Goal: Communication & Community: Participate in discussion

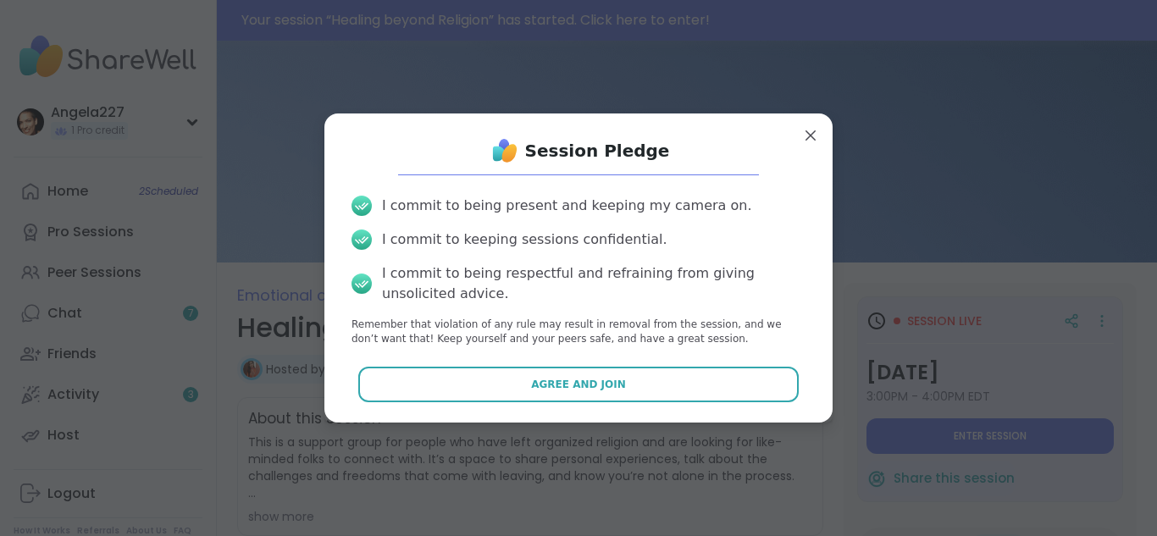
click at [657, 391] on button "Agree and Join" at bounding box center [578, 385] width 441 height 36
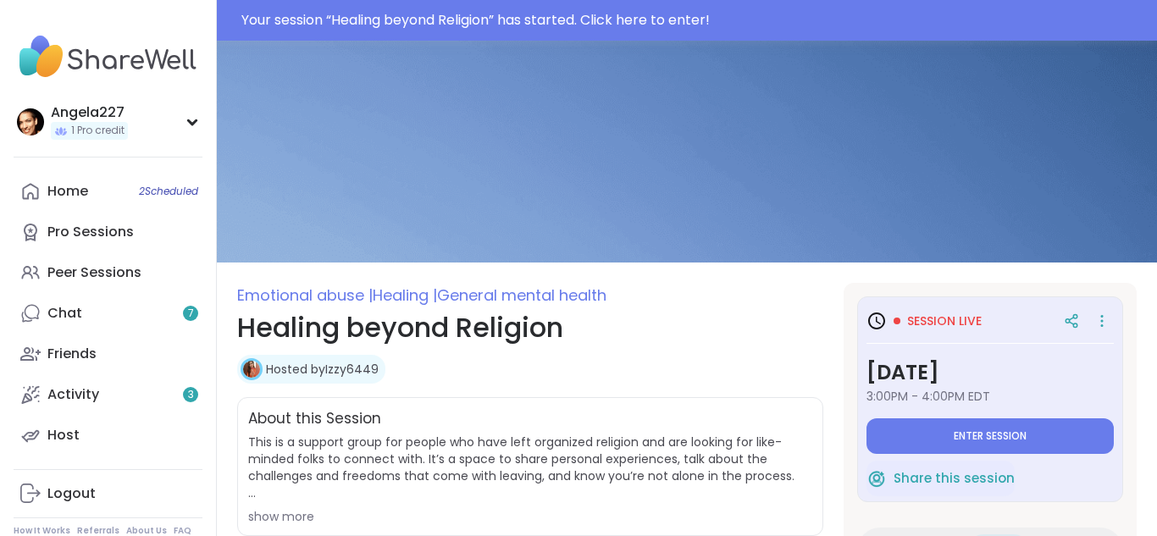
type textarea "*"
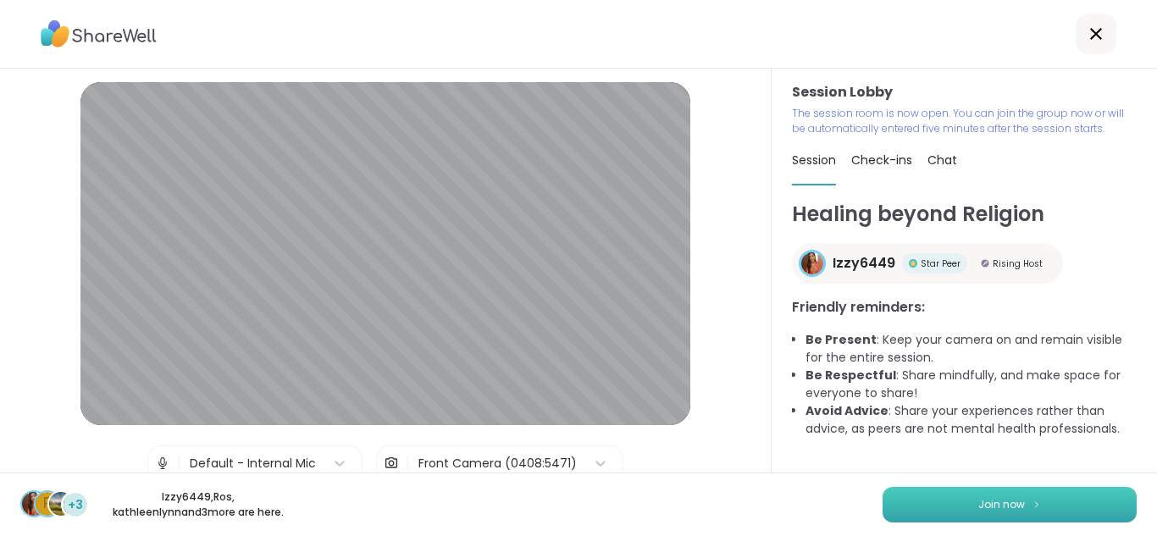
click at [1005, 498] on span "Join now" at bounding box center [1002, 504] width 47 height 15
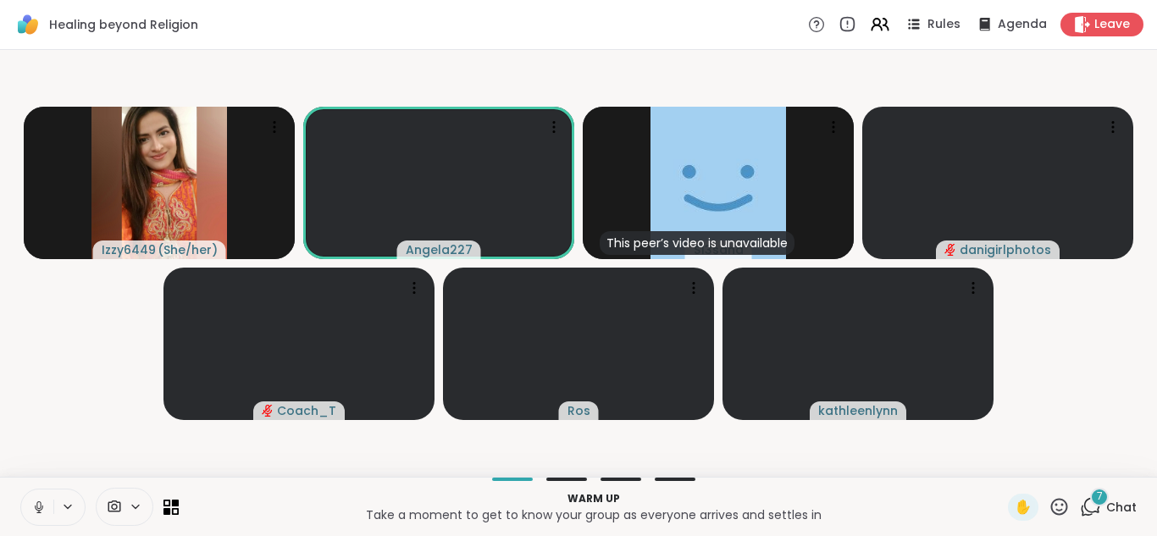
click at [44, 504] on icon at bounding box center [38, 507] width 15 height 15
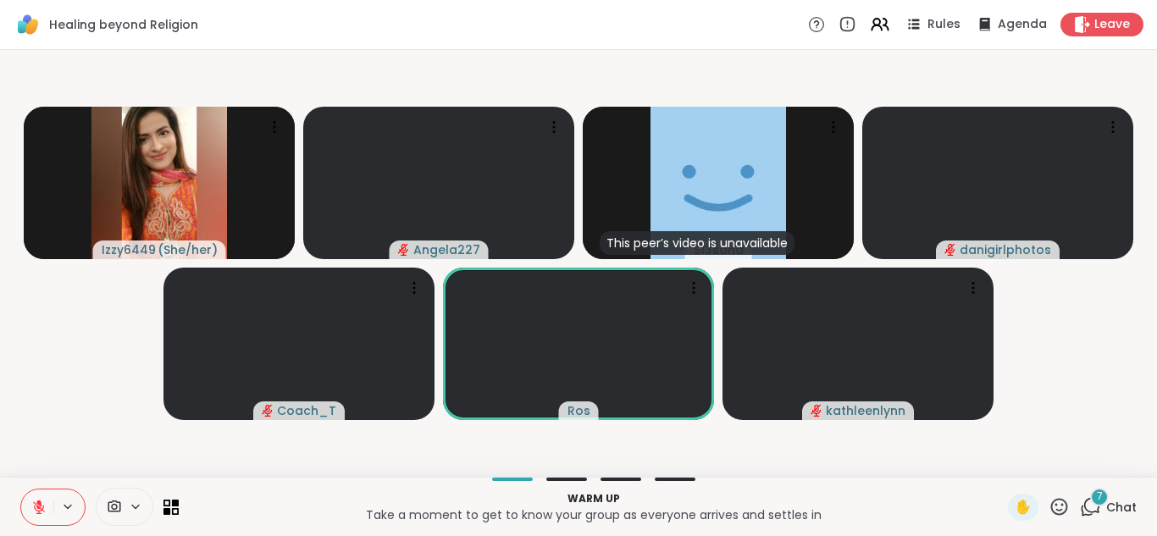
click at [39, 507] on icon at bounding box center [38, 507] width 15 height 15
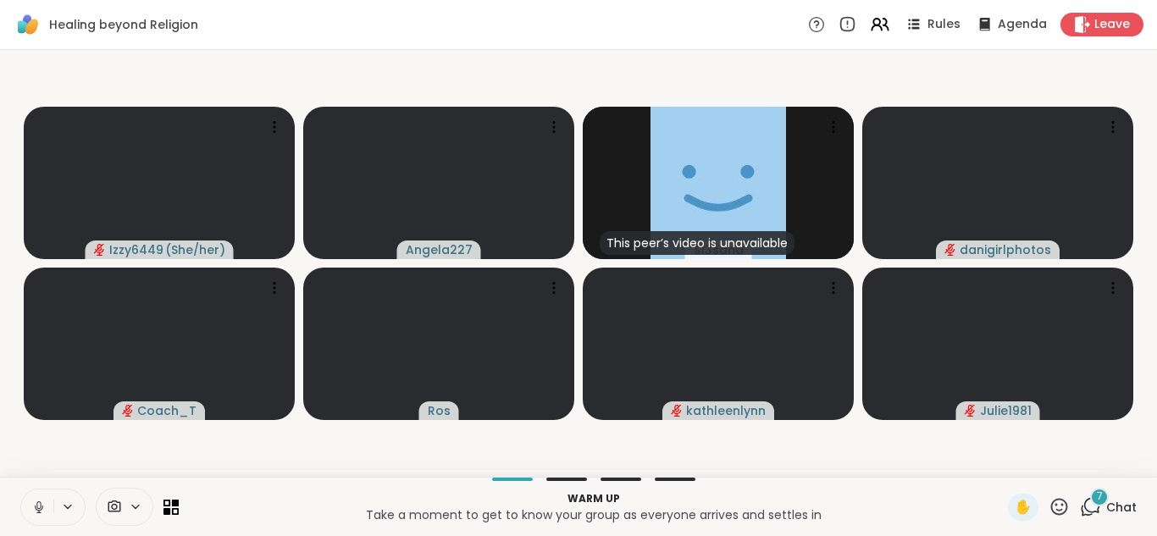
click at [1096, 499] on div "7" at bounding box center [1099, 497] width 19 height 19
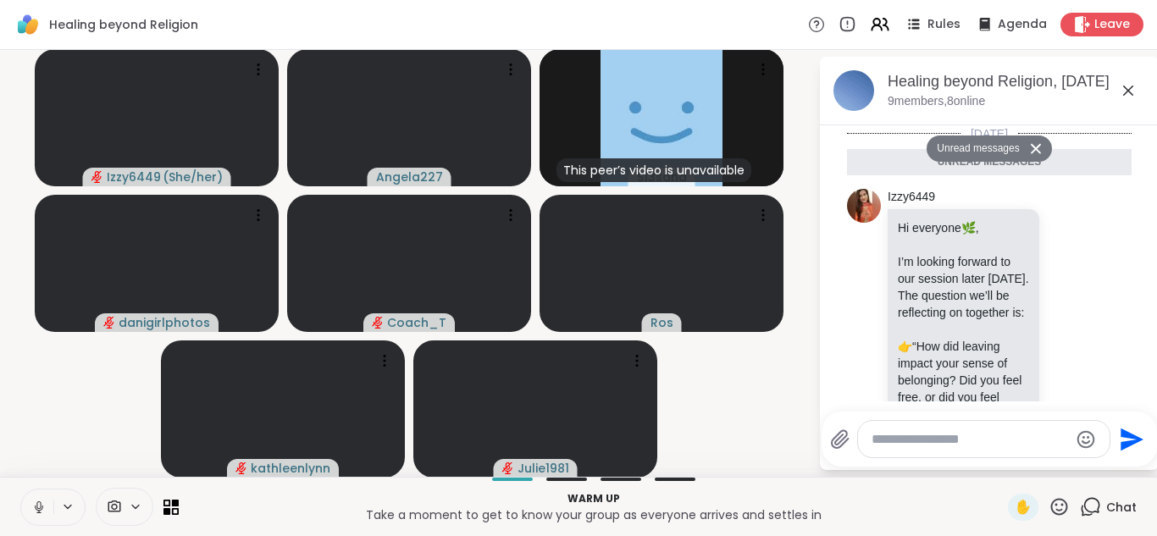
scroll to position [2523, 0]
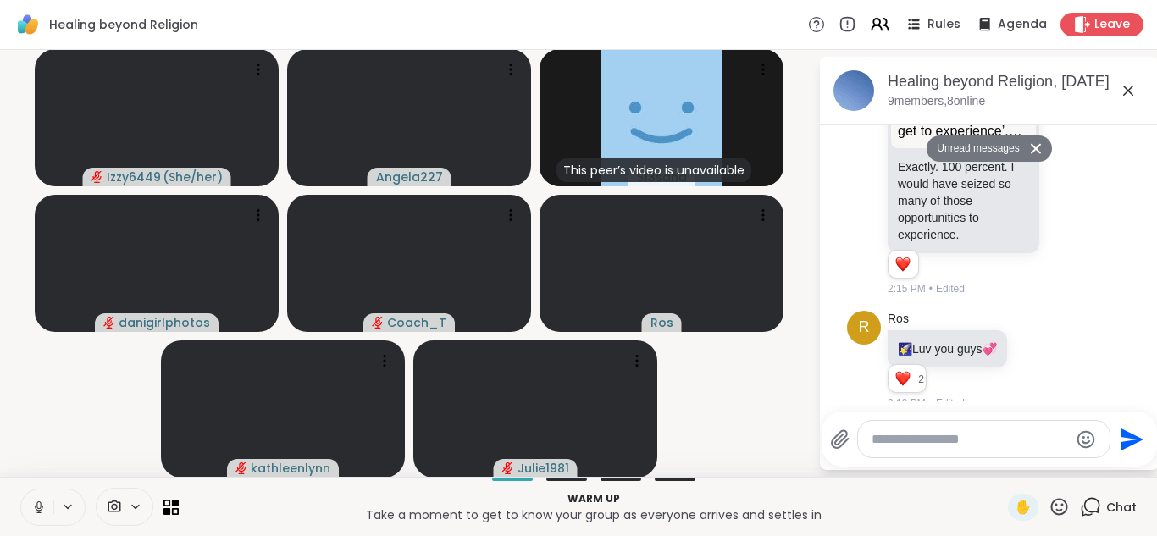
click at [40, 505] on icon at bounding box center [38, 507] width 15 height 15
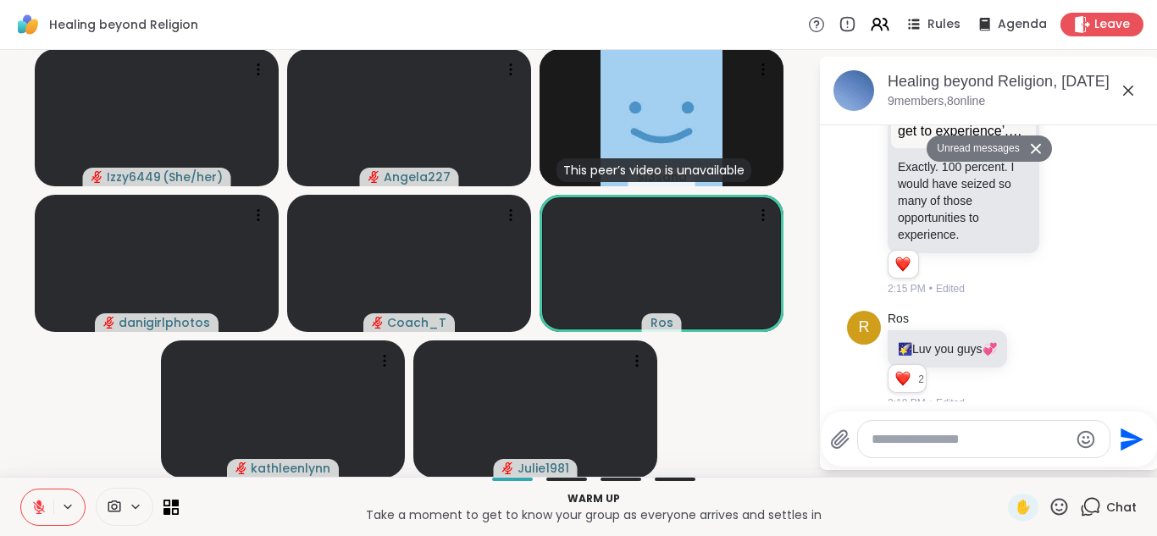
click at [36, 501] on icon at bounding box center [38, 507] width 15 height 15
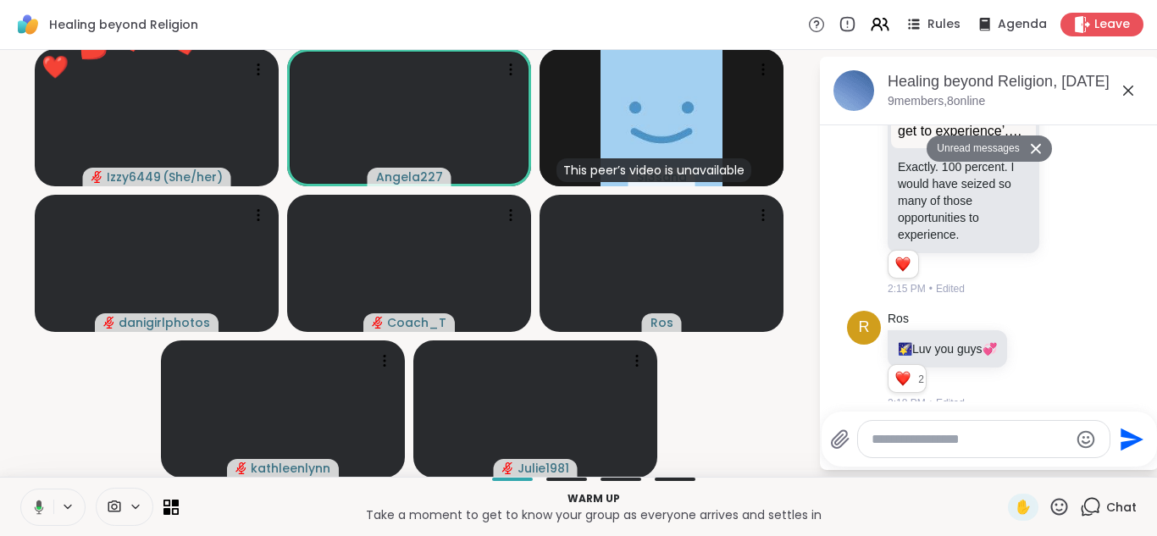
drag, startPoint x: 1126, startPoint y: 91, endPoint x: 985, endPoint y: 117, distance: 143.9
click at [985, 117] on div "Healing beyond Religion, [DATE] 9 members, 8 online Unread messages [DATE] Unre…" at bounding box center [989, 263] width 339 height 413
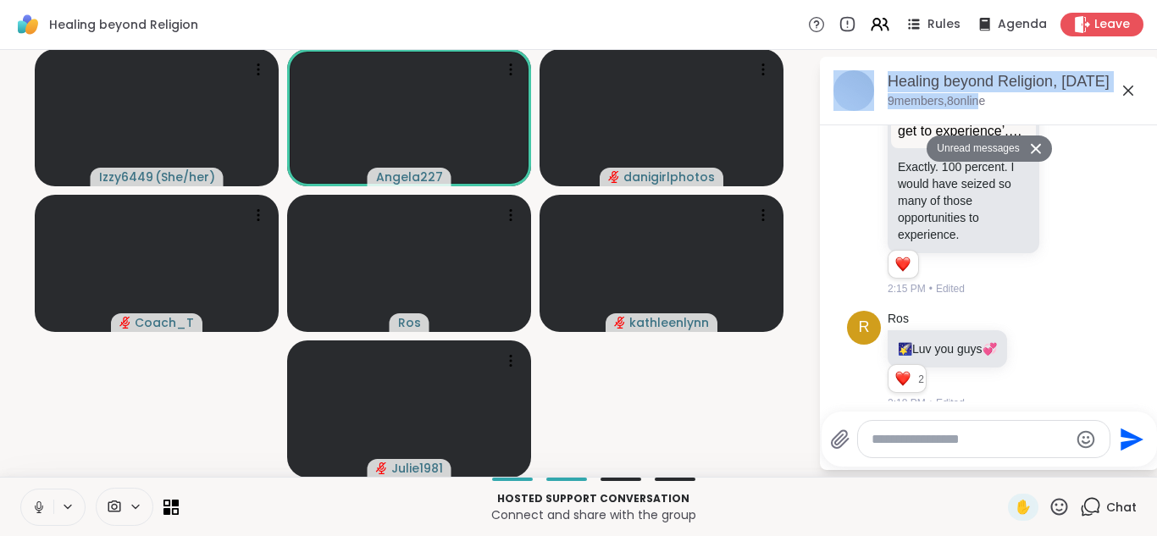
click at [42, 504] on icon at bounding box center [38, 507] width 15 height 15
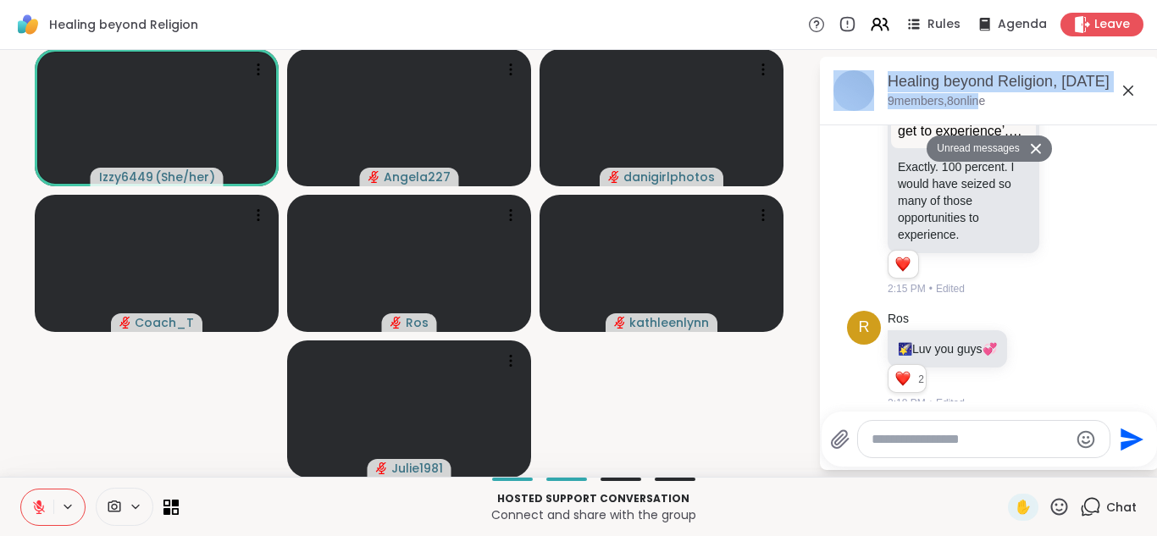
click at [1061, 502] on icon at bounding box center [1059, 506] width 21 height 21
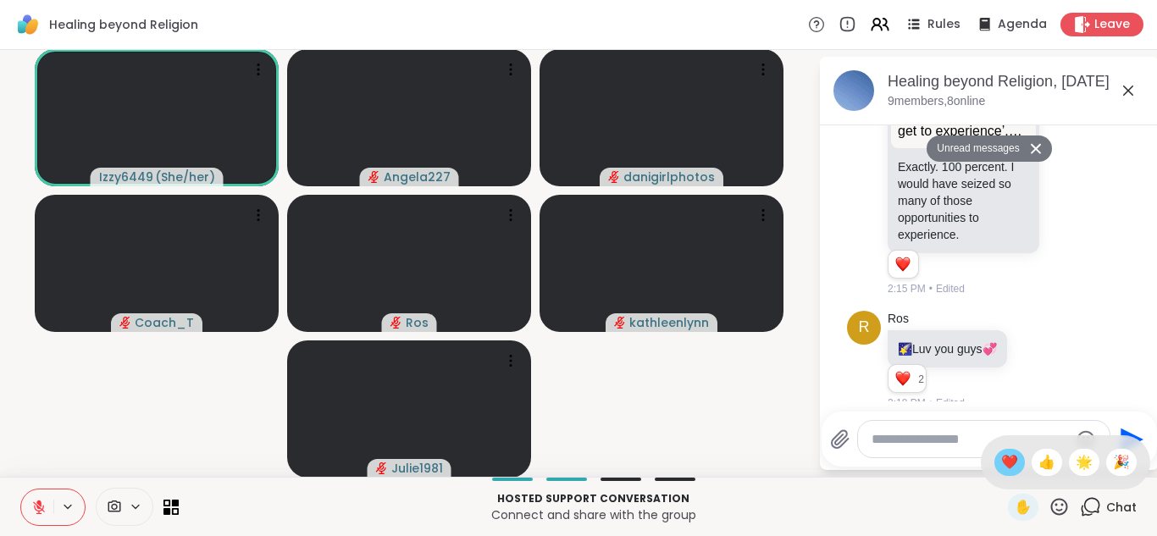
click at [1012, 461] on span "❤️" at bounding box center [1009, 462] width 17 height 20
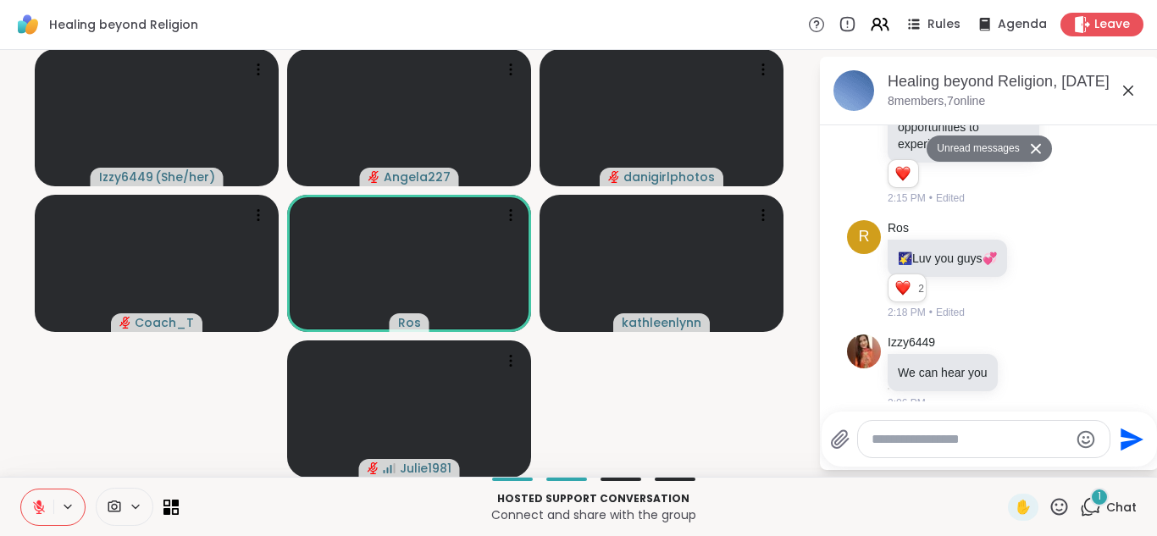
scroll to position [2573, 0]
click at [38, 505] on icon at bounding box center [38, 507] width 15 height 15
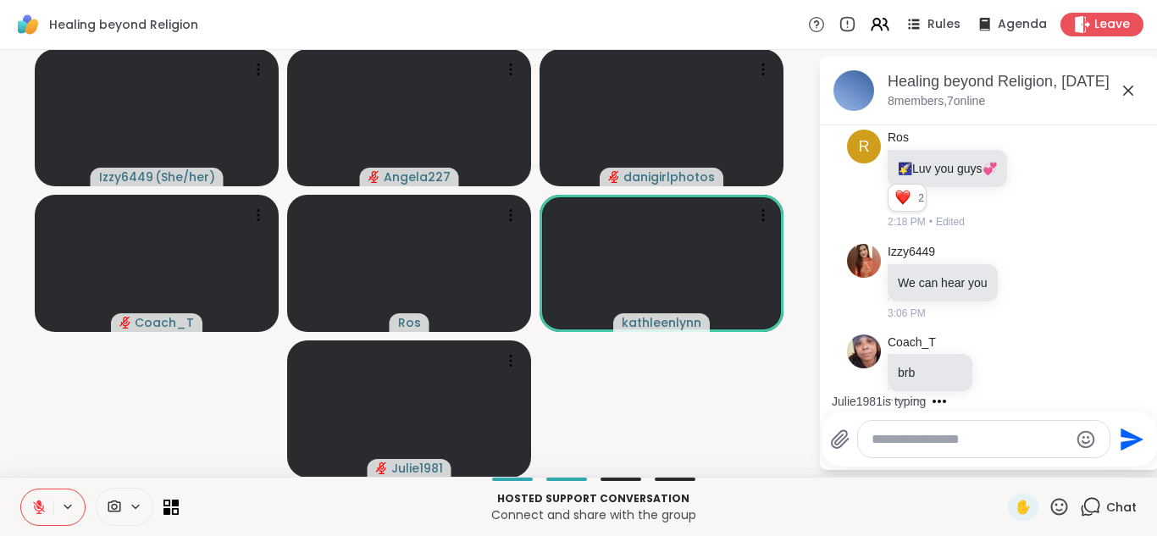
scroll to position [2754, 0]
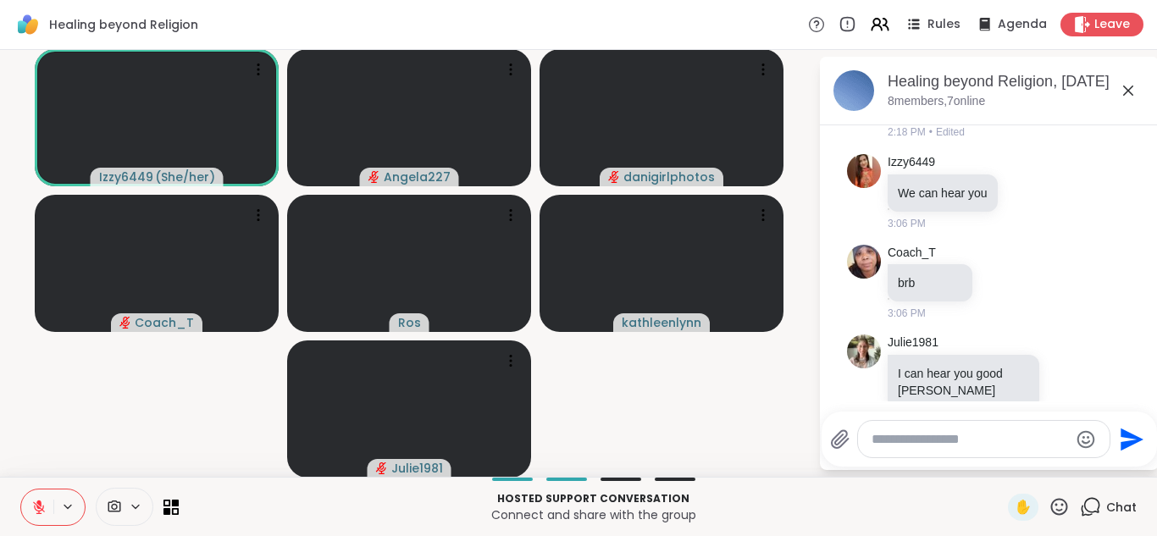
click at [71, 507] on icon at bounding box center [68, 507] width 14 height 14
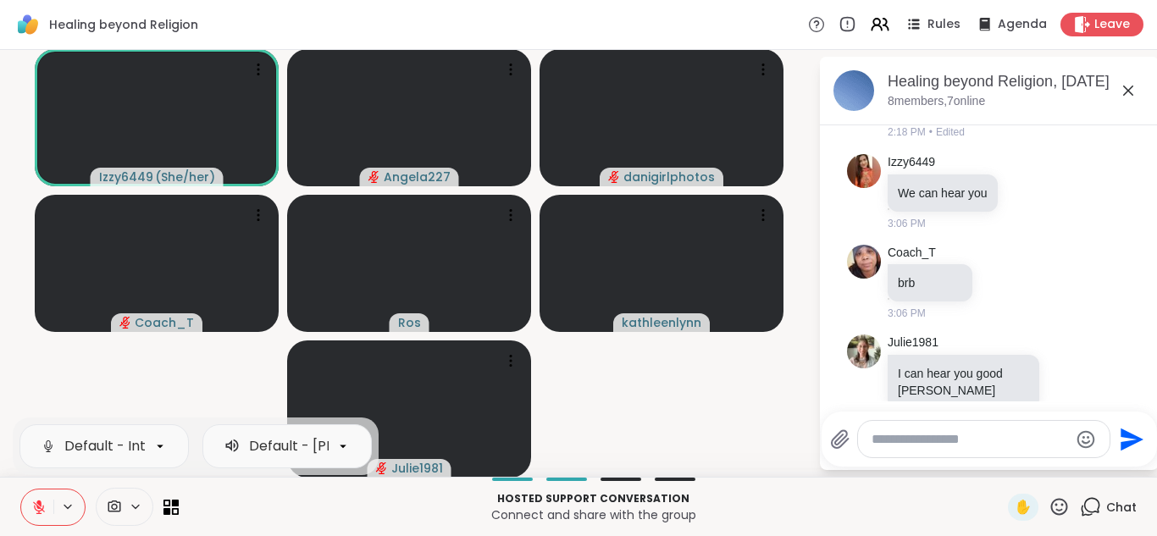
click at [46, 510] on icon at bounding box center [38, 507] width 15 height 15
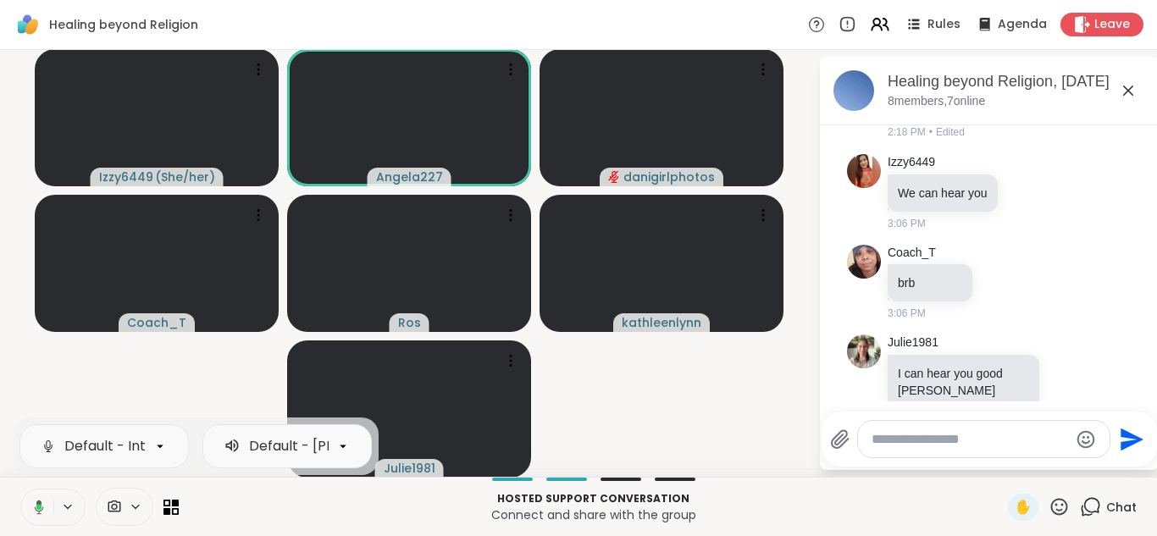
click at [46, 511] on button at bounding box center [36, 508] width 35 height 36
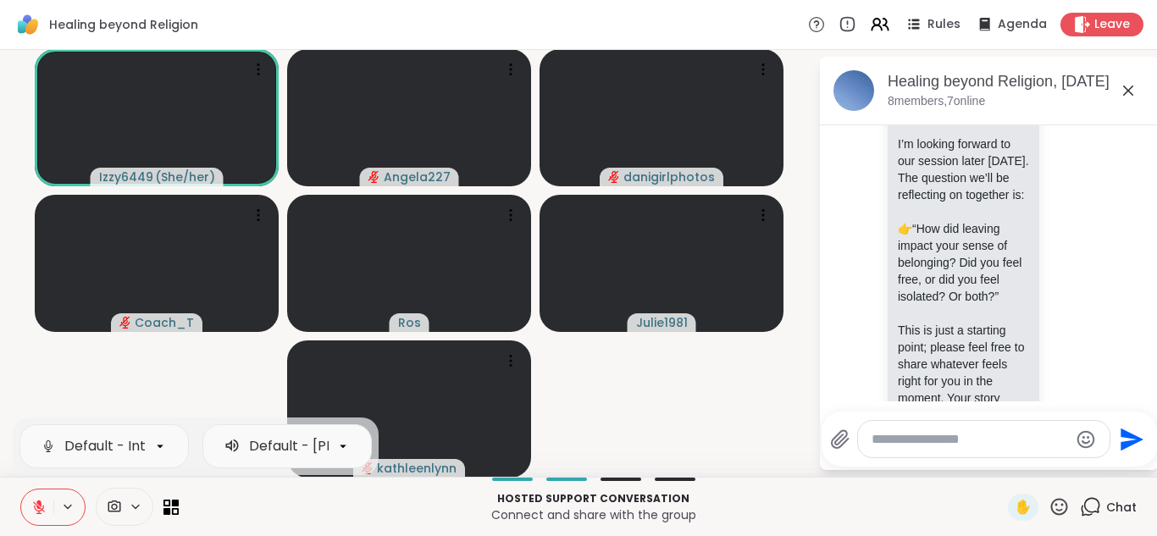
scroll to position [0, 0]
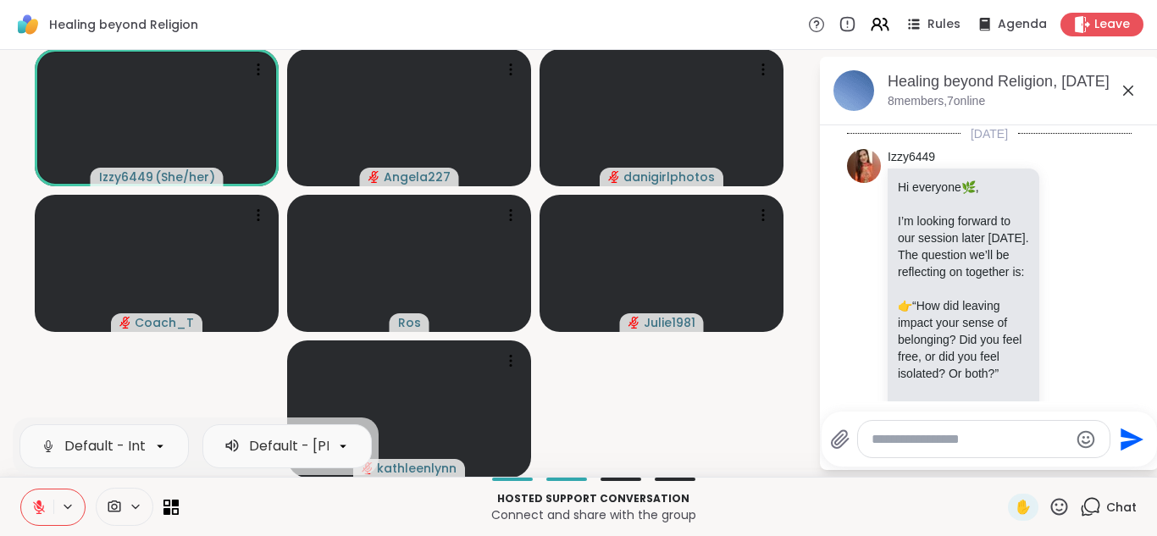
click at [35, 507] on icon at bounding box center [39, 508] width 12 height 12
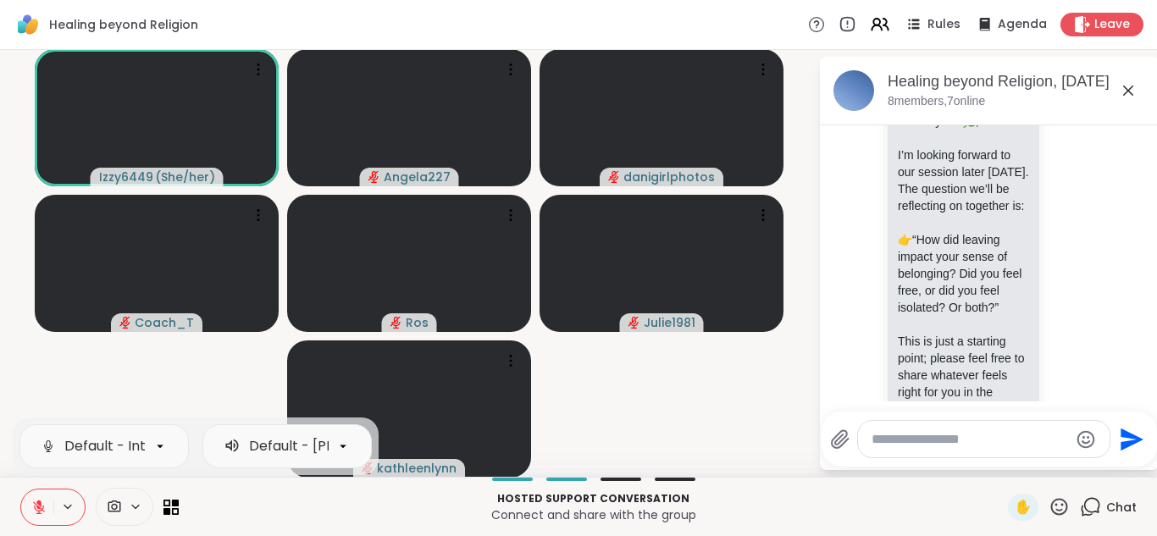
scroll to position [38, 0]
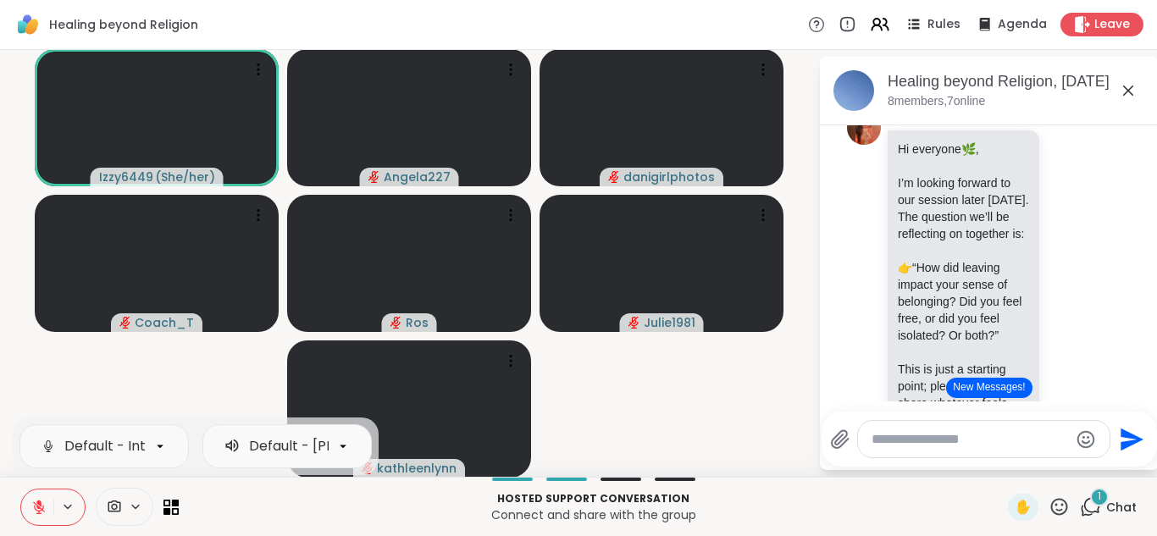
click at [1061, 513] on icon at bounding box center [1059, 506] width 21 height 21
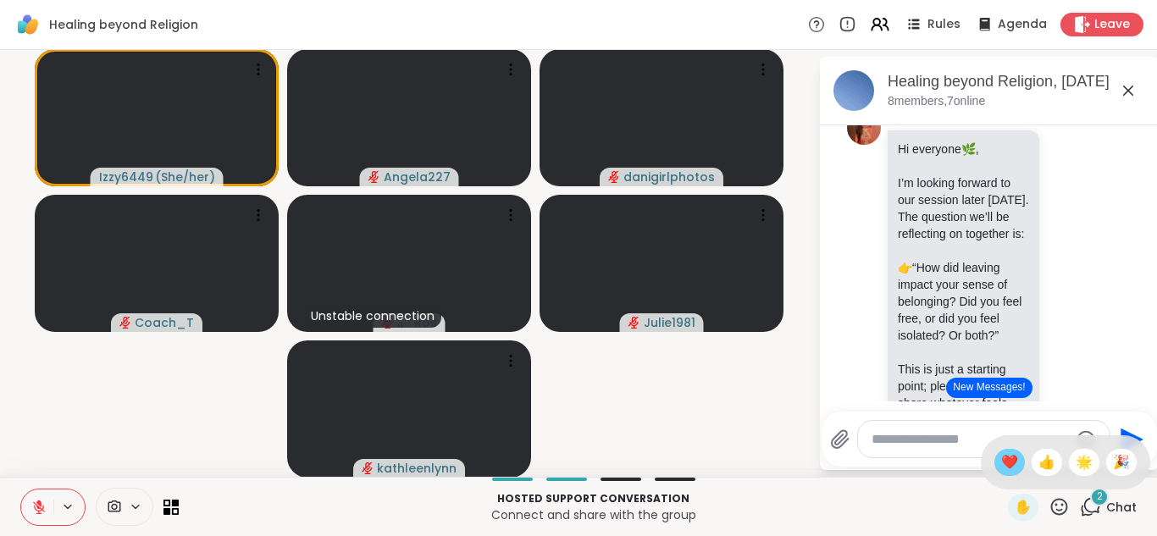
click at [1016, 466] on span "❤️" at bounding box center [1009, 462] width 17 height 20
click at [1057, 508] on icon at bounding box center [1059, 506] width 21 height 21
click at [1012, 457] on span "❤️" at bounding box center [1009, 462] width 17 height 20
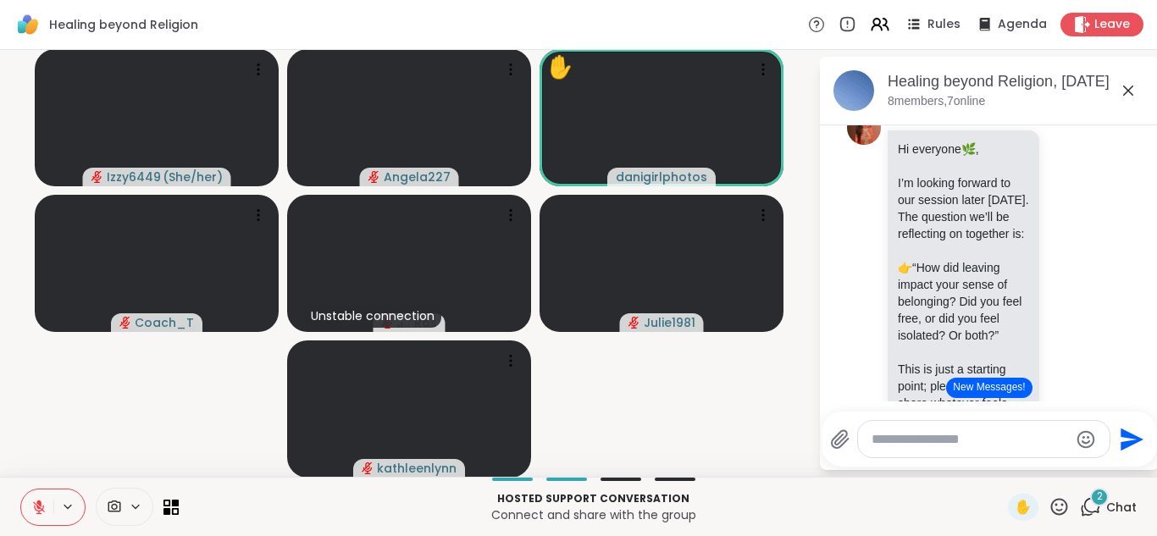
click at [949, 441] on textarea "Type your message" at bounding box center [970, 439] width 197 height 17
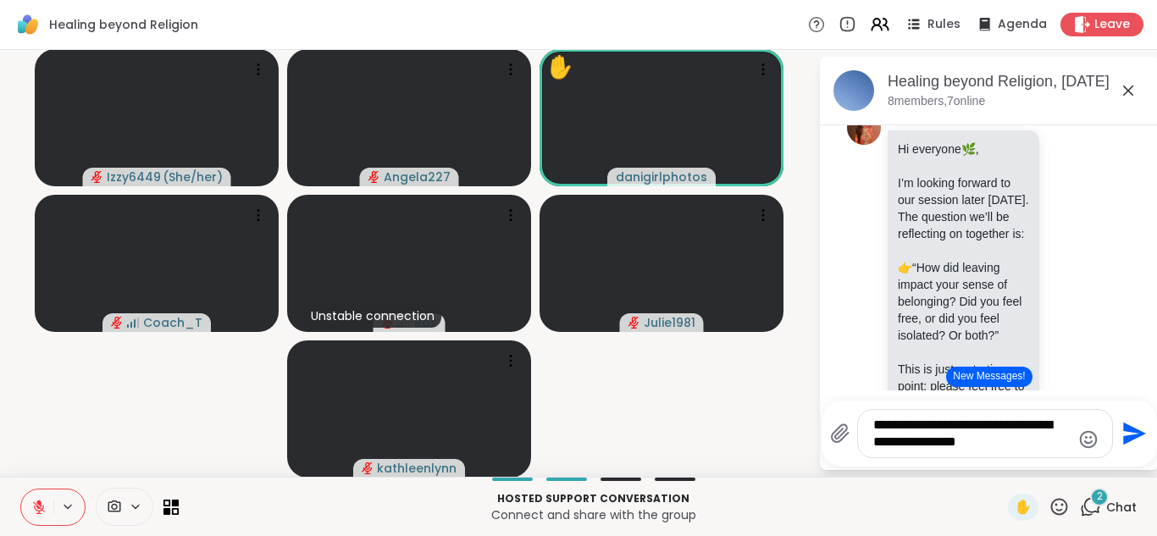
type textarea "**********"
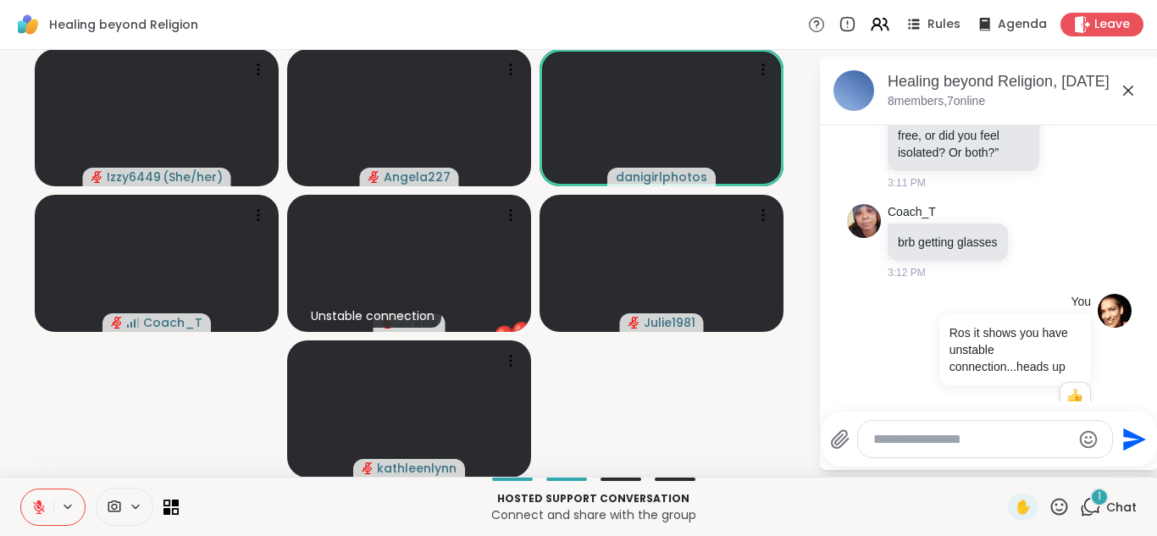
scroll to position [3258, 0]
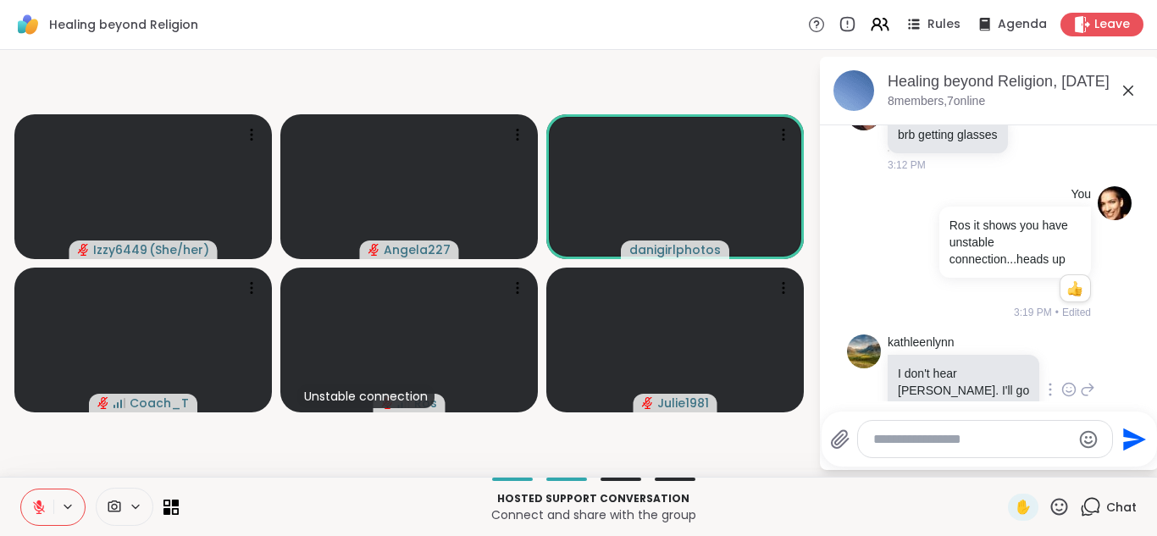
click at [1083, 384] on icon at bounding box center [1089, 390] width 12 height 12
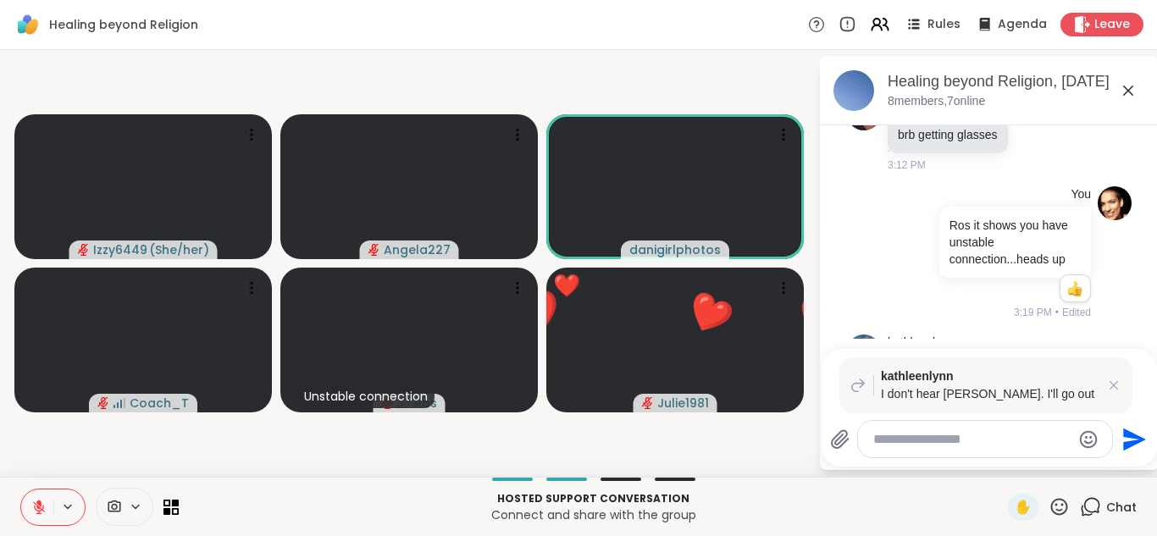
type textarea "*"
type textarea "**********"
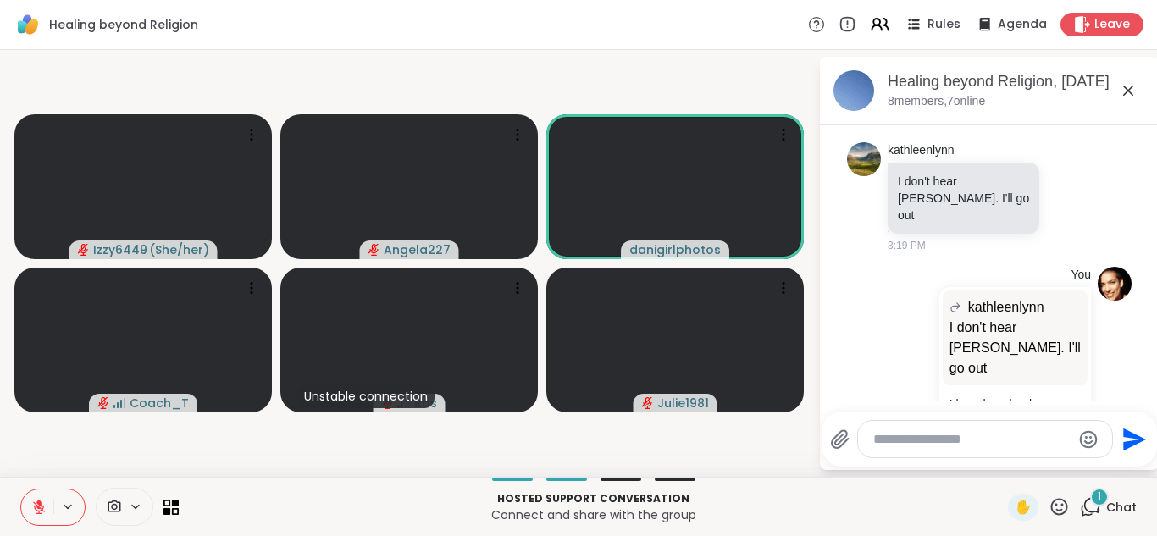
scroll to position [3575, 0]
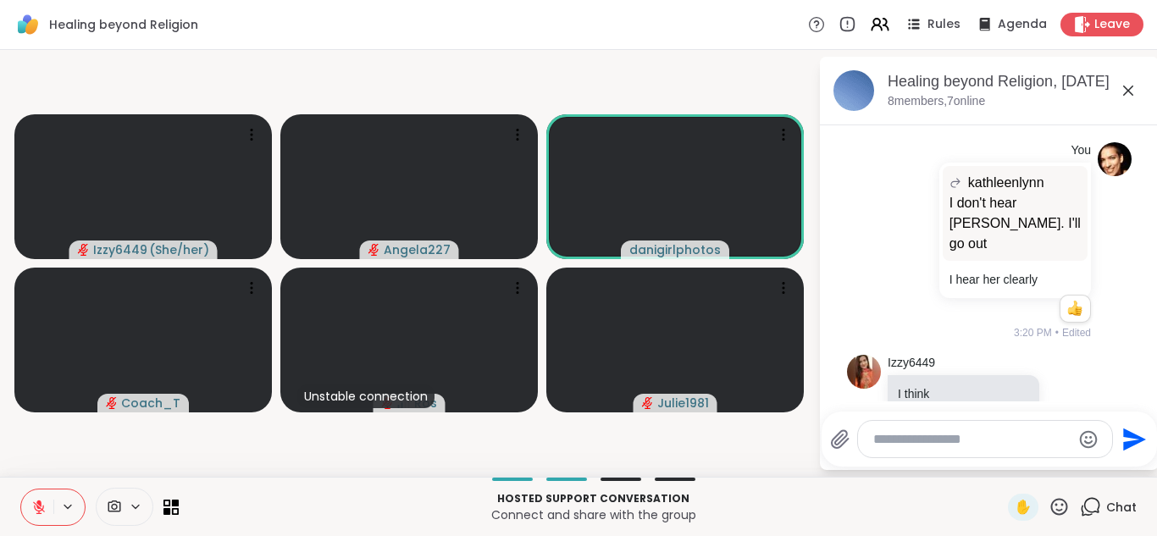
click at [1071, 419] on icon at bounding box center [1069, 420] width 5 height 2
click at [897, 383] on div "Select Reaction: Thumbs up" at bounding box center [897, 390] width 15 height 15
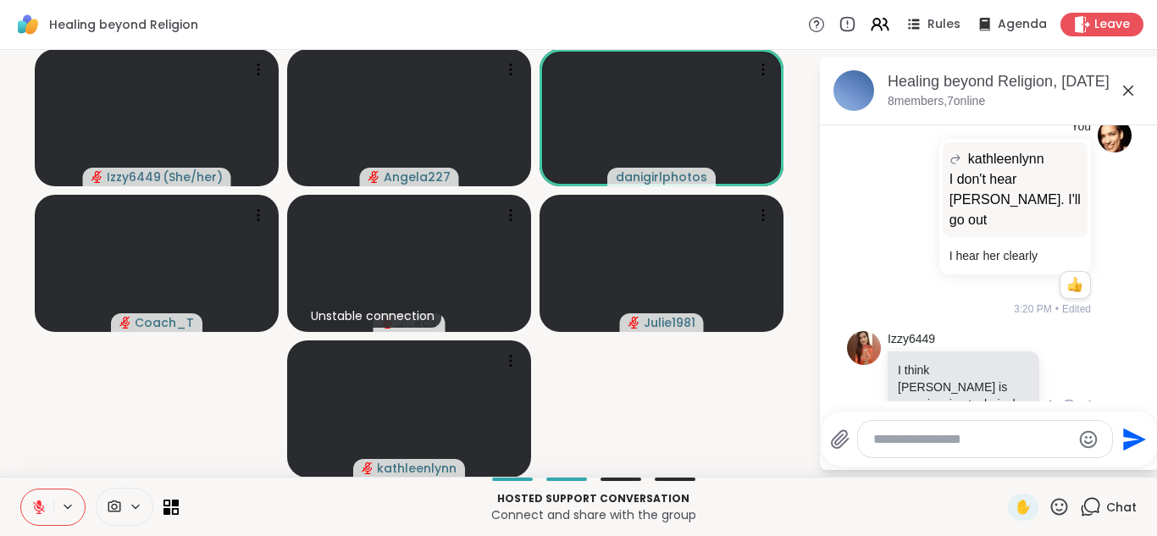
click at [1062, 513] on icon at bounding box center [1059, 506] width 21 height 21
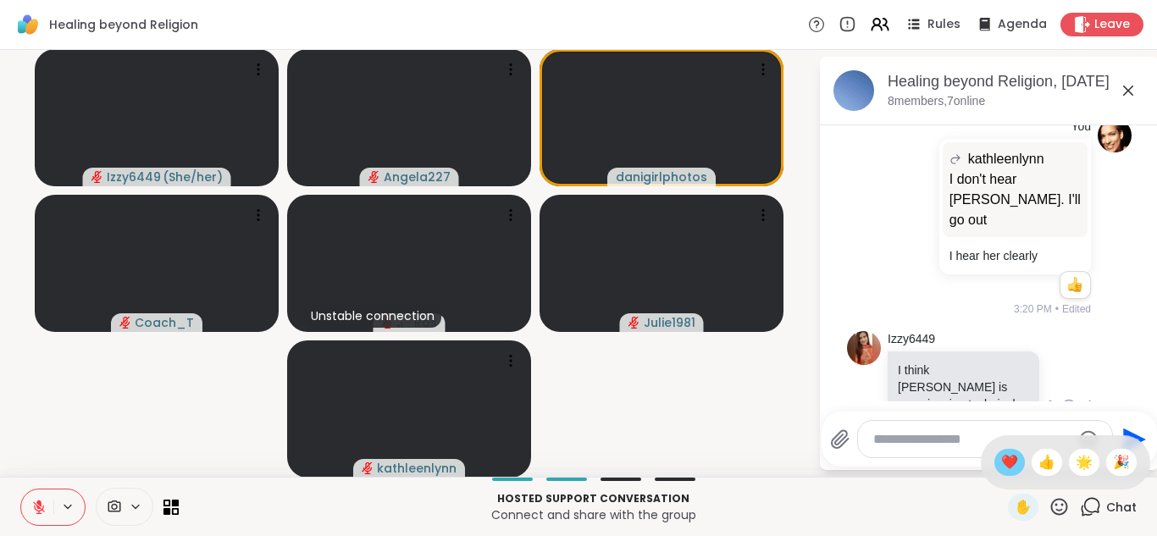
click at [1018, 464] on div "❤️" at bounding box center [1010, 462] width 31 height 27
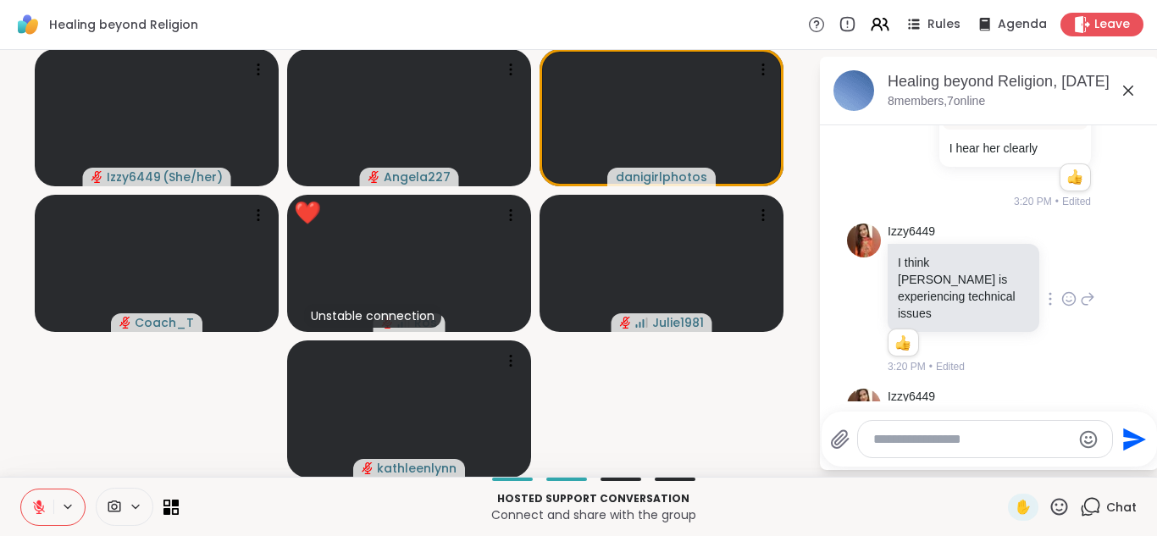
click at [1059, 510] on icon at bounding box center [1059, 506] width 17 height 17
click at [1009, 462] on span "❤️" at bounding box center [1009, 462] width 17 height 20
click at [1061, 504] on icon at bounding box center [1059, 506] width 21 height 21
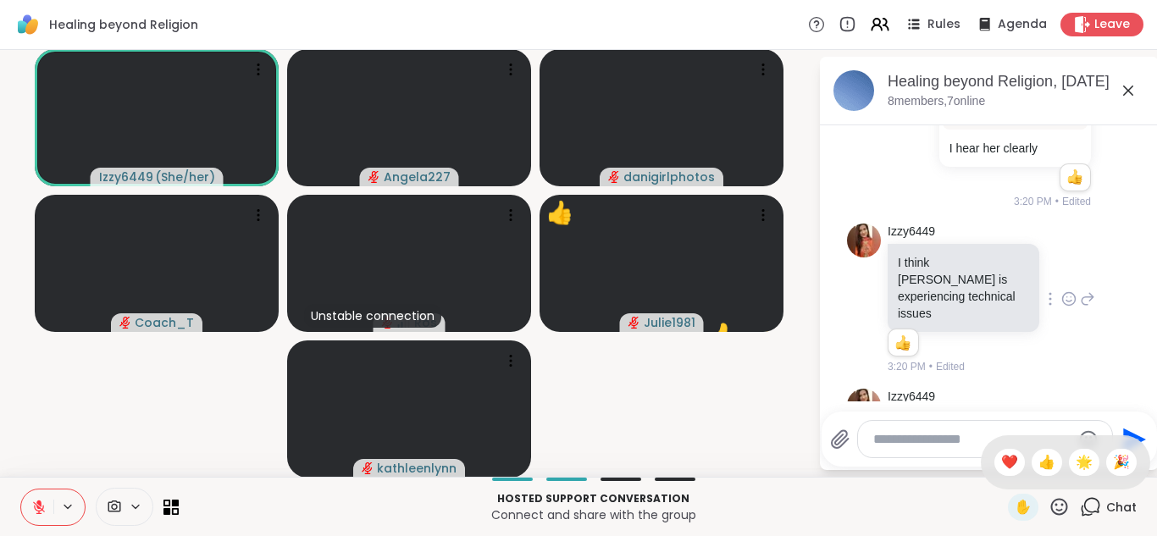
click at [900, 435] on textarea "Type your message" at bounding box center [972, 439] width 197 height 17
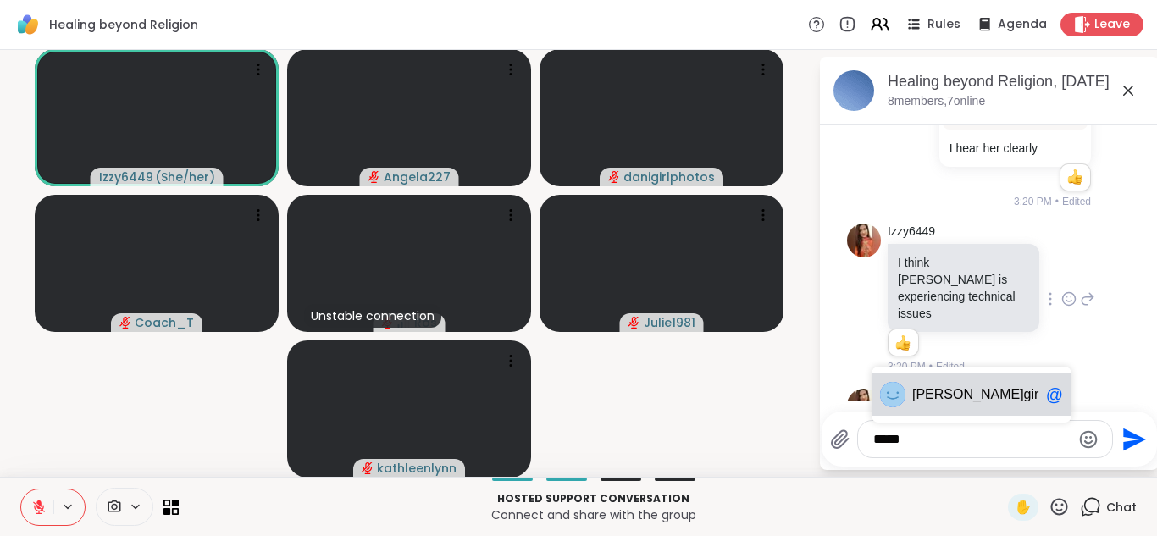
click at [1024, 398] on span "girlphotos" at bounding box center [1053, 394] width 58 height 17
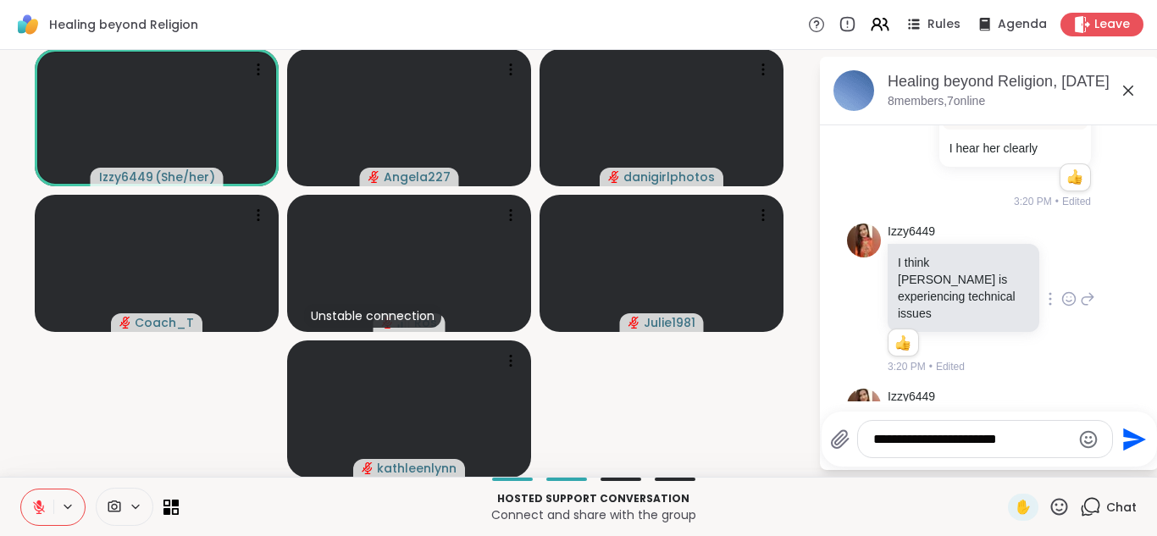
type textarea "**********"
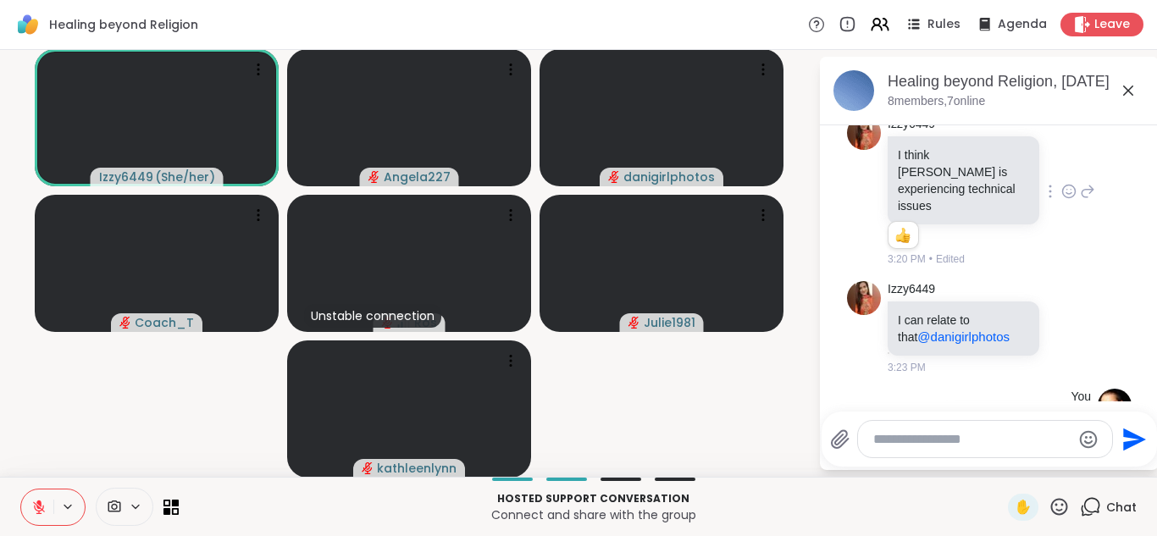
click at [47, 503] on button at bounding box center [37, 508] width 32 height 36
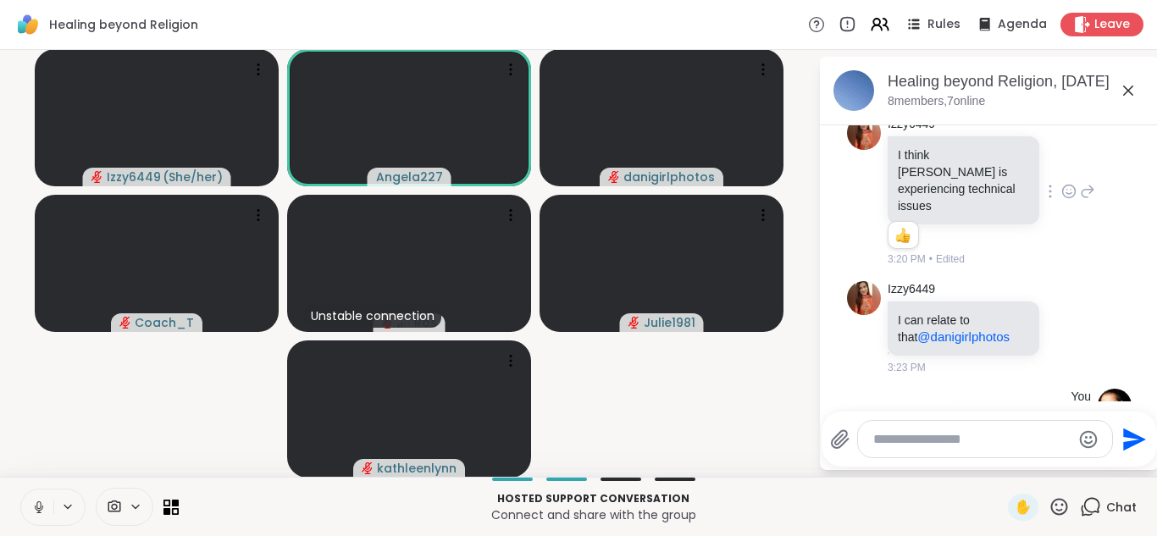
scroll to position [3837, 0]
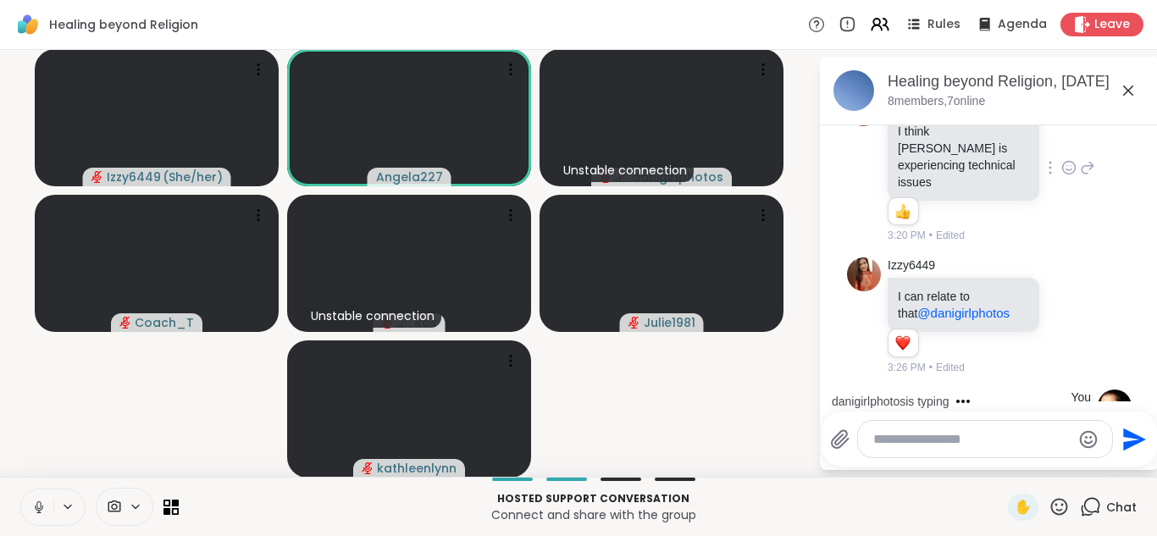
click at [37, 505] on icon at bounding box center [38, 507] width 15 height 15
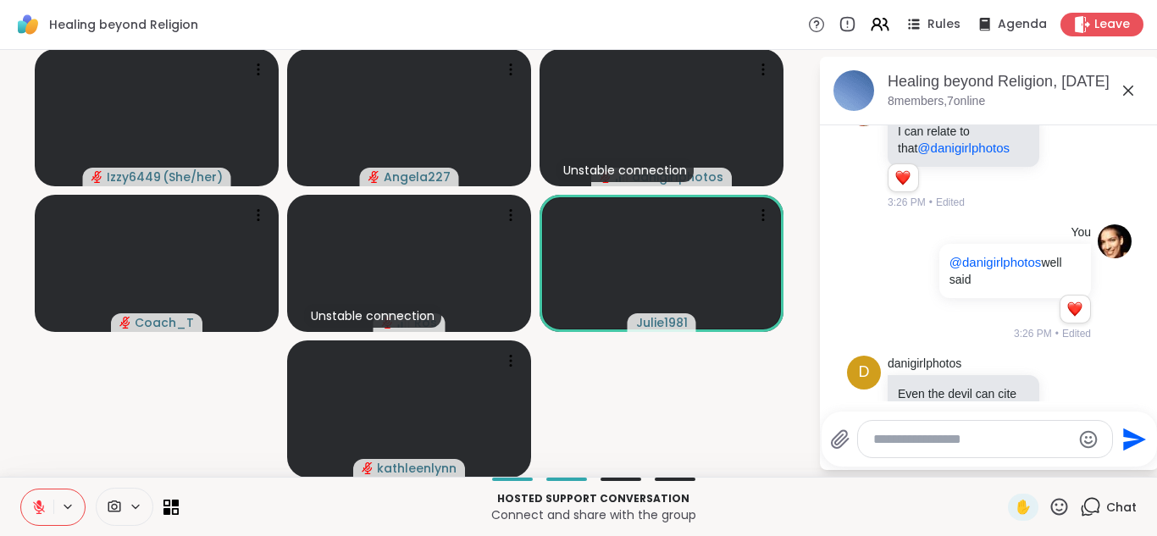
scroll to position [4093, 0]
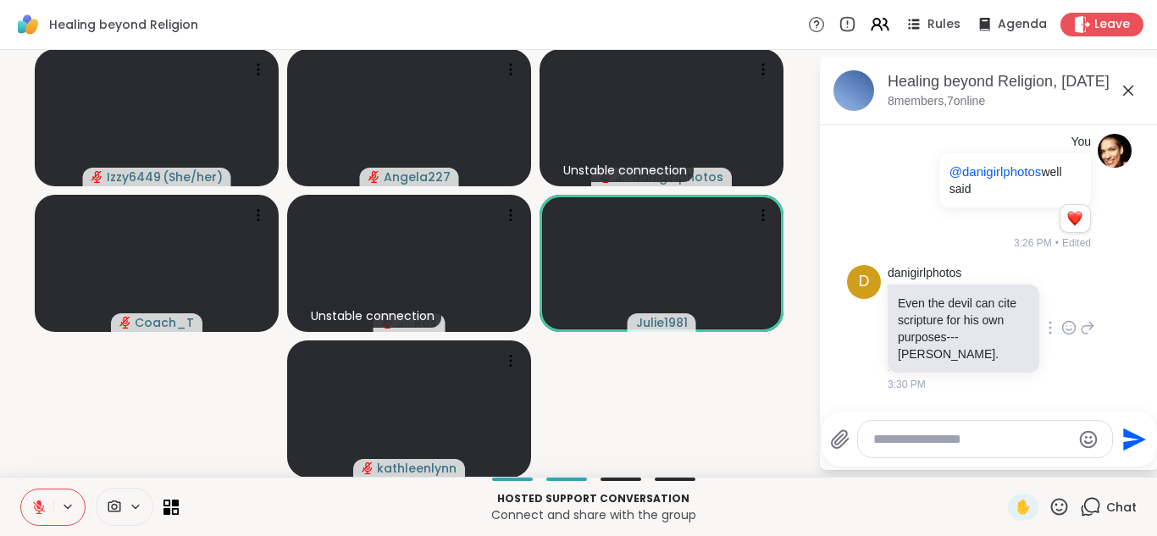
click at [1073, 319] on icon at bounding box center [1069, 327] width 15 height 17
click at [939, 293] on div "Select Reaction: Heart" at bounding box center [934, 300] width 15 height 15
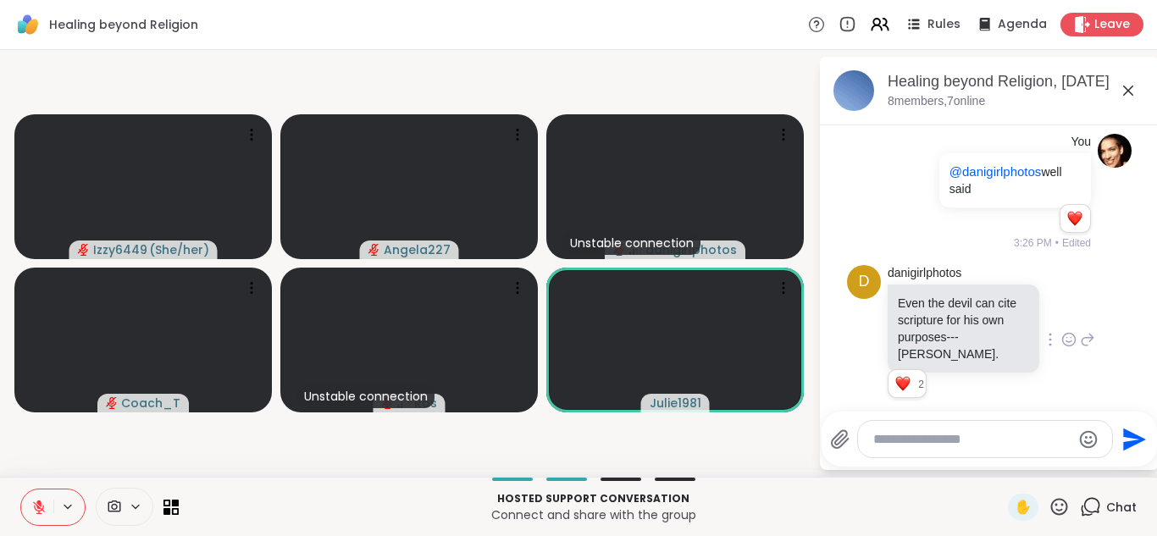
scroll to position [4117, 0]
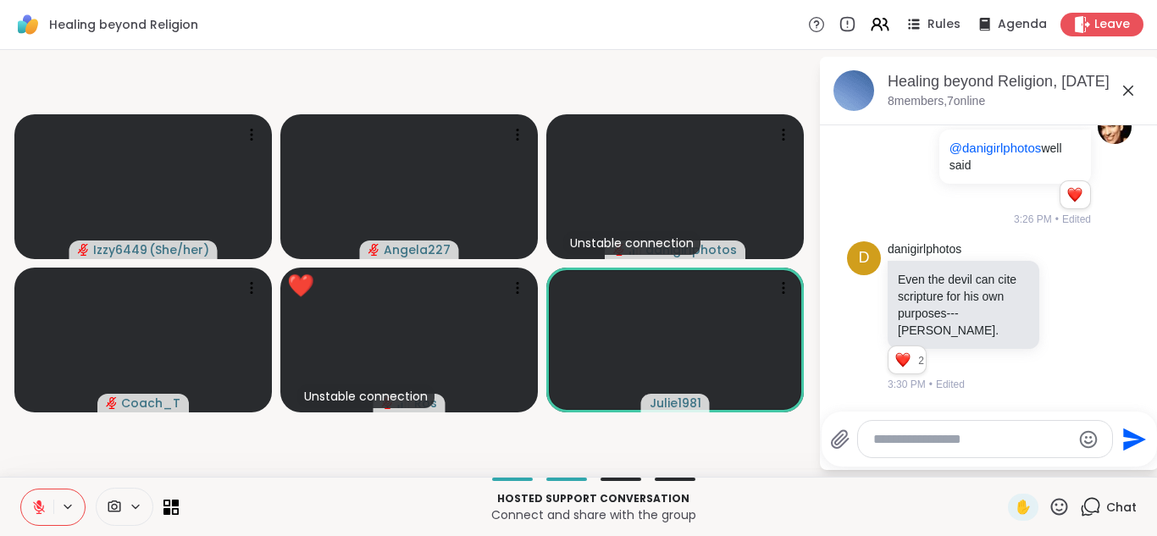
click at [1058, 511] on icon at bounding box center [1059, 506] width 17 height 17
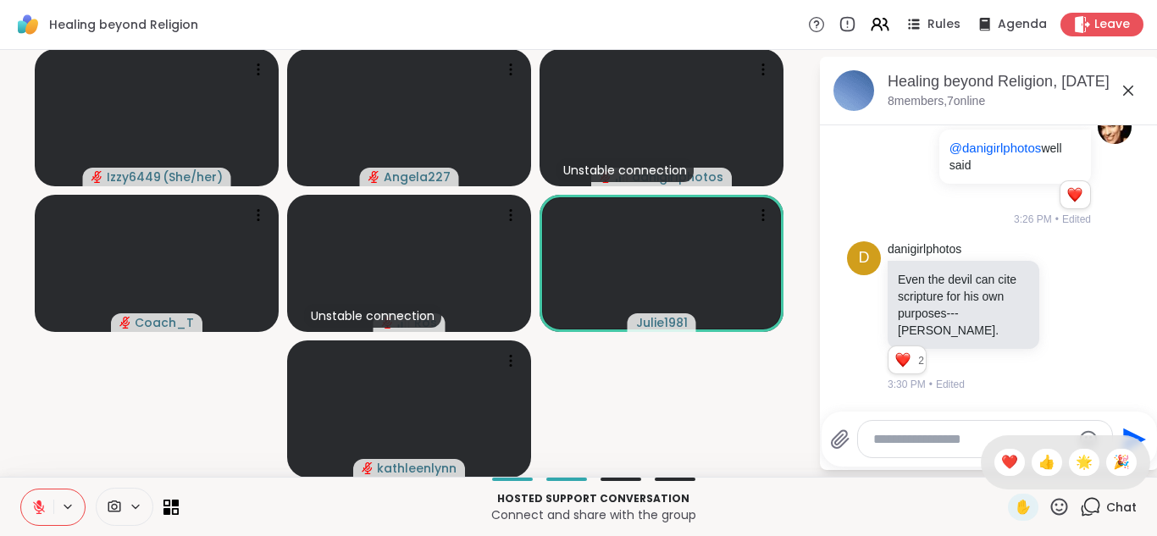
scroll to position [4141, 0]
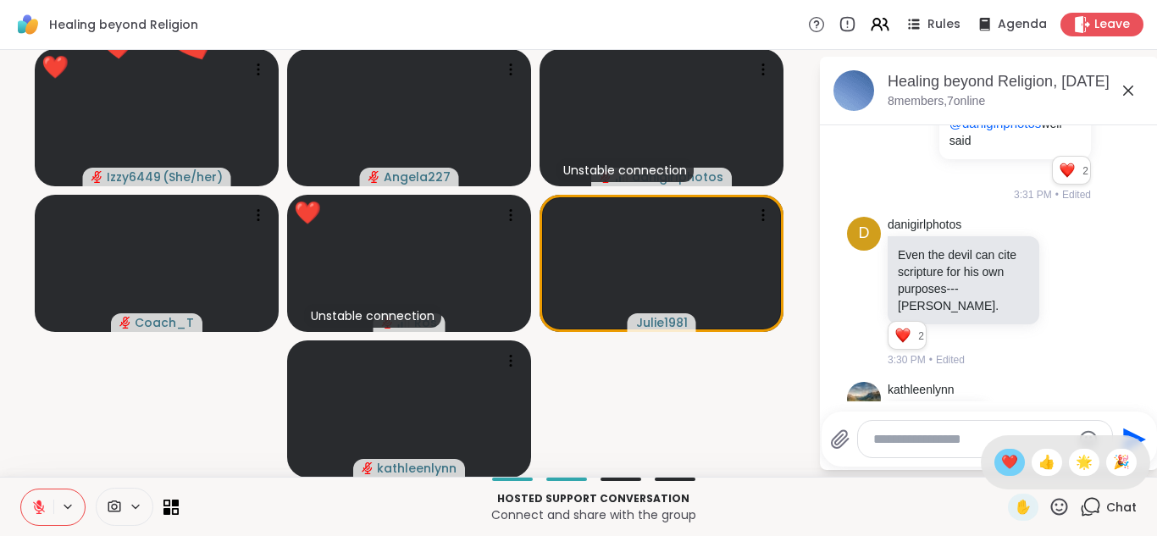
click at [1009, 466] on span "❤️" at bounding box center [1009, 462] width 17 height 20
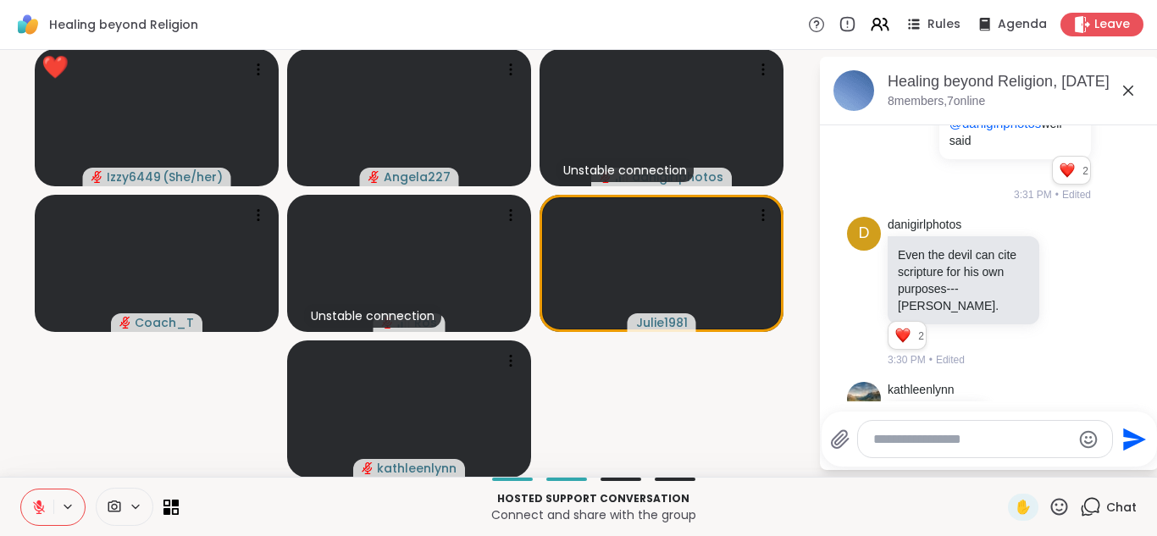
click at [1062, 505] on icon at bounding box center [1059, 506] width 21 height 21
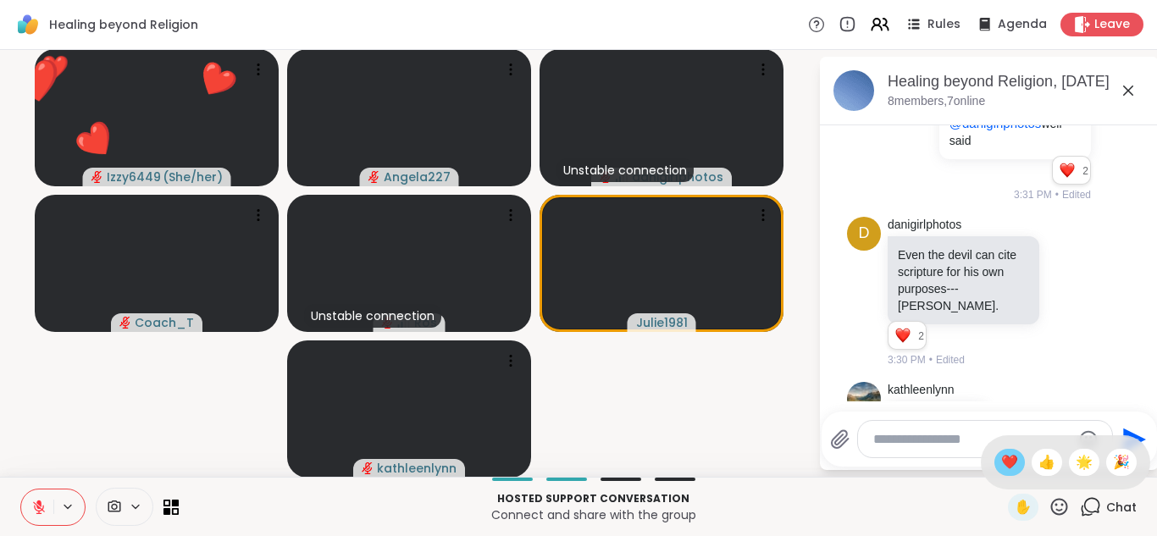
click at [1010, 461] on span "❤️" at bounding box center [1009, 462] width 17 height 20
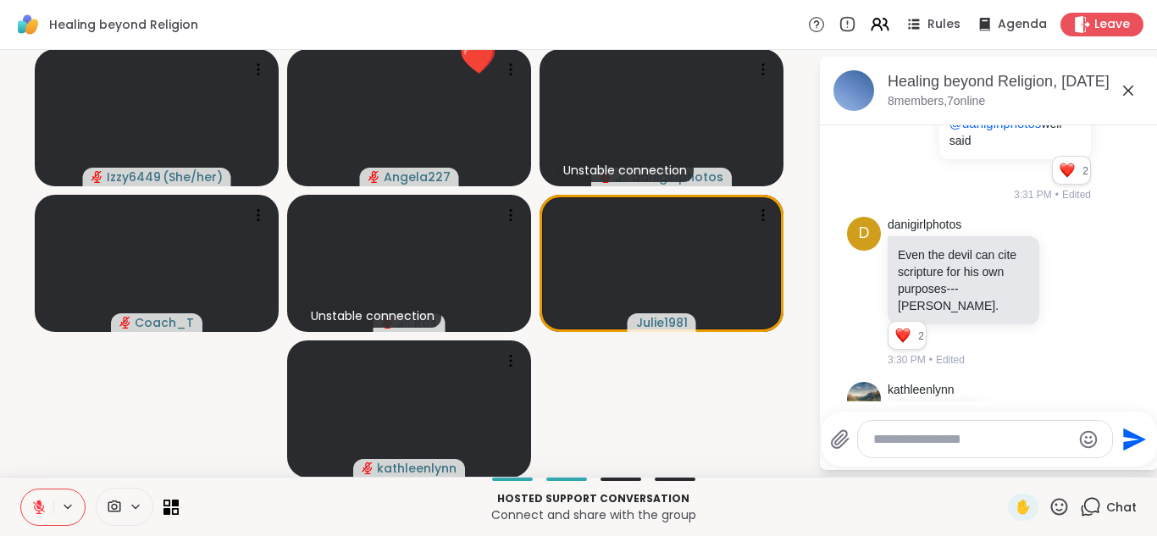
click at [1063, 508] on icon at bounding box center [1059, 506] width 21 height 21
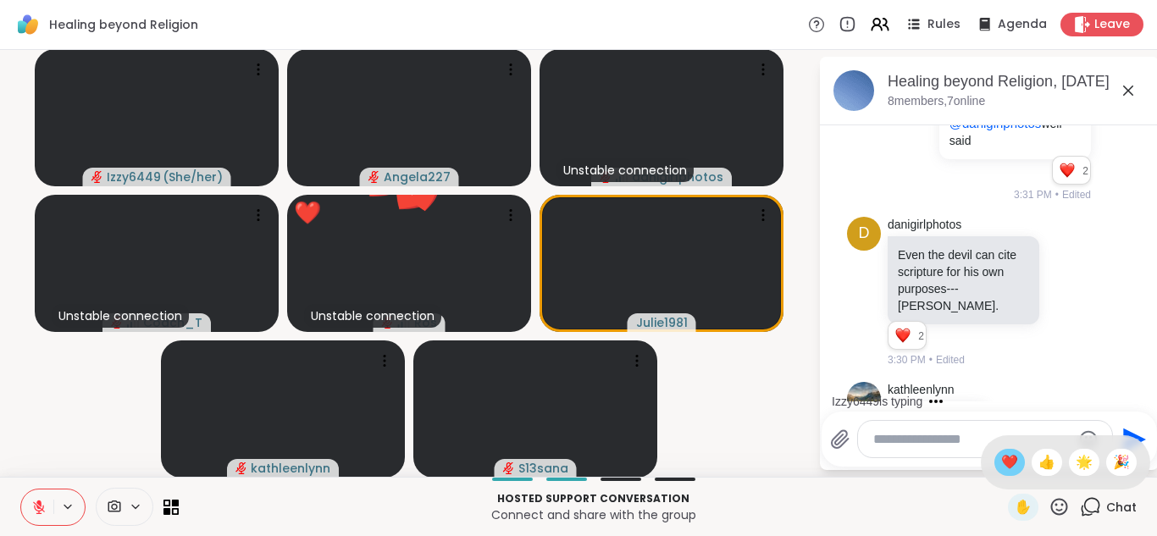
click at [1013, 460] on span "❤️" at bounding box center [1009, 462] width 17 height 20
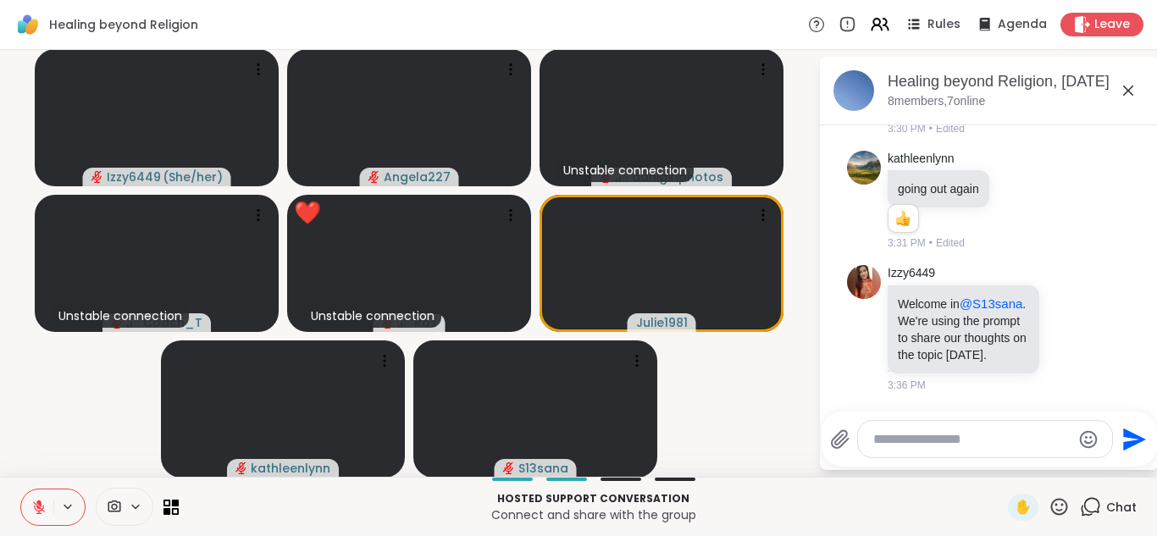
scroll to position [4397, 0]
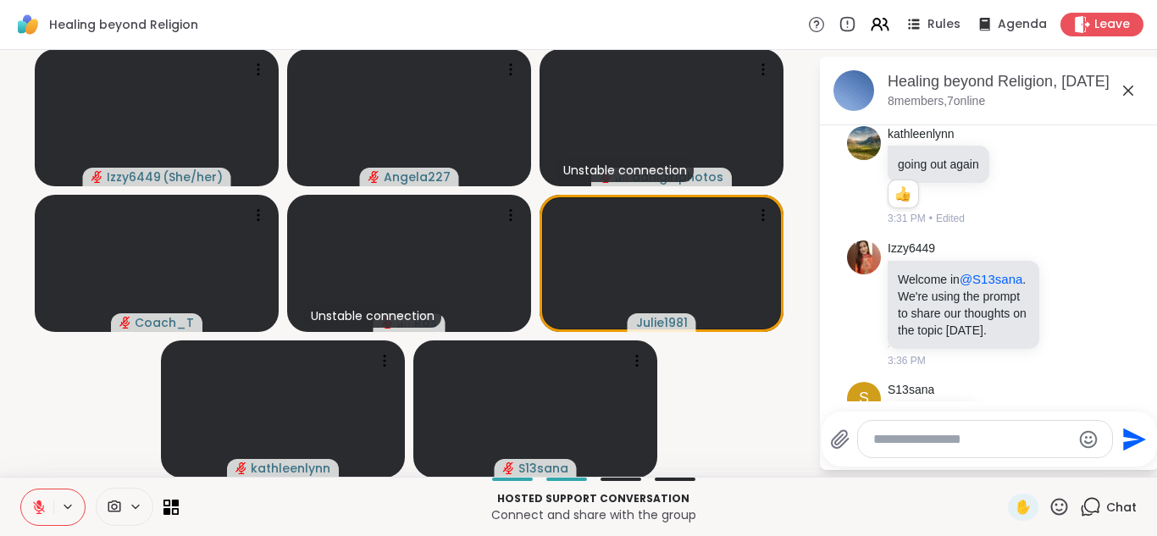
click at [1062, 513] on icon at bounding box center [1059, 506] width 21 height 21
click at [1012, 465] on span "❤️" at bounding box center [1009, 462] width 17 height 20
click at [1059, 504] on icon at bounding box center [1059, 506] width 21 height 21
click at [1017, 460] on span "❤️" at bounding box center [1009, 462] width 17 height 20
click at [972, 433] on textarea "Type your message" at bounding box center [972, 439] width 197 height 17
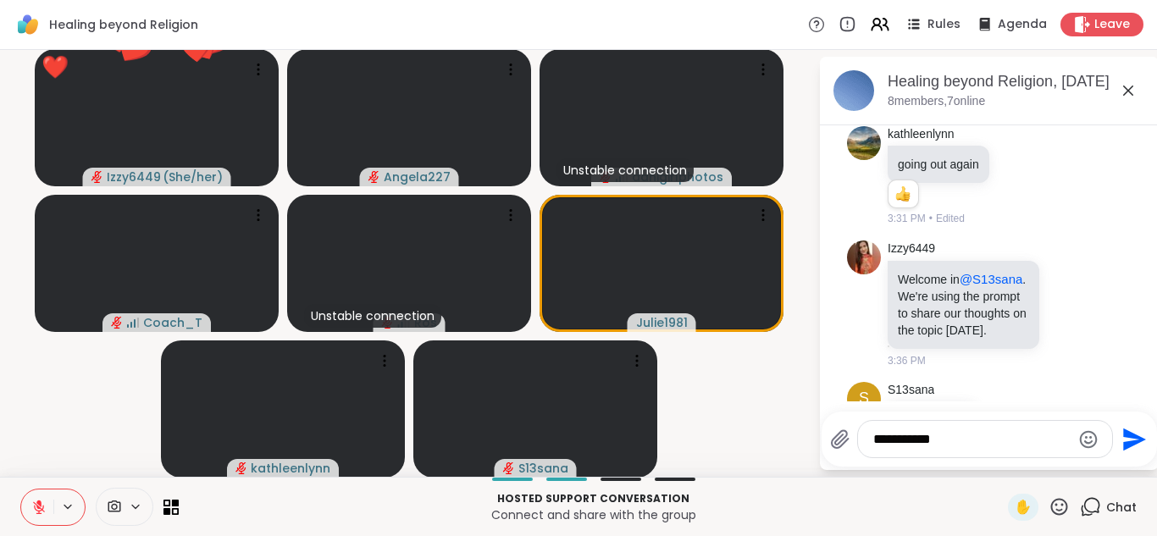
type textarea "**********"
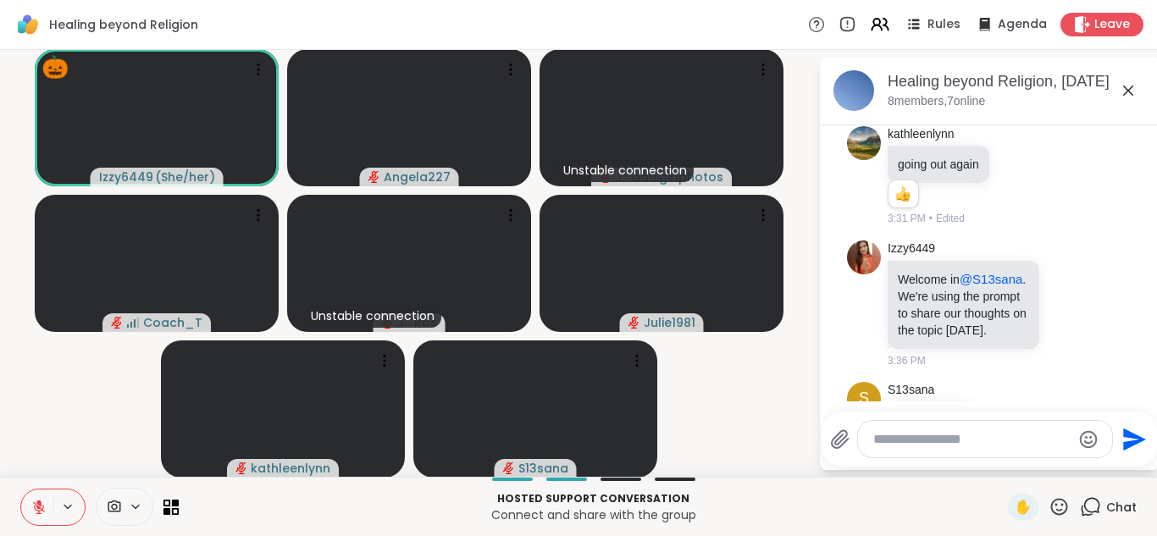
click at [980, 441] on textarea "Type your message" at bounding box center [972, 439] width 197 height 17
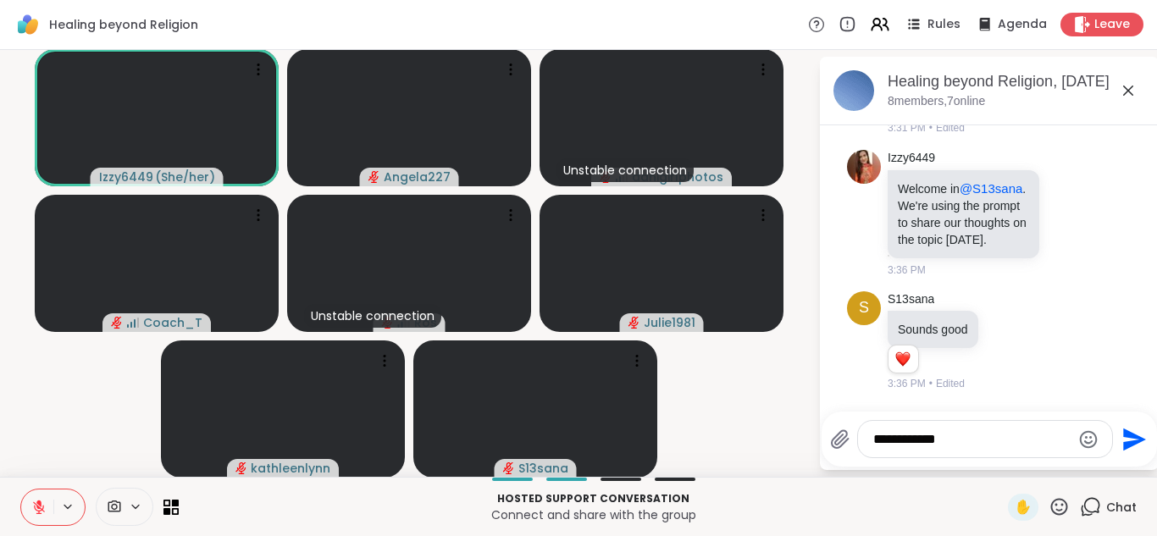
type textarea "**********"
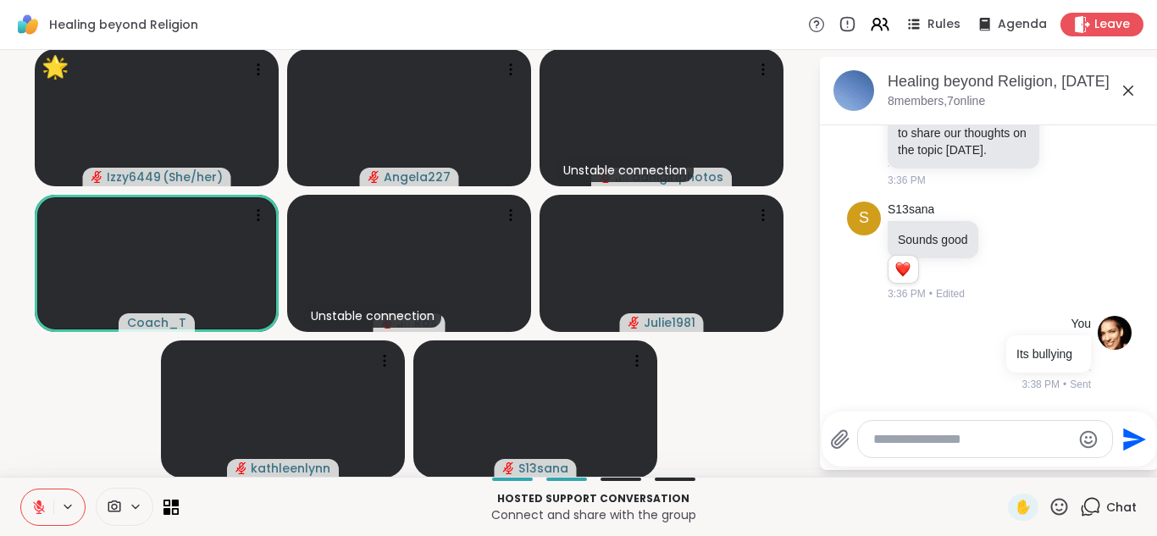
click at [1089, 435] on icon "Emoji picker" at bounding box center [1089, 440] width 20 height 20
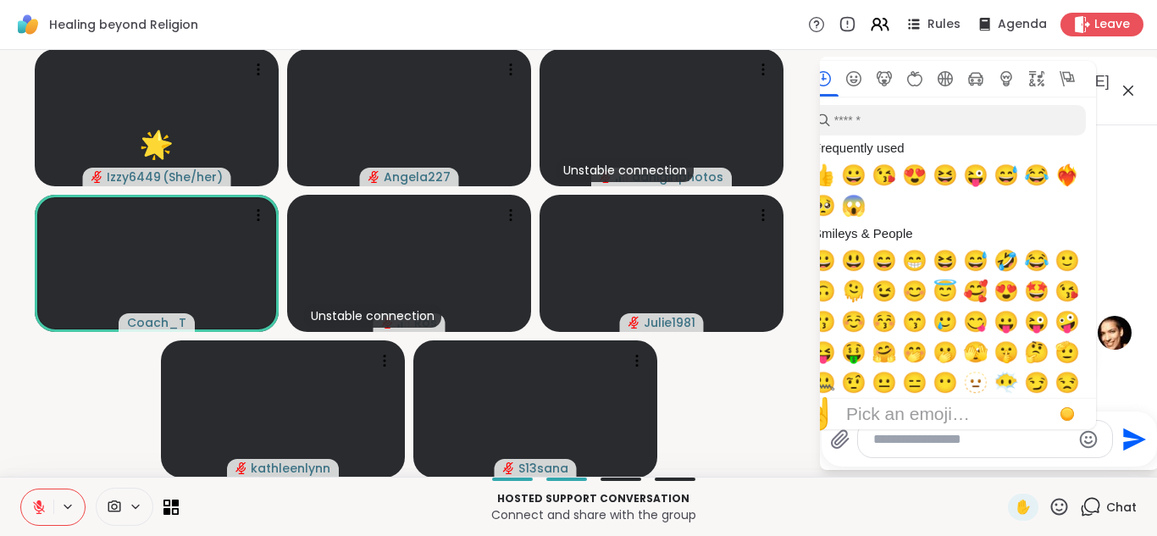
click at [1083, 440] on icon "Emoji picker" at bounding box center [1089, 440] width 20 height 20
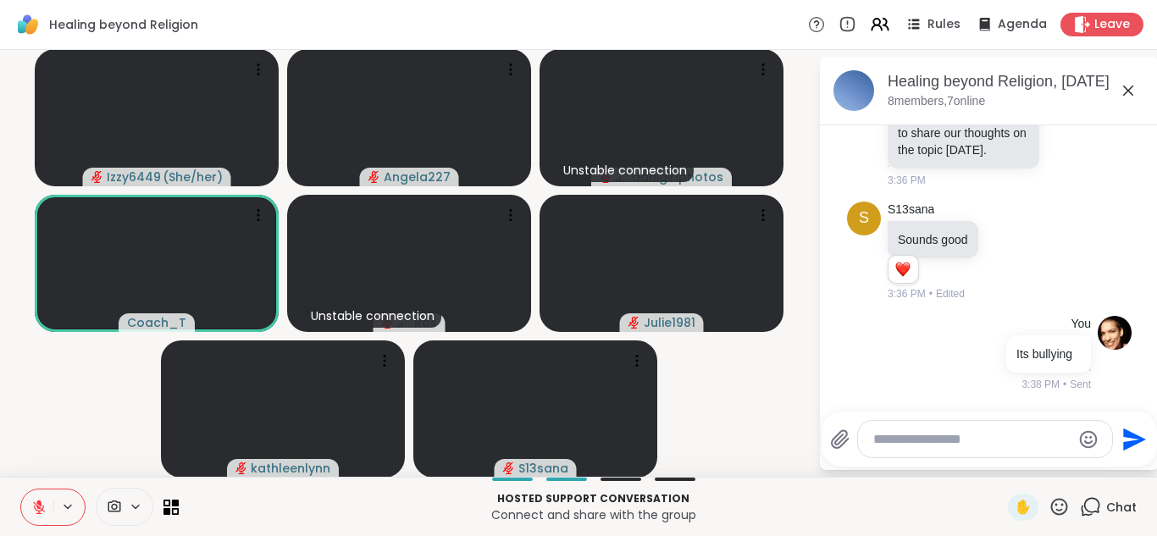
click at [1083, 440] on icon "Emoji picker" at bounding box center [1089, 440] width 20 height 20
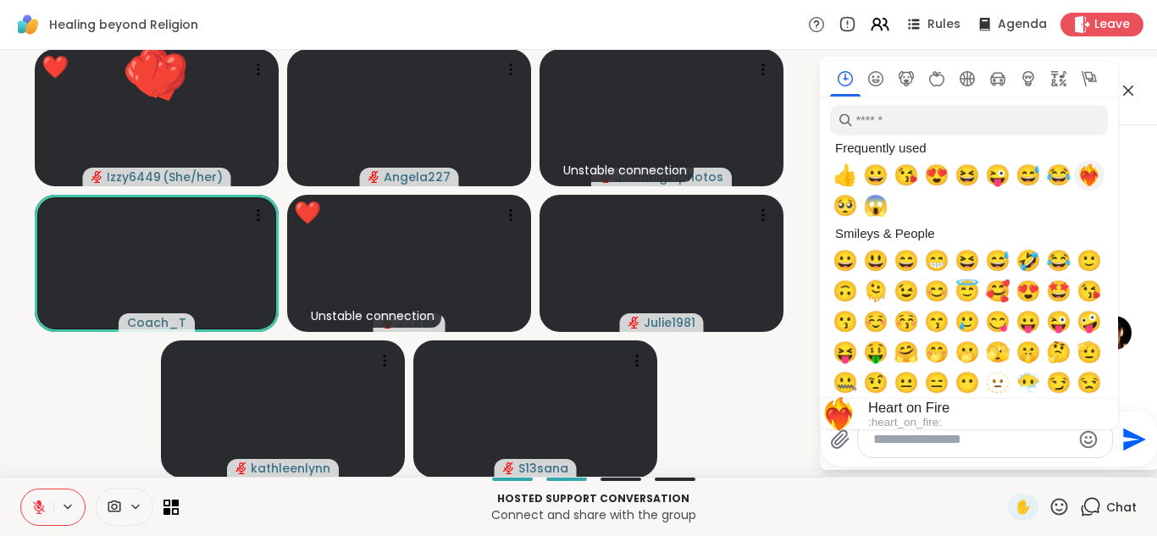
click at [1089, 183] on span "❤️‍🔥" at bounding box center [1089, 176] width 25 height 24
type textarea "*****"
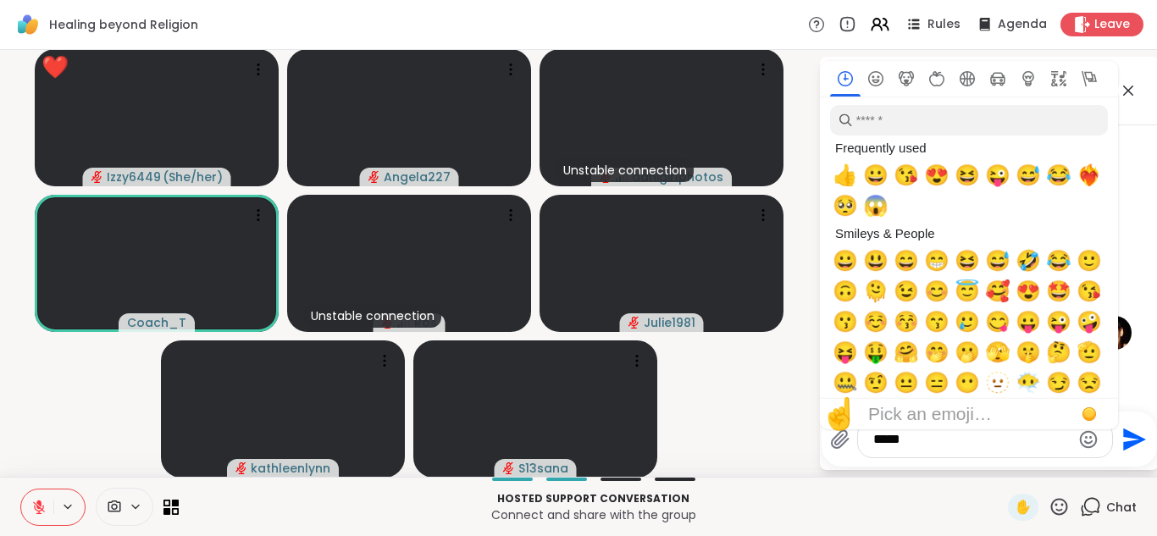
click at [1123, 439] on icon "Send" at bounding box center [1132, 439] width 27 height 27
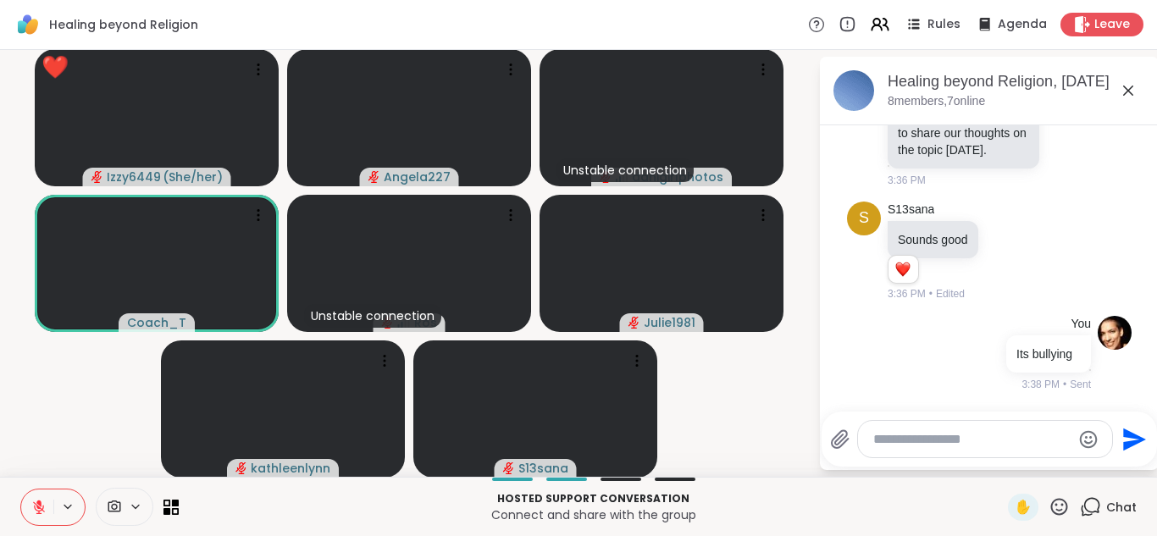
scroll to position [4668, 0]
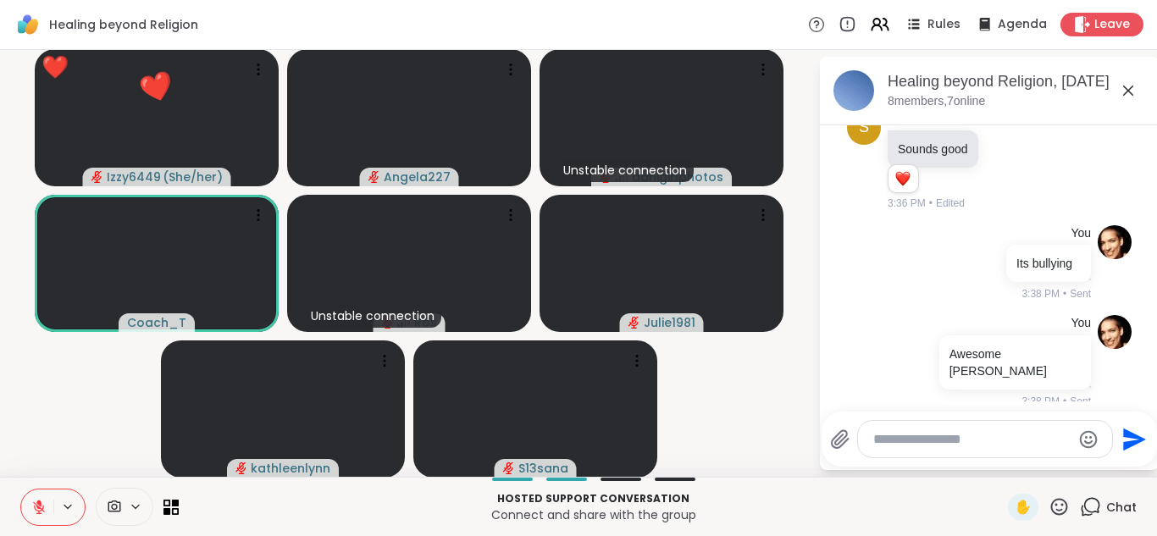
click at [768, 504] on p "Hosted support conversation" at bounding box center [593, 498] width 809 height 15
click at [745, 413] on video-player-container "Izzy6449 ( She/her ) ❤️ Angela227 Unstable connection danigirlphotos Coach_T Un…" at bounding box center [409, 263] width 798 height 413
click at [1065, 510] on icon at bounding box center [1059, 506] width 21 height 21
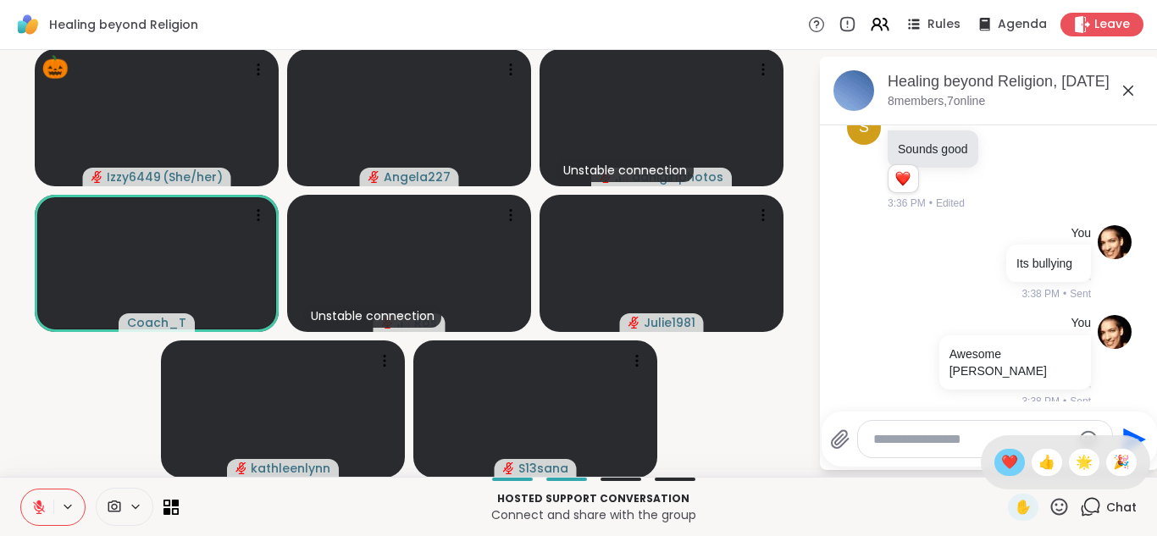
click at [1011, 463] on span "❤️" at bounding box center [1009, 462] width 17 height 20
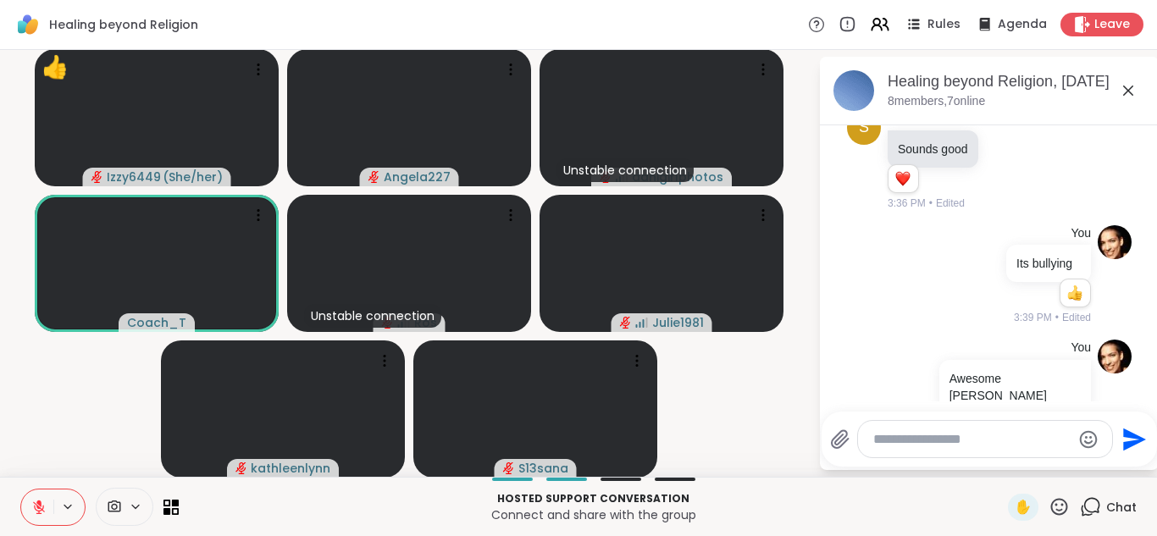
click at [1057, 507] on icon at bounding box center [1059, 506] width 21 height 21
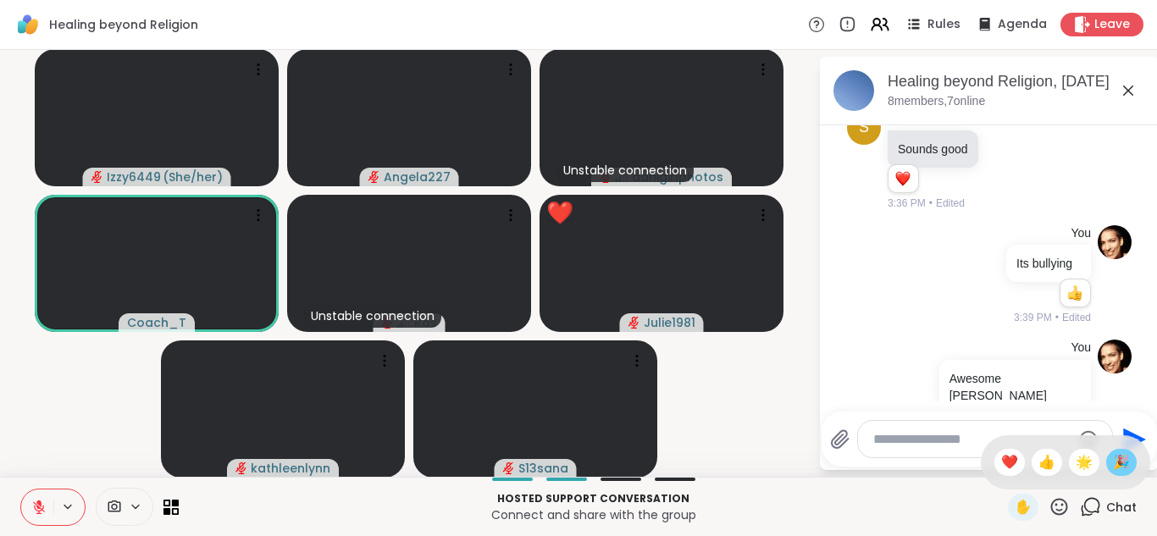
click at [1124, 464] on span "🎉" at bounding box center [1121, 462] width 17 height 20
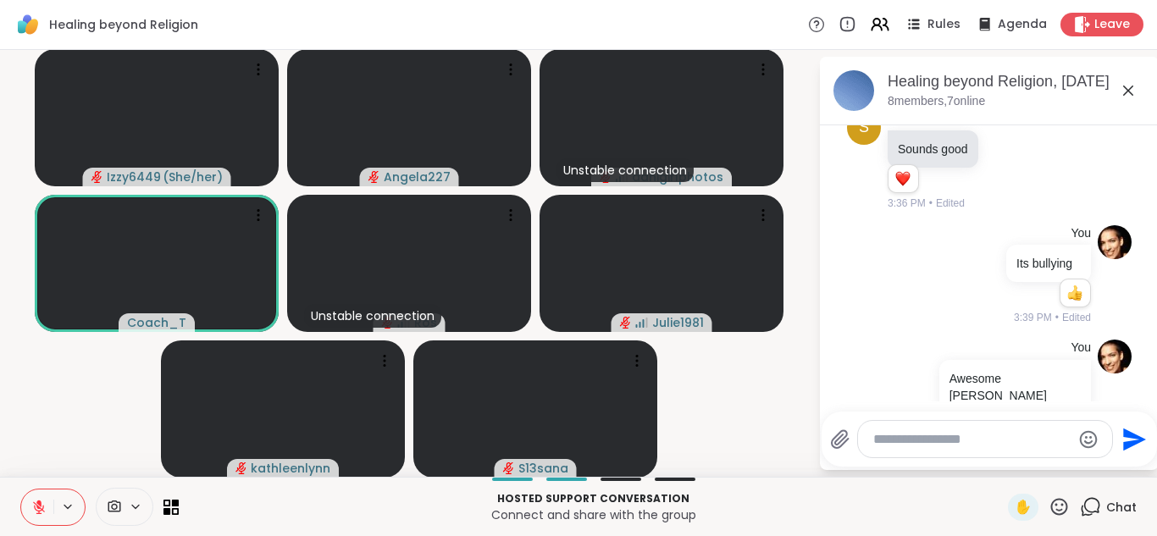
click at [1052, 504] on icon at bounding box center [1059, 506] width 21 height 21
click at [1012, 463] on span "❤️" at bounding box center [1009, 462] width 17 height 20
click at [1053, 511] on icon at bounding box center [1059, 506] width 17 height 17
click at [1011, 469] on span "❤️" at bounding box center [1009, 462] width 17 height 20
click at [1059, 507] on icon at bounding box center [1059, 506] width 21 height 21
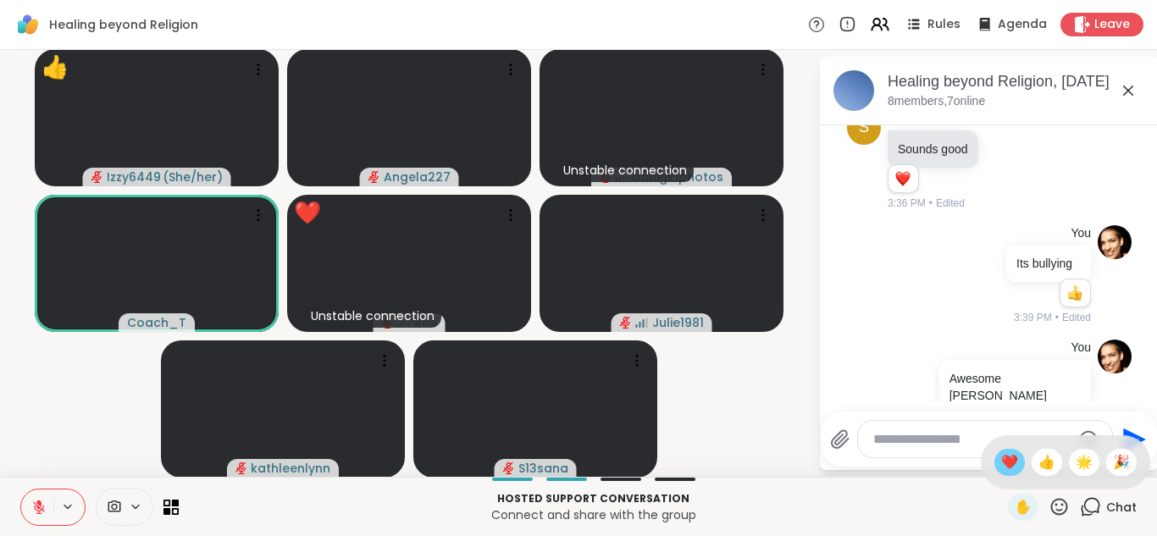
click at [1008, 465] on span "❤️" at bounding box center [1009, 462] width 17 height 20
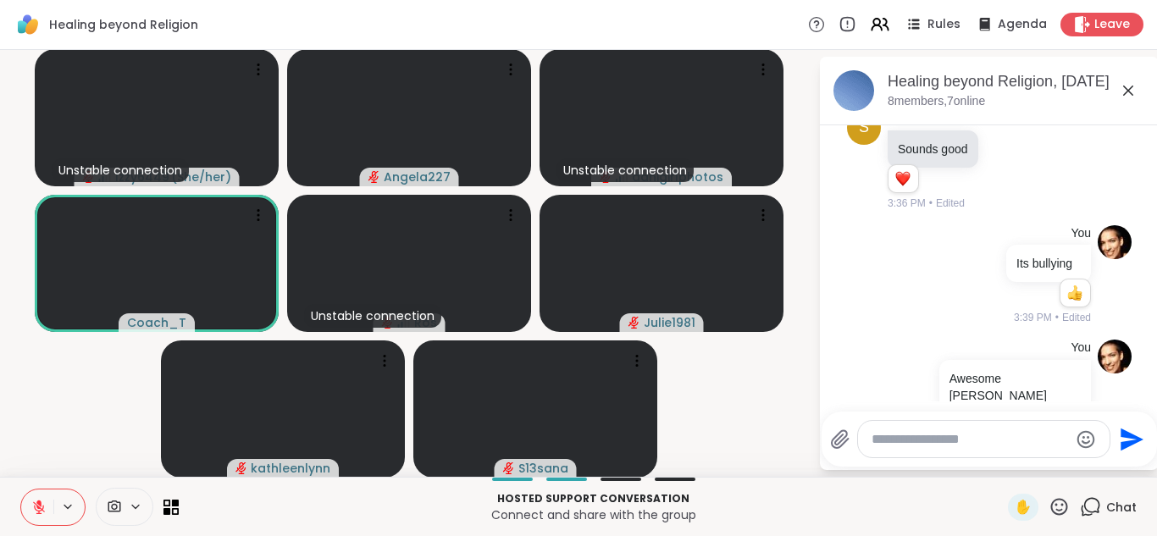
click at [1063, 502] on icon at bounding box center [1059, 506] width 21 height 21
click at [1013, 465] on span "❤️" at bounding box center [1009, 462] width 17 height 20
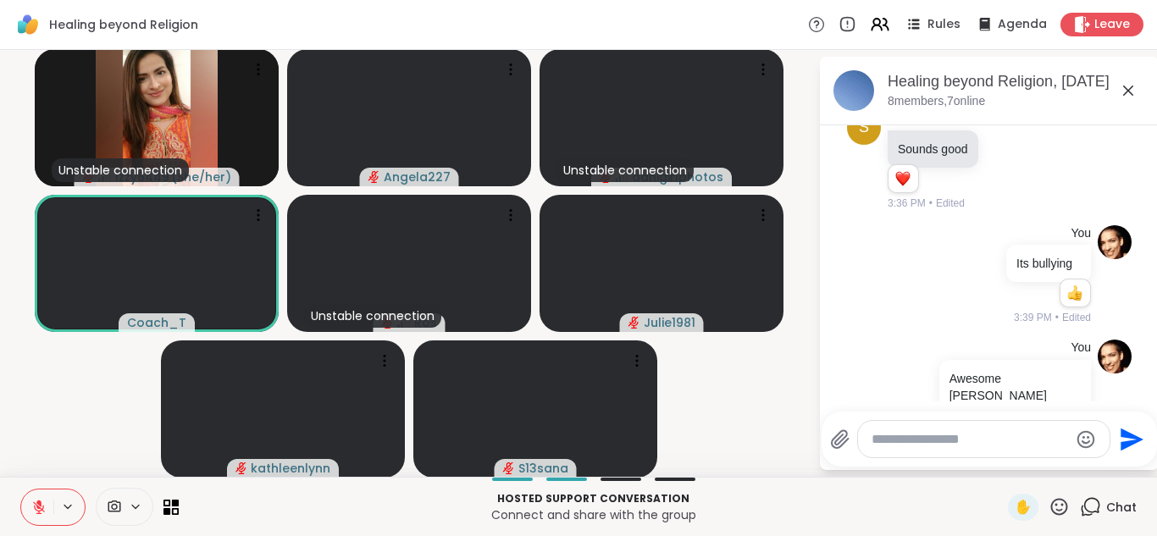
click at [1064, 514] on icon at bounding box center [1059, 506] width 17 height 17
click at [1085, 469] on span "🌟" at bounding box center [1084, 462] width 17 height 20
click at [1063, 509] on icon at bounding box center [1059, 506] width 21 height 21
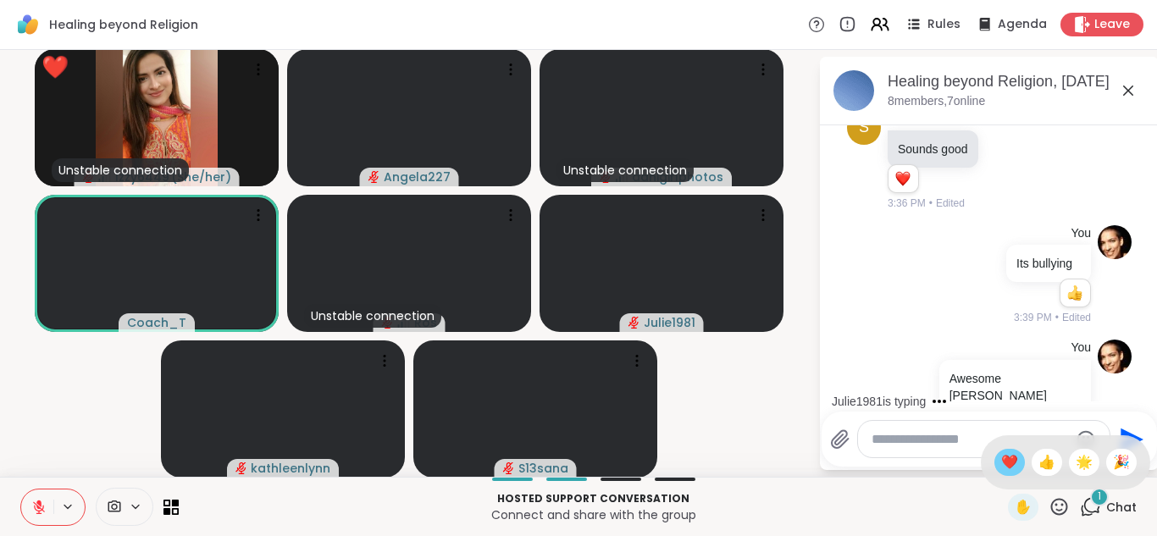
scroll to position [4841, 0]
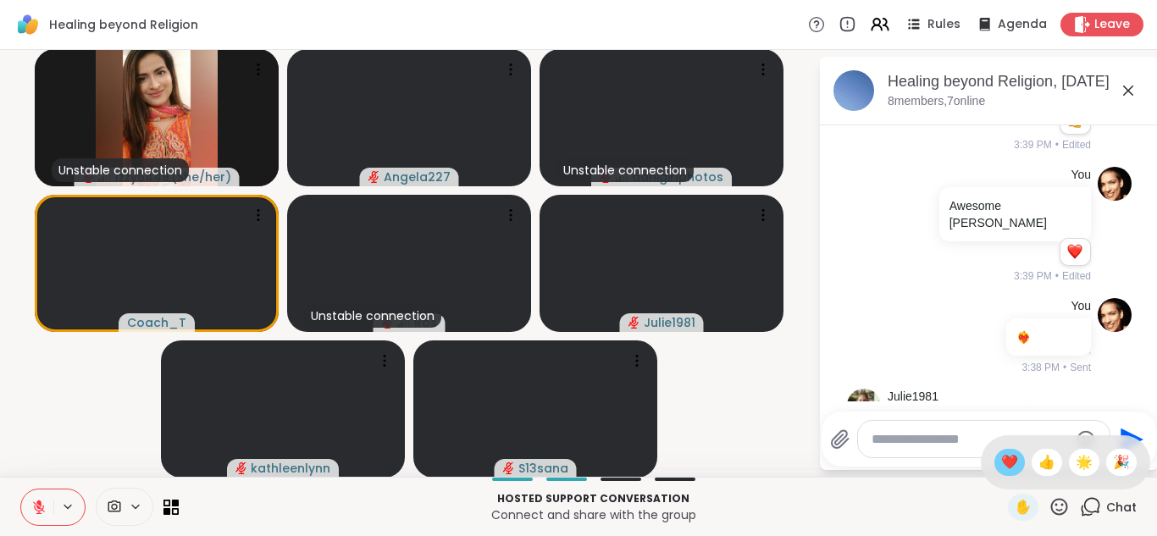
click at [1013, 468] on span "❤️" at bounding box center [1009, 462] width 17 height 20
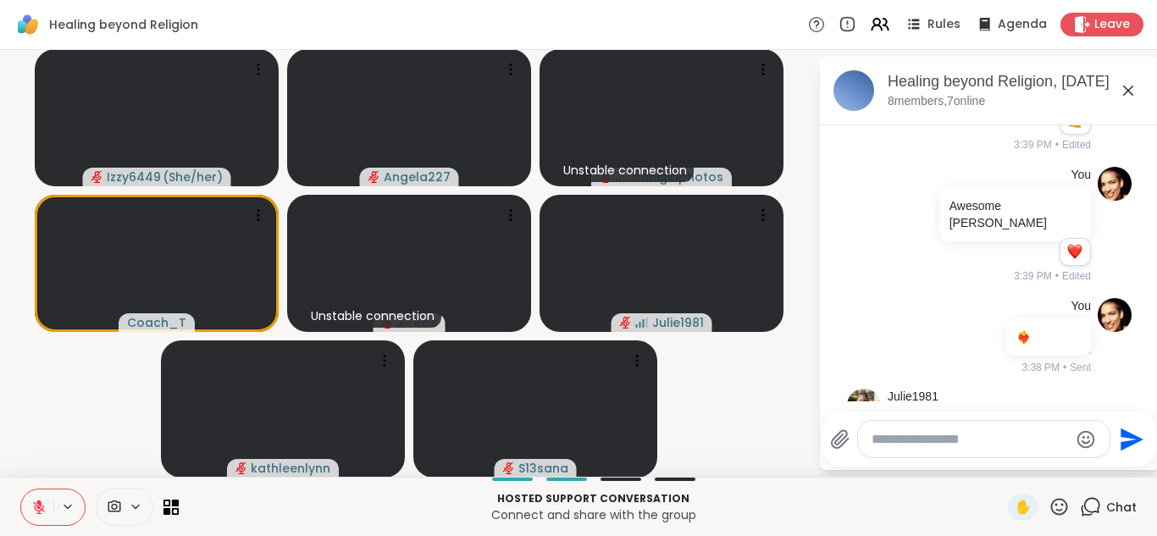
click at [969, 444] on textarea "Type your message" at bounding box center [970, 439] width 197 height 17
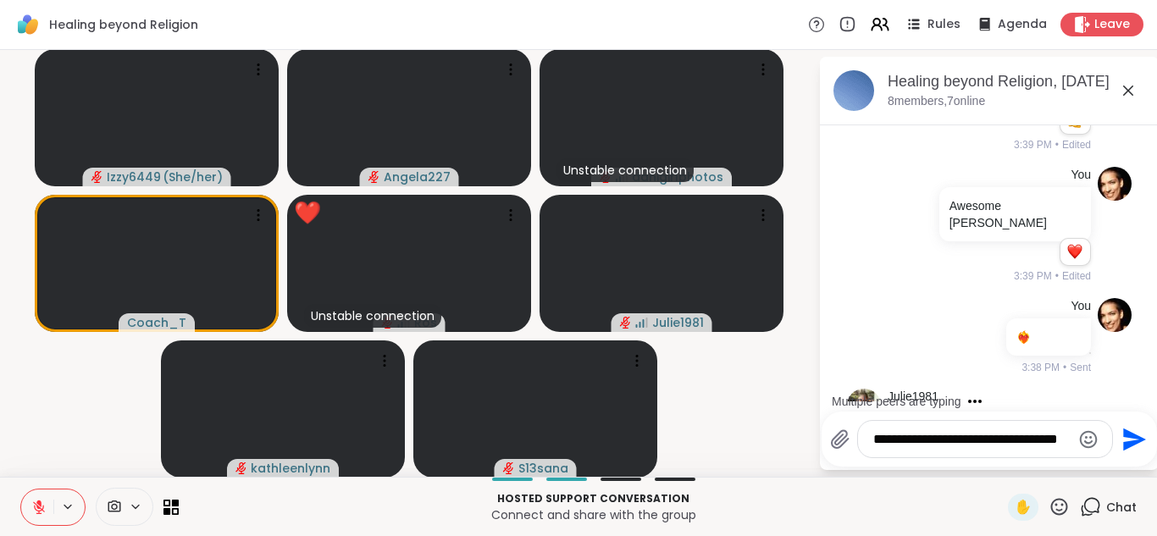
type textarea "**********"
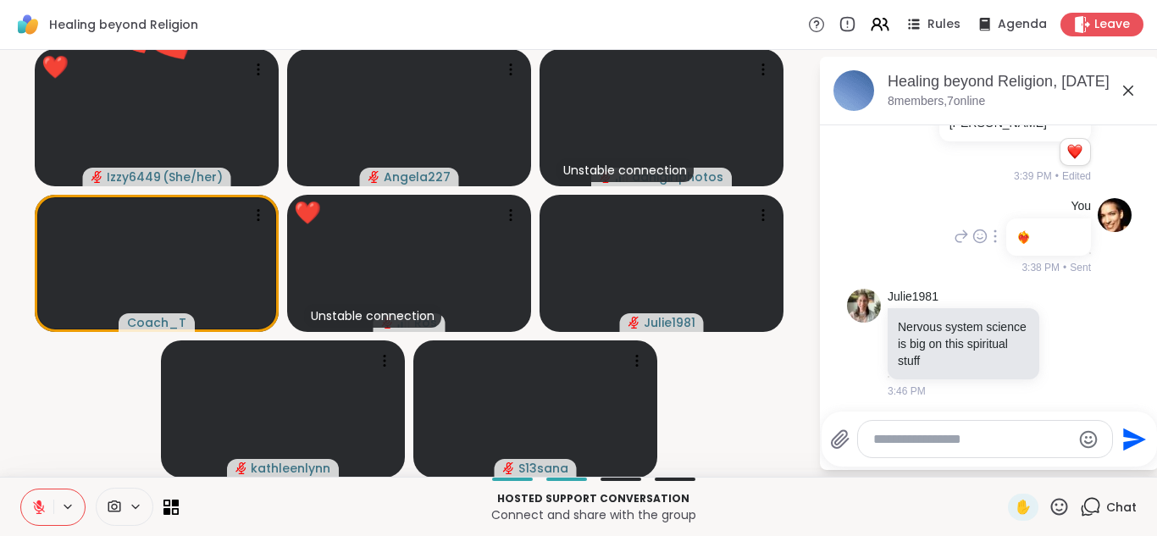
scroll to position [5112, 0]
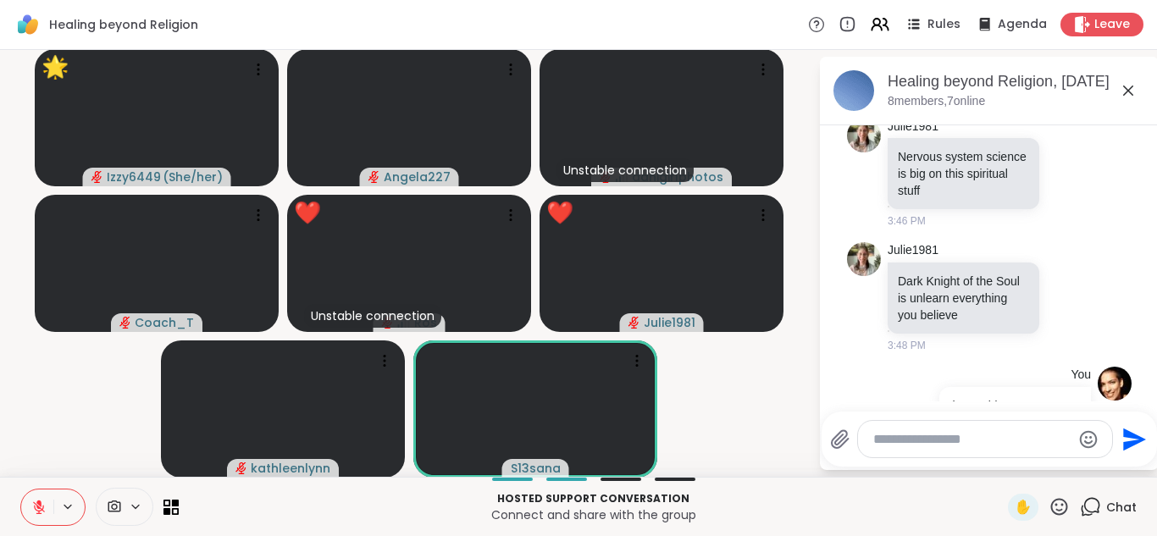
click at [1062, 501] on icon at bounding box center [1059, 506] width 21 height 21
click at [1009, 469] on span "❤️" at bounding box center [1009, 462] width 17 height 20
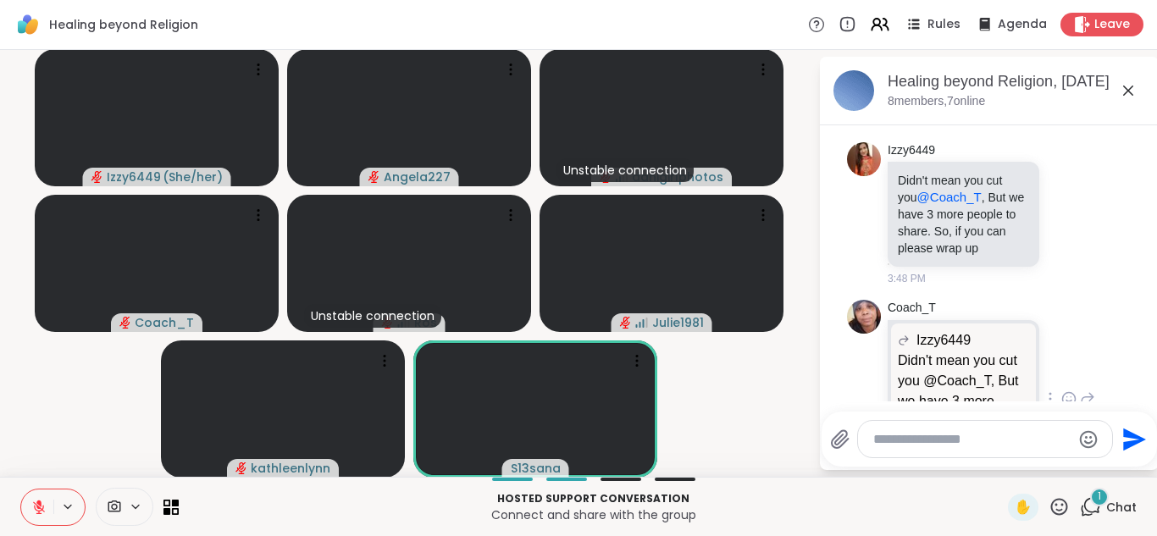
scroll to position [5533, 0]
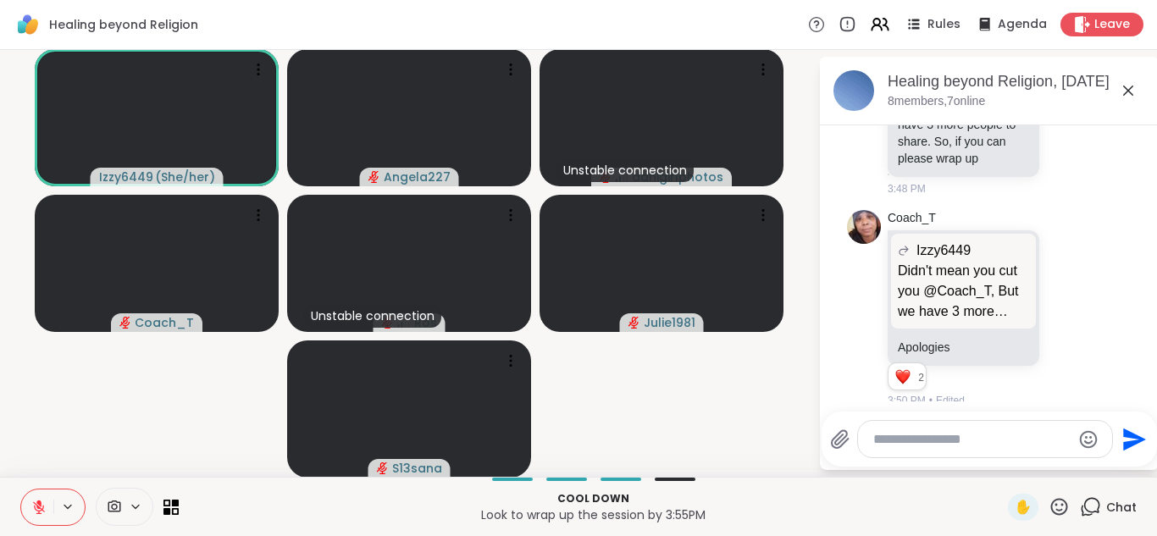
click at [1059, 501] on icon at bounding box center [1059, 506] width 21 height 21
click at [1009, 459] on span "❤️" at bounding box center [1009, 462] width 17 height 20
click at [1062, 510] on icon at bounding box center [1059, 506] width 17 height 17
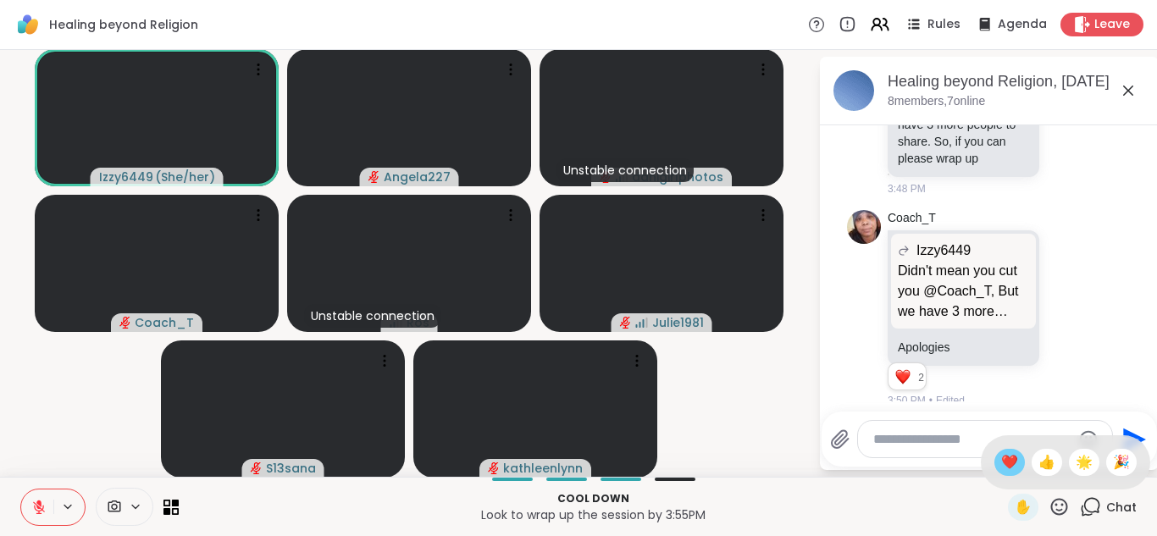
click at [1007, 466] on span "❤️" at bounding box center [1009, 462] width 17 height 20
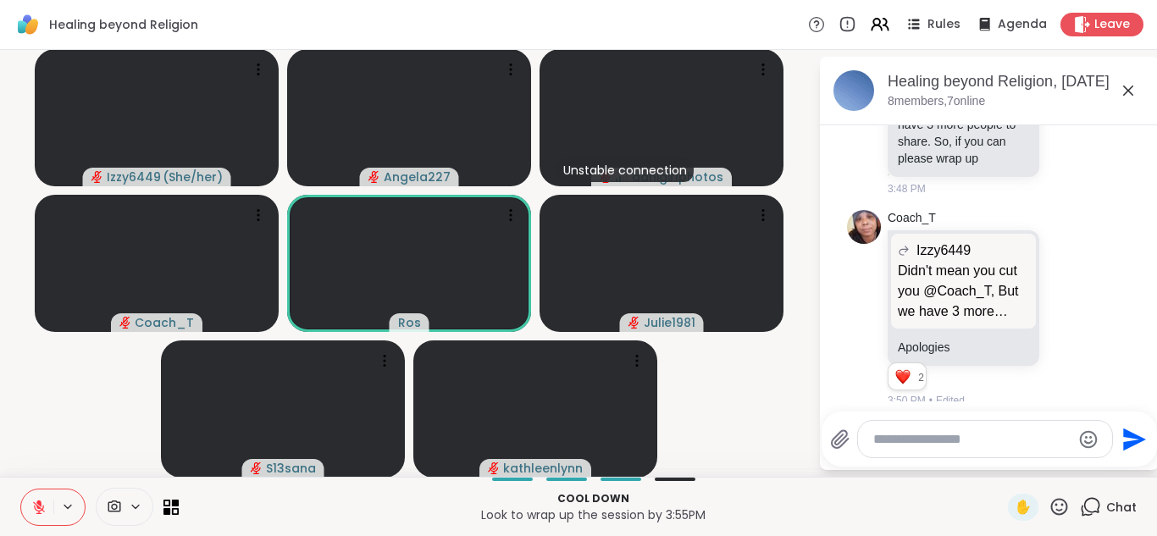
click at [1060, 508] on icon at bounding box center [1059, 506] width 21 height 21
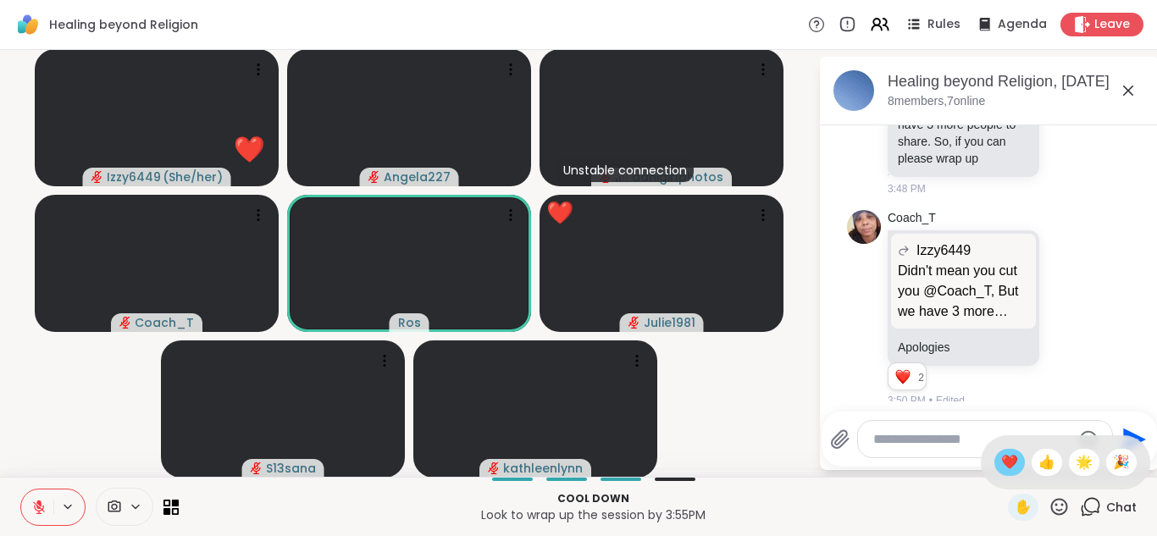
click at [1010, 467] on span "❤️" at bounding box center [1009, 462] width 17 height 20
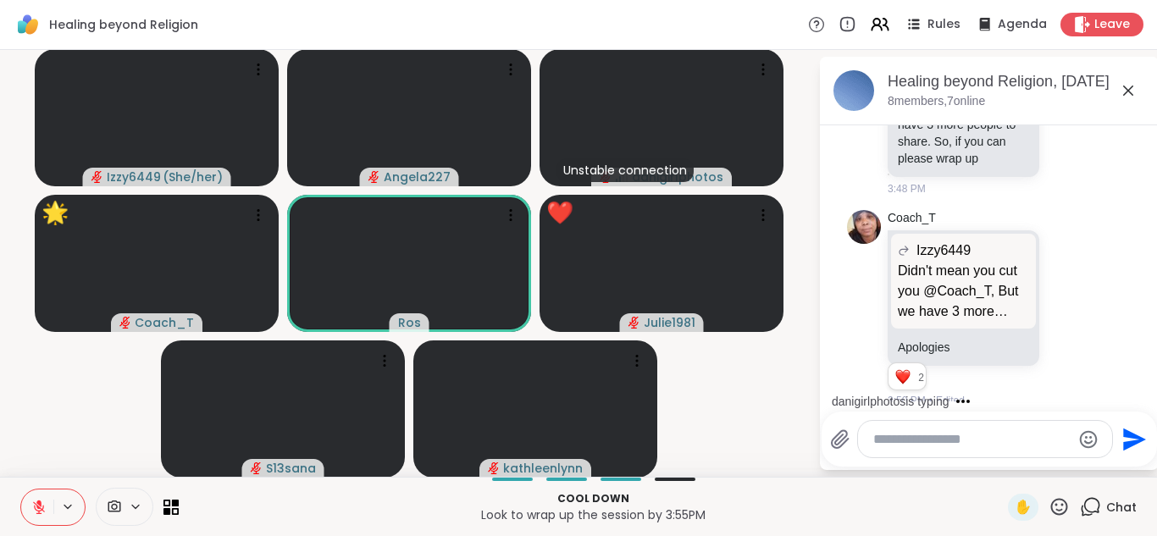
click at [1061, 510] on icon at bounding box center [1059, 506] width 17 height 17
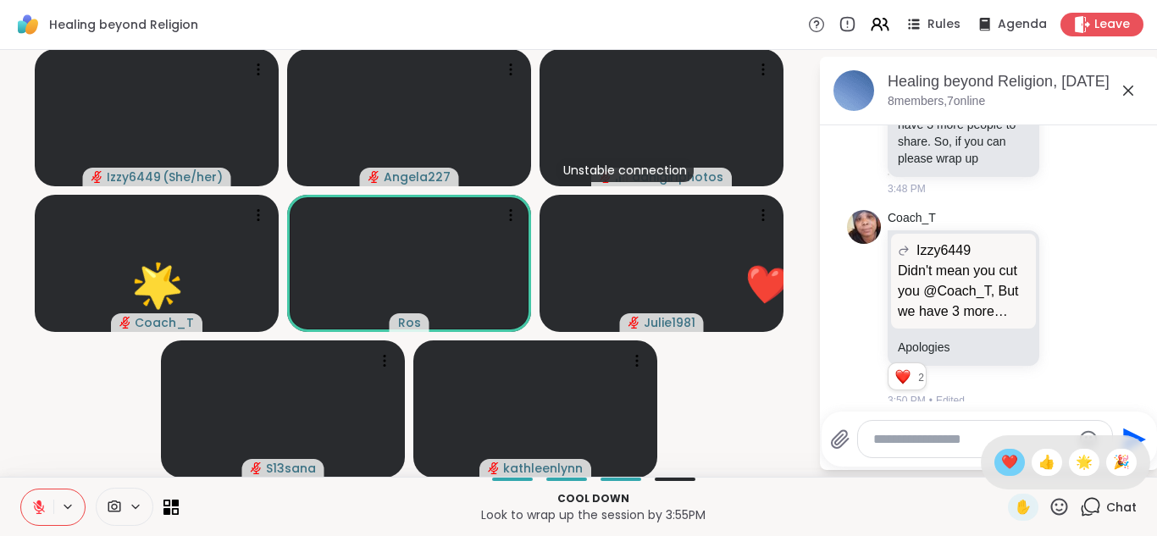
click at [1011, 463] on span "❤️" at bounding box center [1009, 462] width 17 height 20
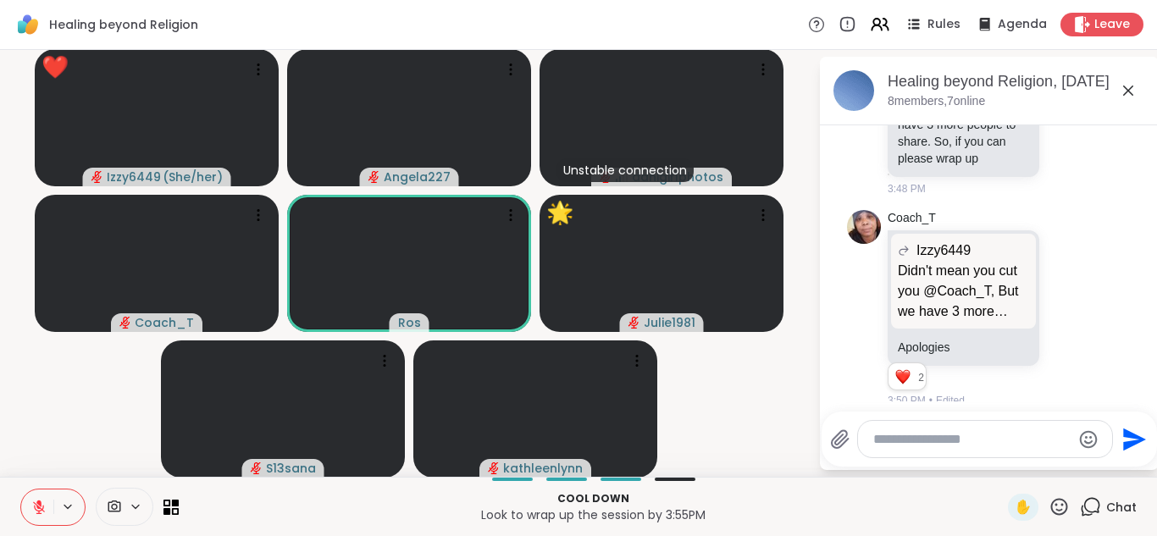
click at [962, 445] on textarea "Type your message" at bounding box center [972, 439] width 197 height 17
type textarea "**********"
click at [1127, 432] on icon "Send" at bounding box center [1134, 439] width 23 height 23
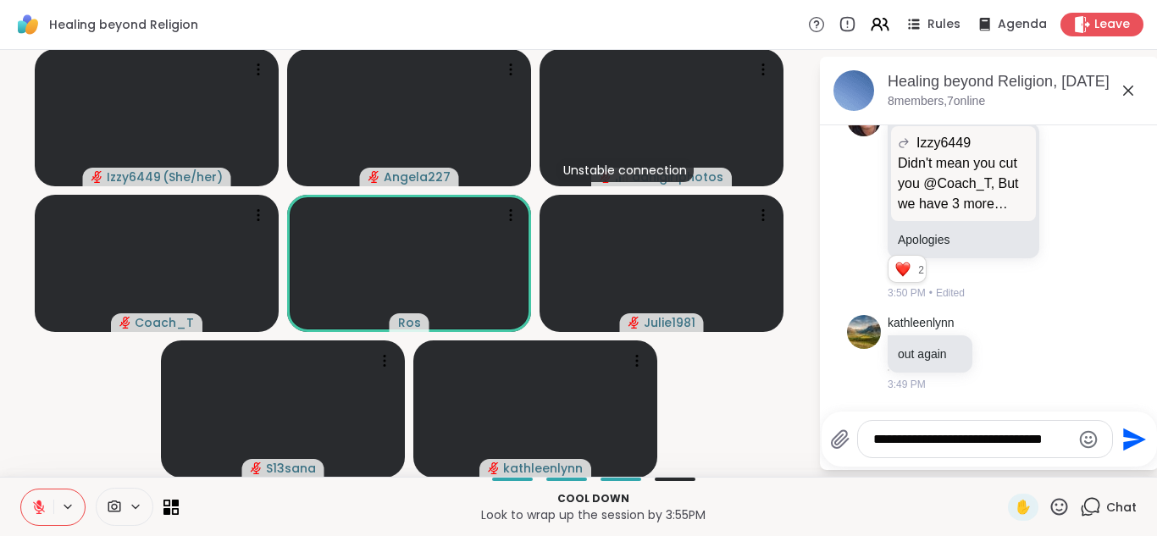
scroll to position [5665, 0]
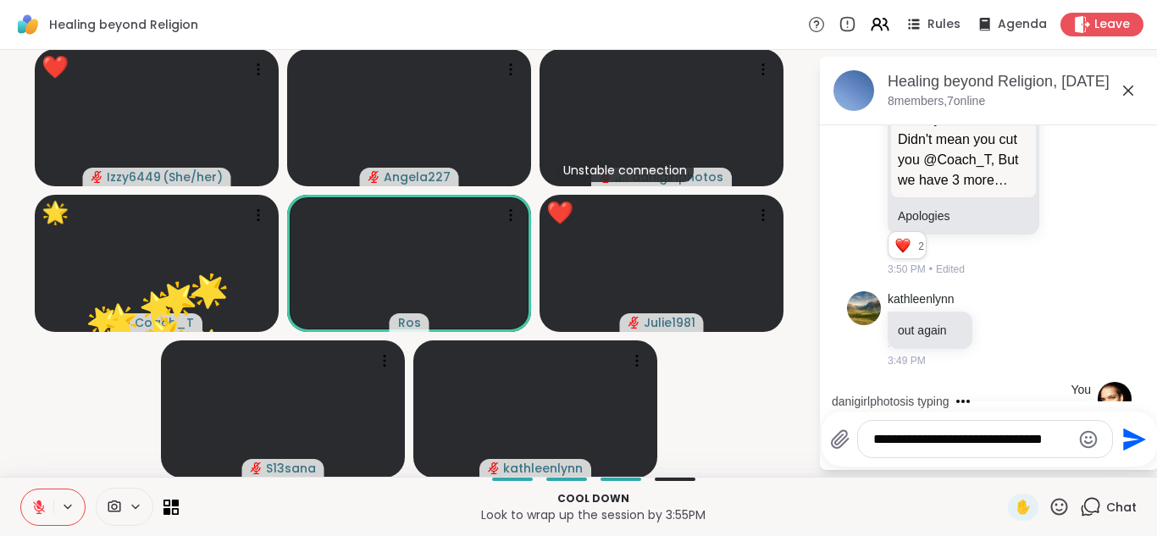
click at [1051, 509] on icon at bounding box center [1059, 506] width 21 height 21
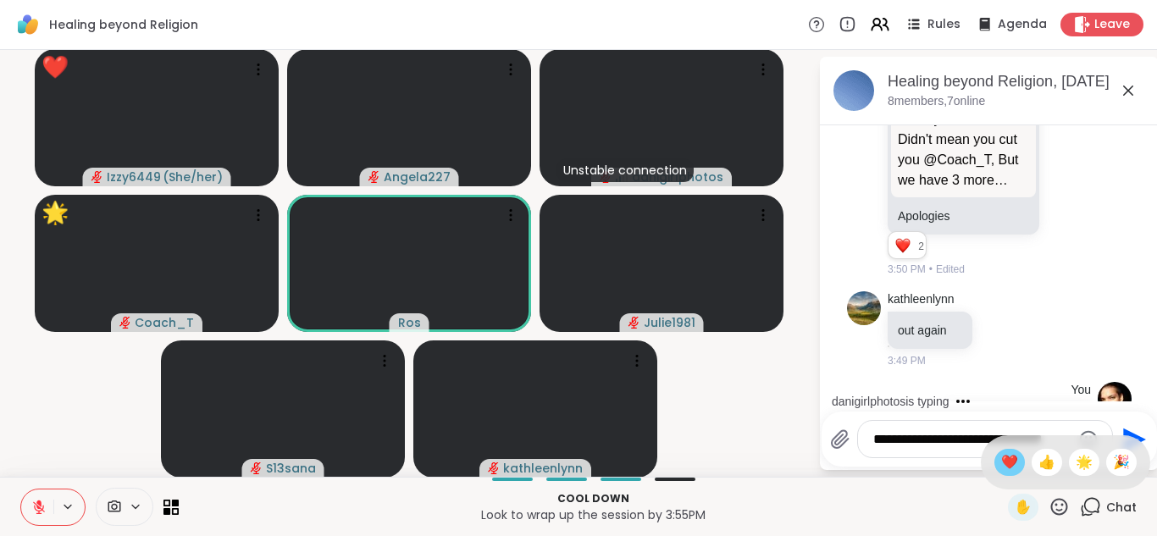
click at [1009, 466] on span "❤️" at bounding box center [1009, 462] width 17 height 20
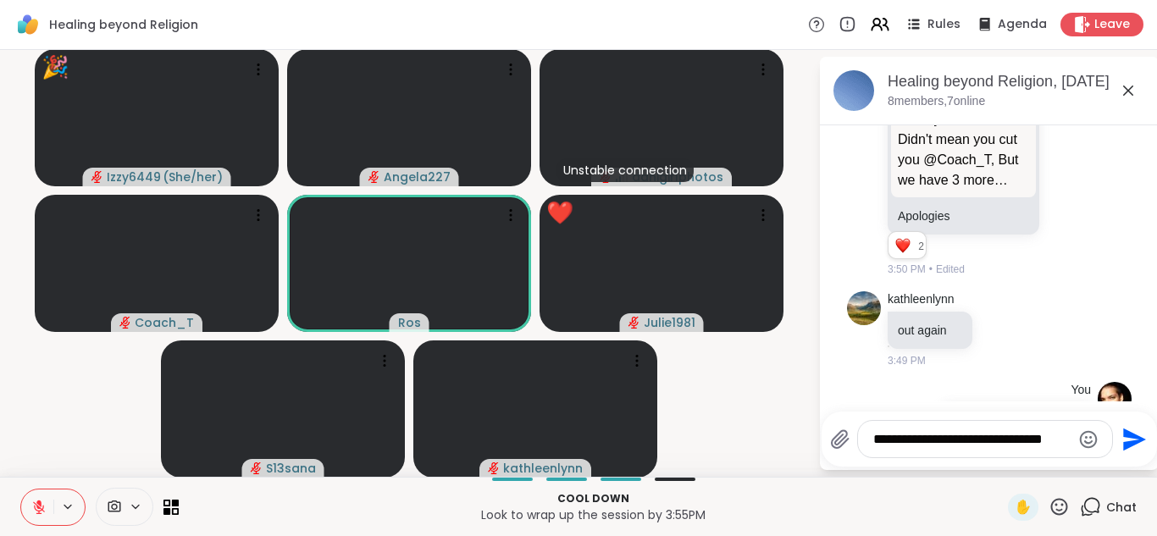
click at [1057, 512] on icon at bounding box center [1059, 506] width 21 height 21
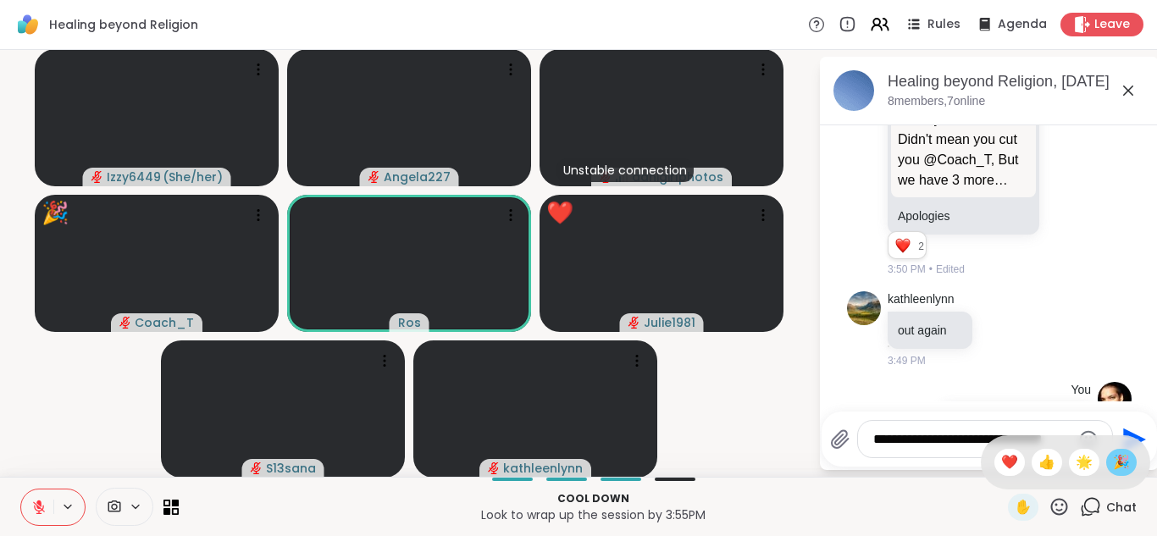
click at [1122, 465] on span "🎉" at bounding box center [1121, 462] width 17 height 20
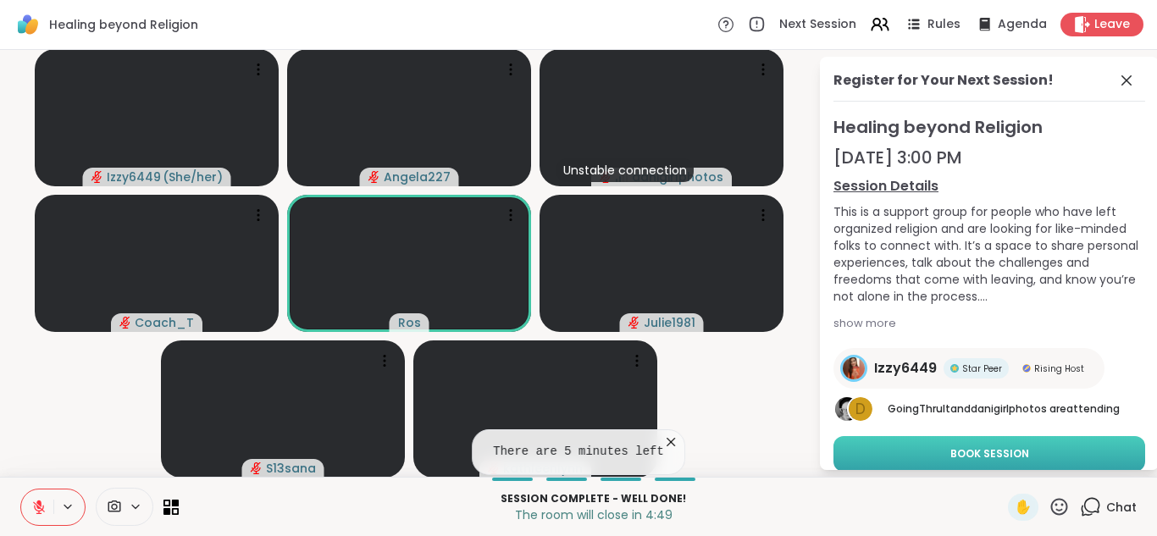
click at [1055, 456] on button "Book Session" at bounding box center [990, 454] width 312 height 36
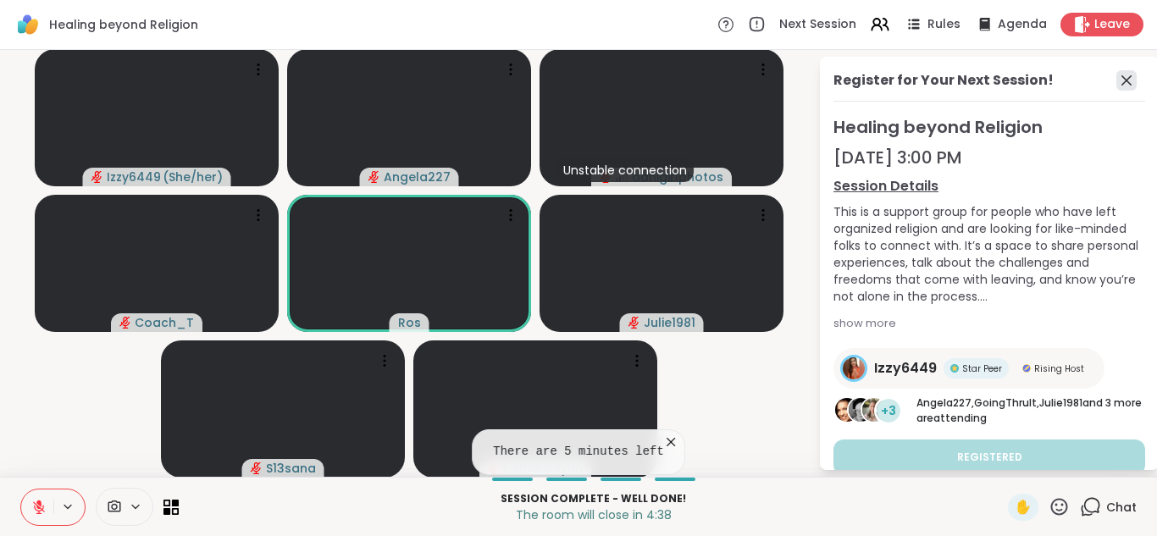
click at [1123, 78] on icon at bounding box center [1127, 80] width 20 height 20
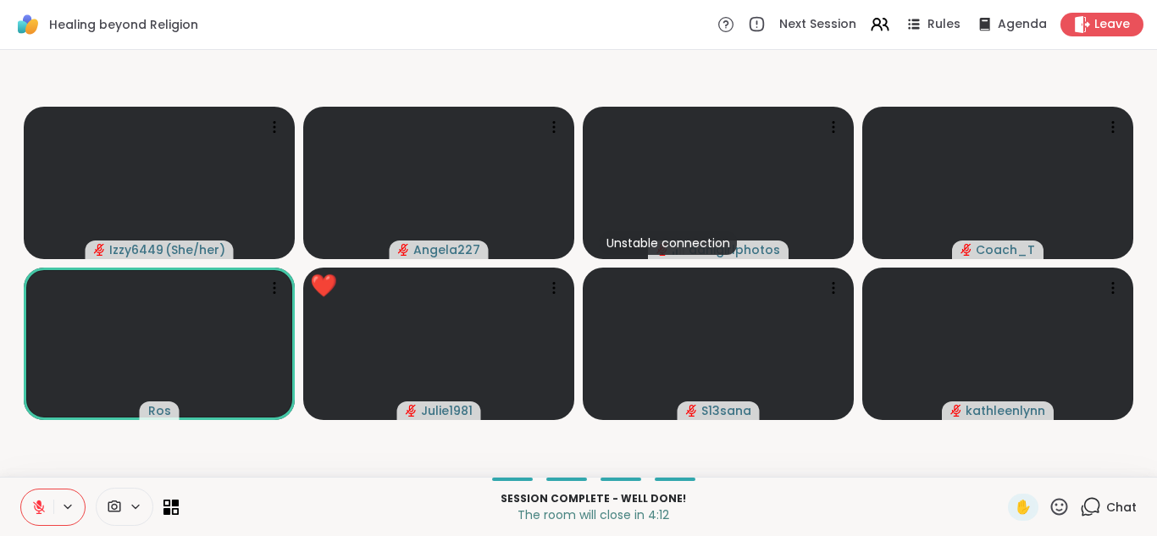
click at [1063, 511] on icon at bounding box center [1059, 506] width 21 height 21
click at [1010, 458] on span "❤️" at bounding box center [1009, 462] width 17 height 20
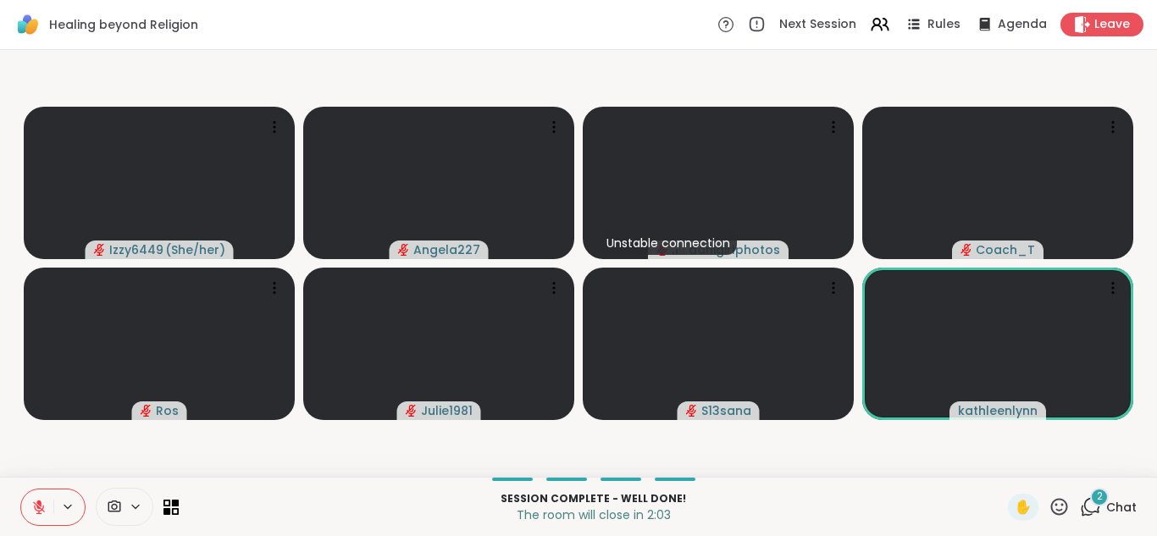
click at [1100, 510] on icon at bounding box center [1090, 506] width 21 height 21
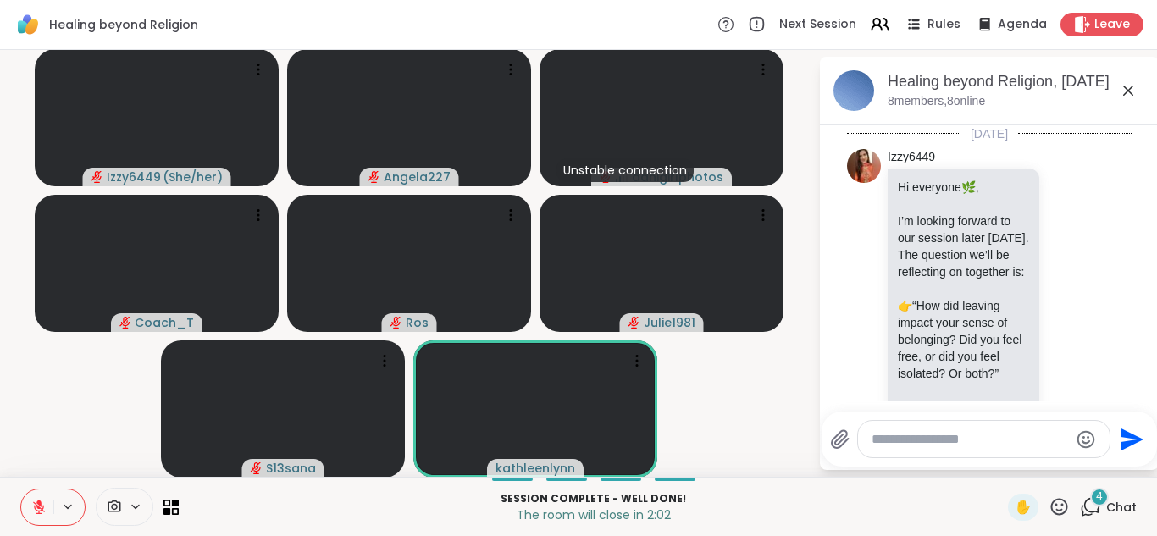
click at [931, 439] on textarea "Type your message" at bounding box center [970, 439] width 197 height 17
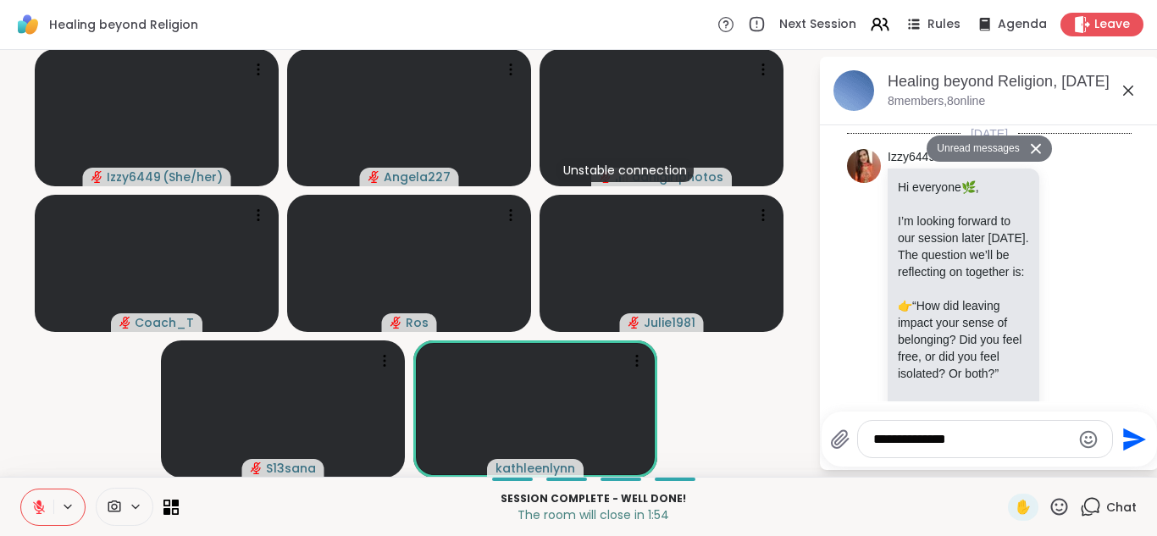
scroll to position [6281, 0]
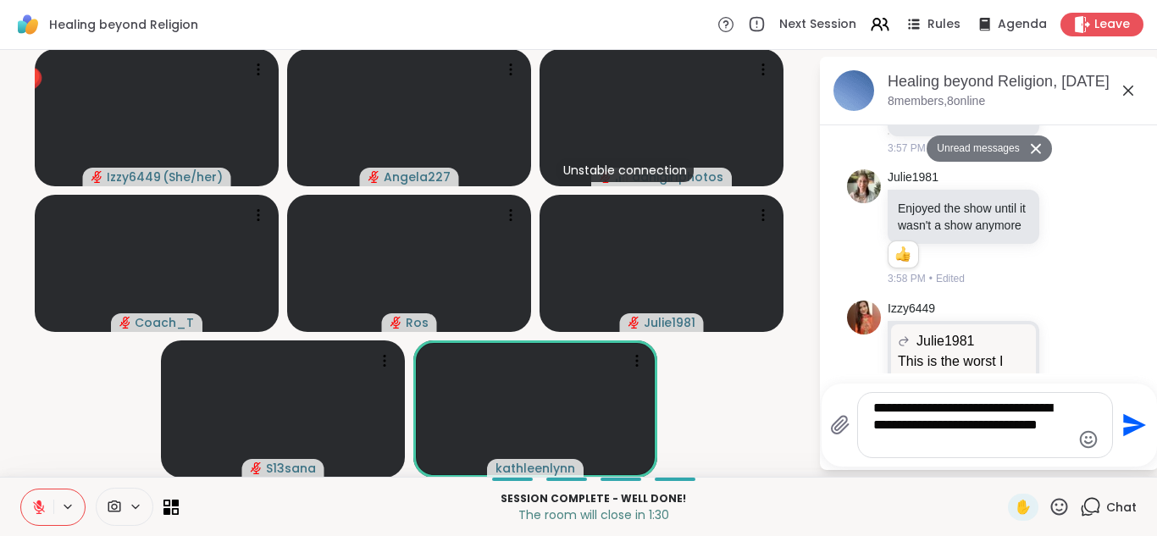
type textarea "**********"
click at [1140, 419] on icon "Send" at bounding box center [1132, 425] width 27 height 27
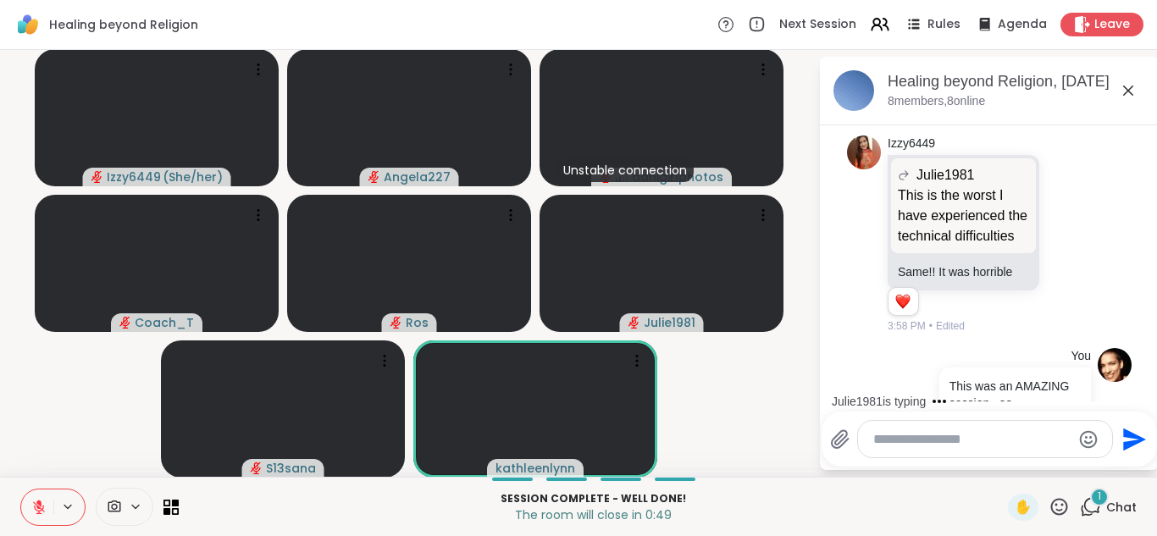
scroll to position [6514, 0]
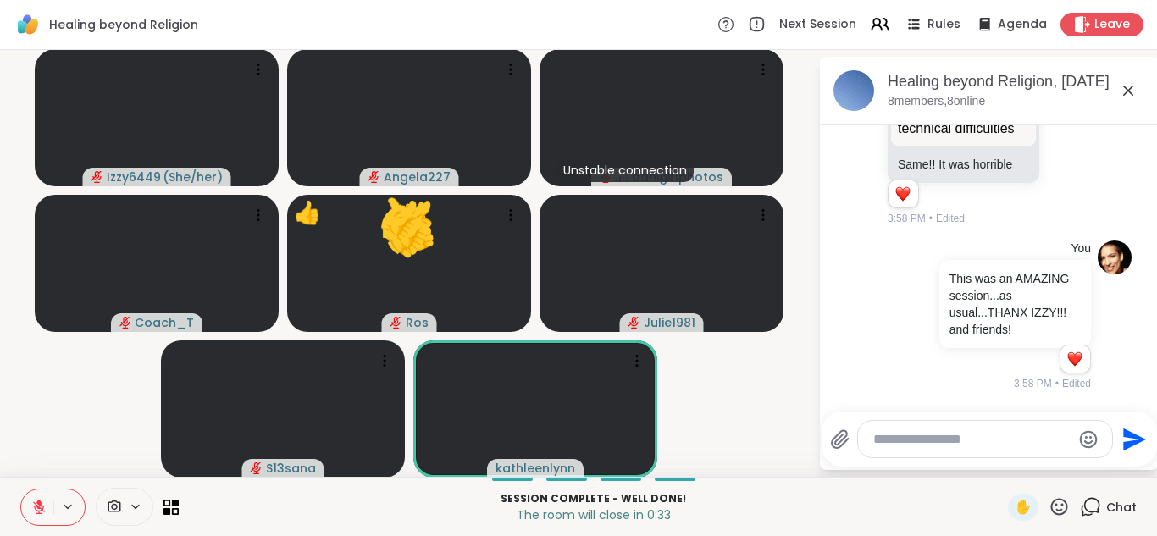
click at [1059, 508] on icon at bounding box center [1059, 506] width 21 height 21
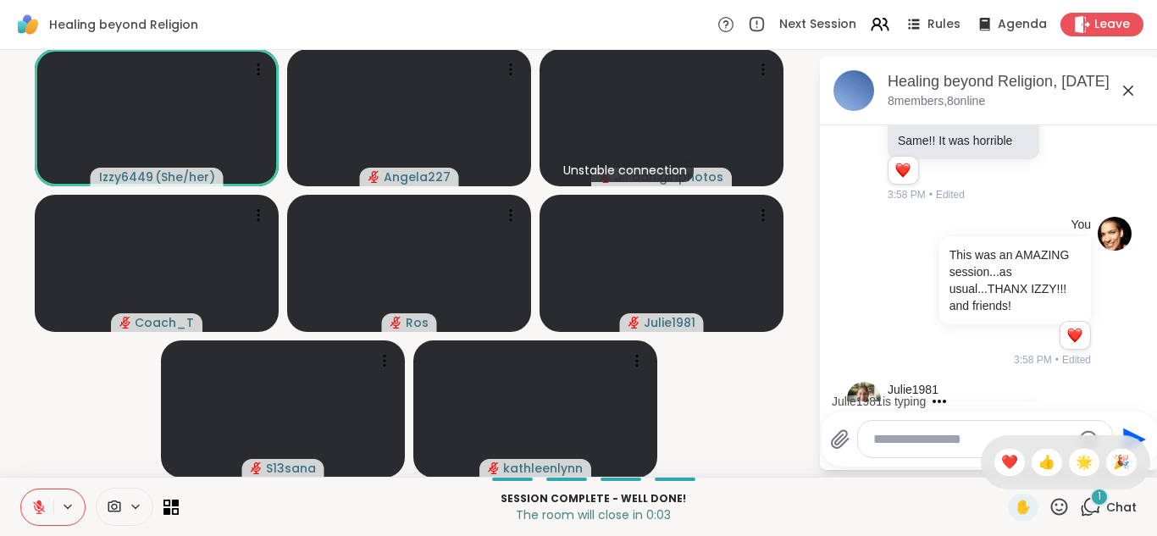
scroll to position [6628, 0]
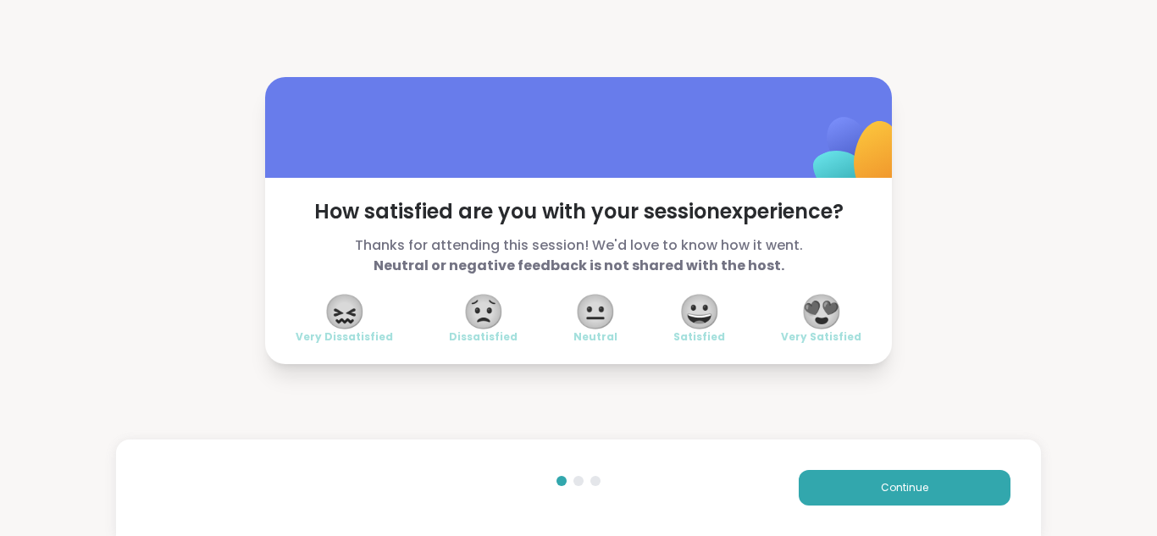
click at [820, 322] on span "😍" at bounding box center [822, 312] width 42 height 31
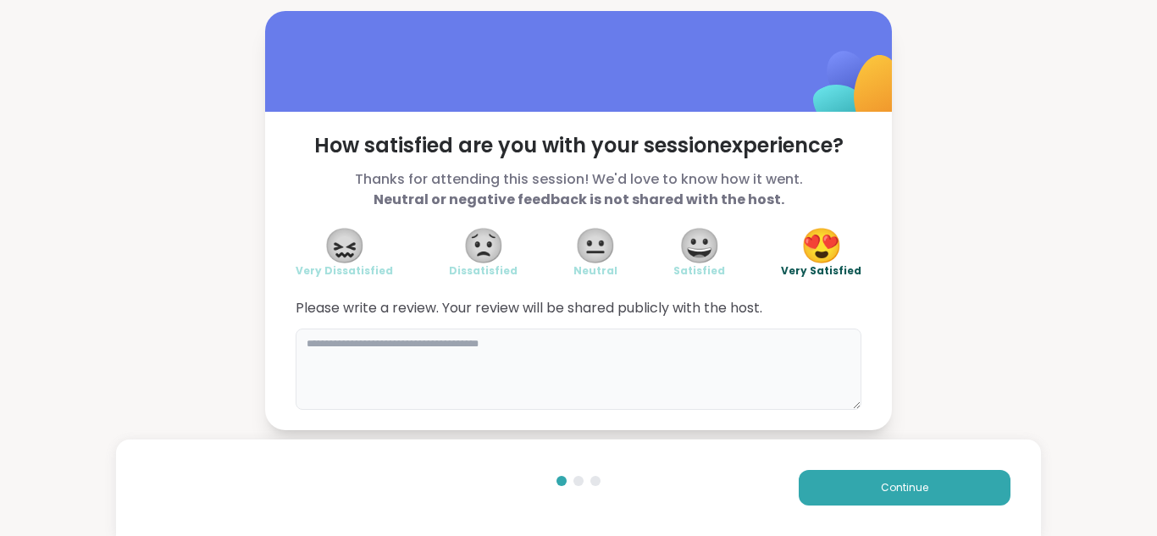
click at [585, 357] on textarea at bounding box center [579, 369] width 566 height 81
click at [675, 346] on textarea "**********" at bounding box center [579, 369] width 566 height 81
click at [747, 353] on textarea "**********" at bounding box center [579, 369] width 566 height 81
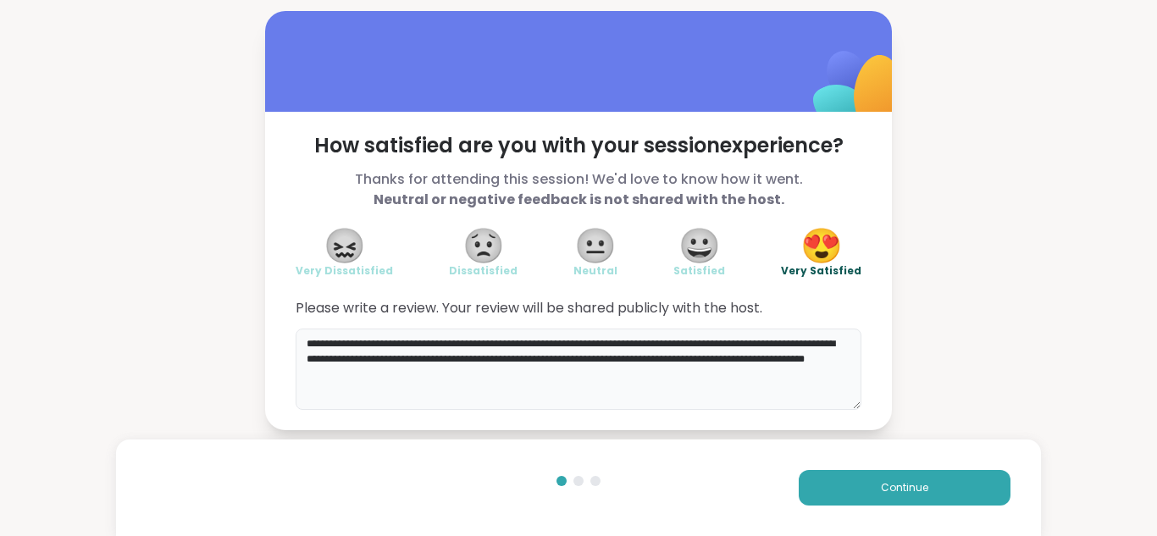
click at [340, 369] on textarea "**********" at bounding box center [579, 369] width 566 height 81
click at [484, 376] on textarea "**********" at bounding box center [579, 369] width 566 height 81
type textarea "**********"
click at [903, 490] on span "Continue" at bounding box center [904, 487] width 47 height 15
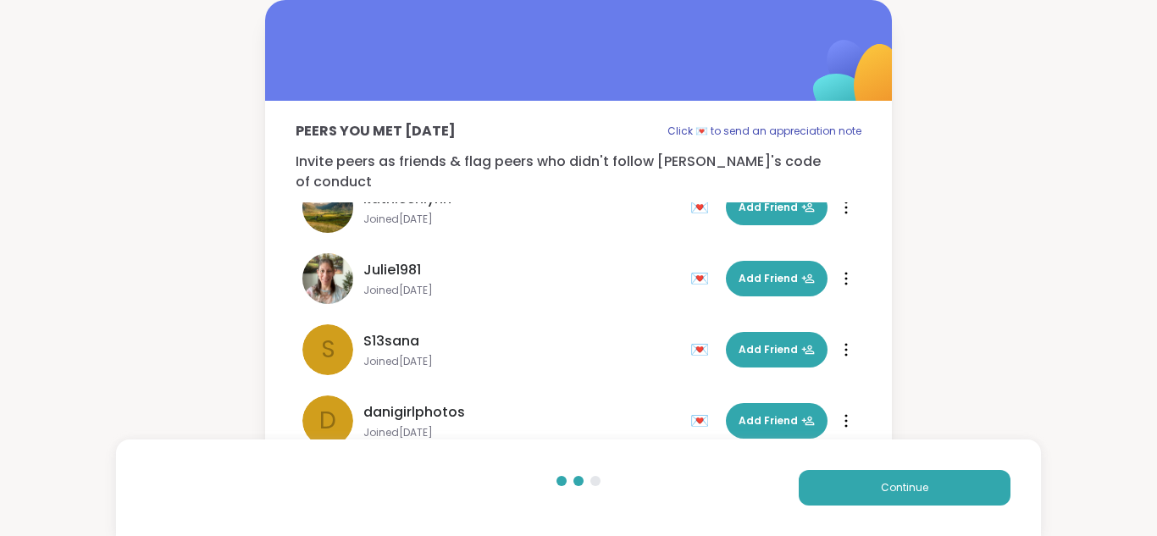
scroll to position [106, 0]
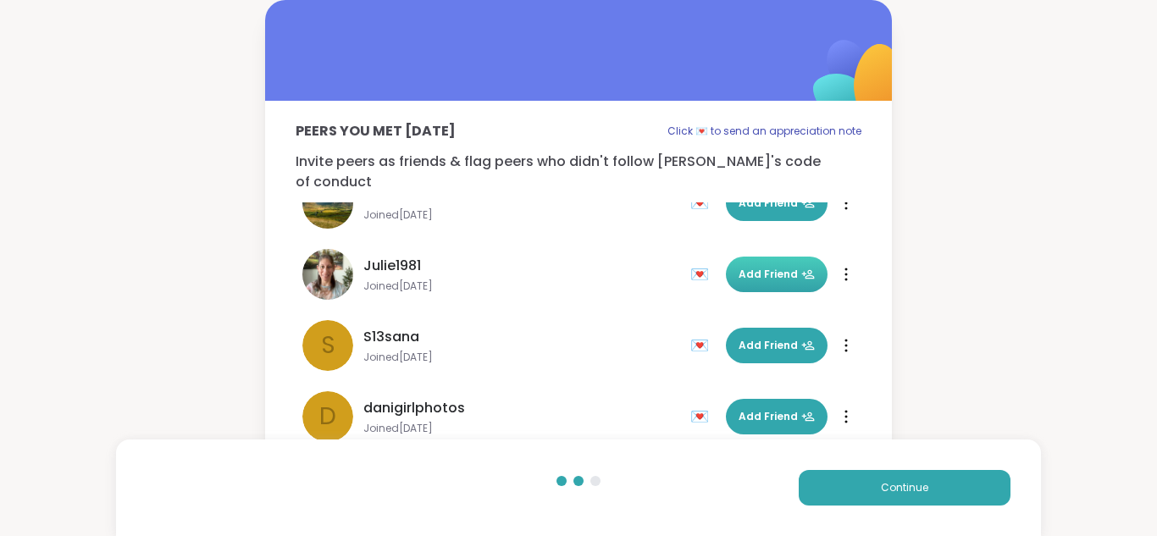
click at [792, 267] on span "Add Friend" at bounding box center [777, 274] width 76 height 15
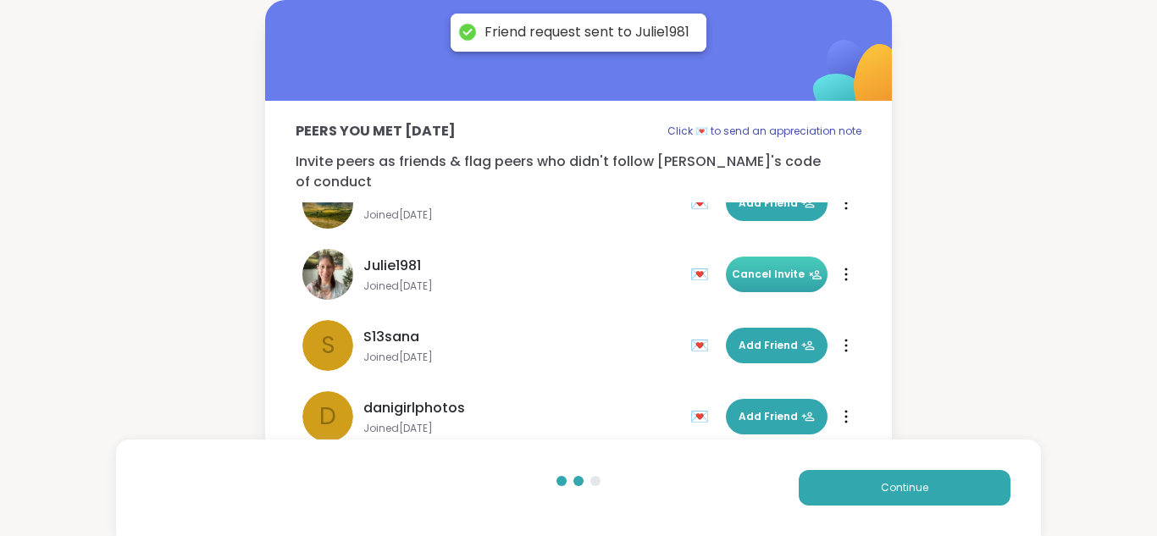
scroll to position [193, 0]
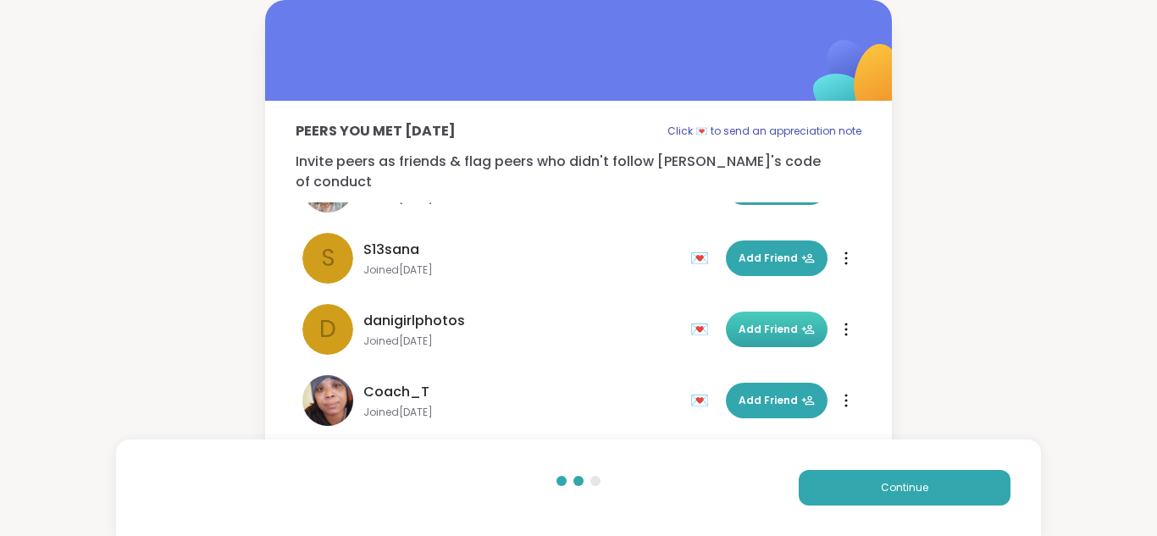
click at [806, 323] on icon at bounding box center [809, 330] width 14 height 14
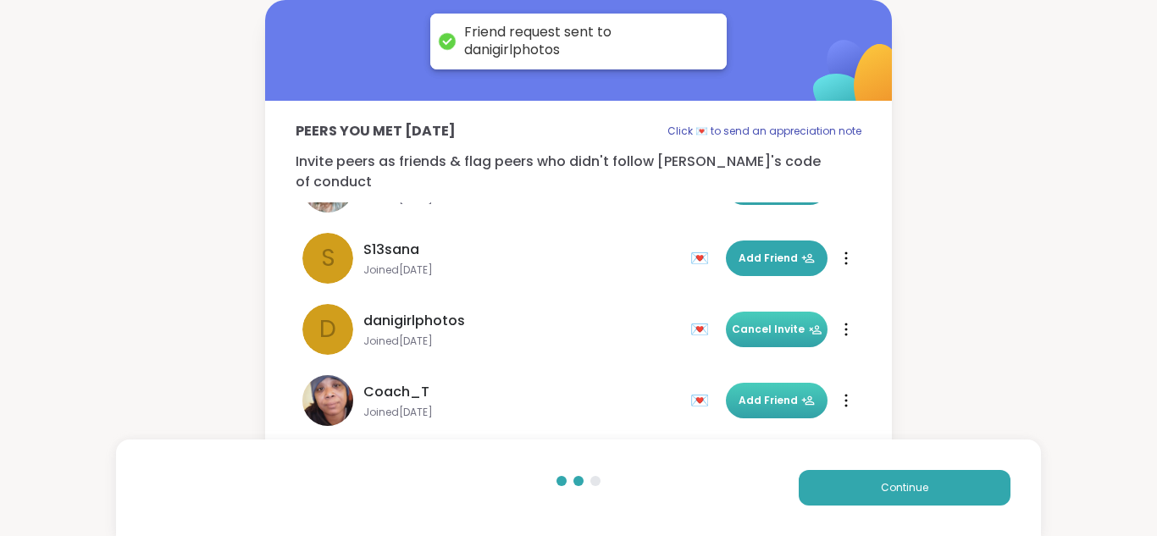
click at [772, 383] on button "Add Friend" at bounding box center [777, 401] width 102 height 36
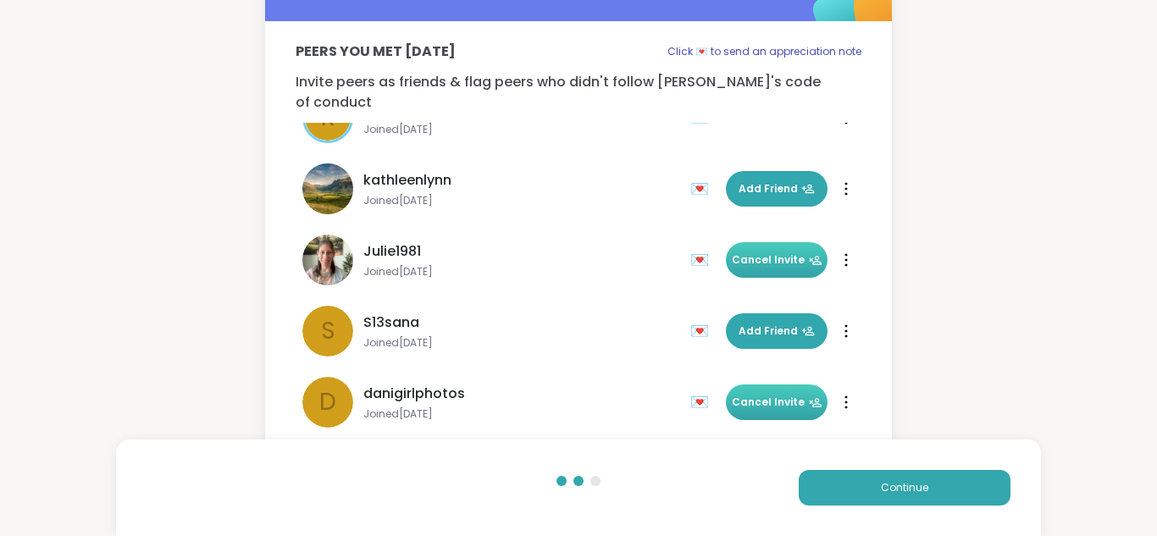
scroll to position [46, 0]
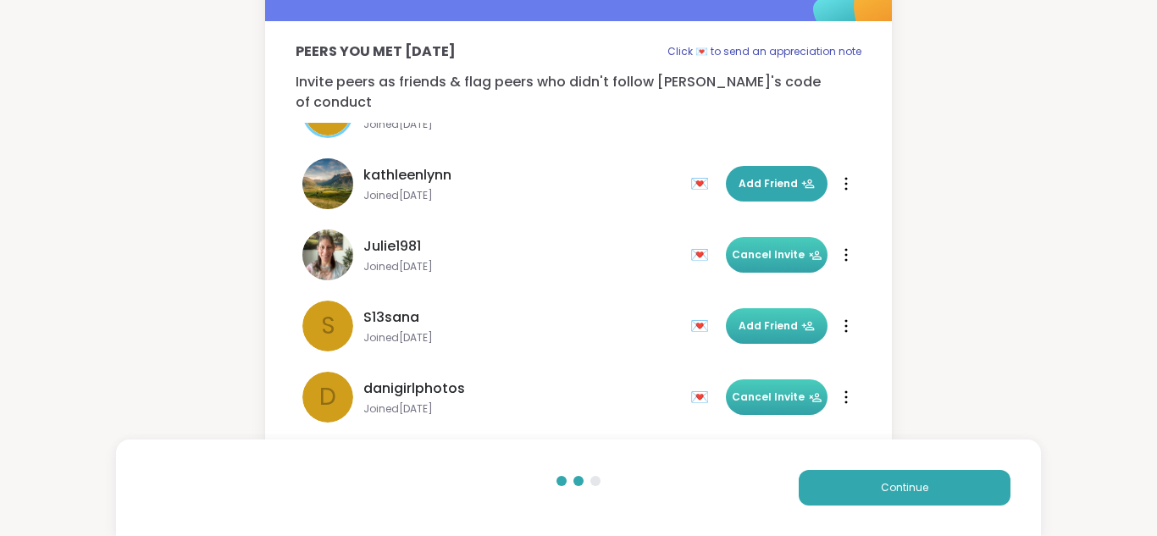
click at [765, 319] on span "Add Friend" at bounding box center [777, 326] width 76 height 15
click at [934, 492] on button "Continue" at bounding box center [905, 488] width 212 height 36
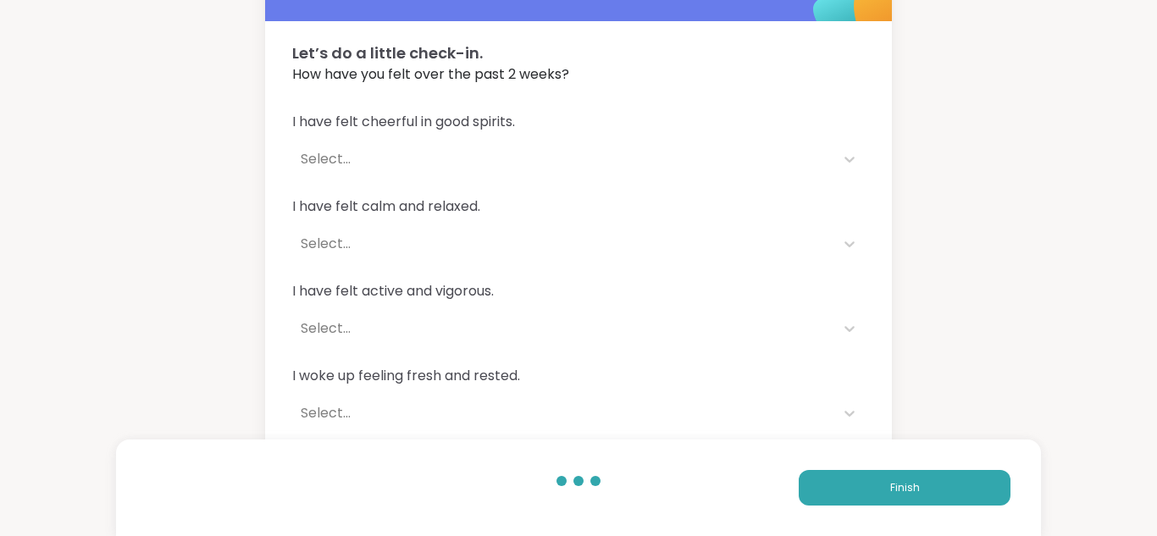
click at [310, 152] on div "Select..." at bounding box center [563, 159] width 525 height 20
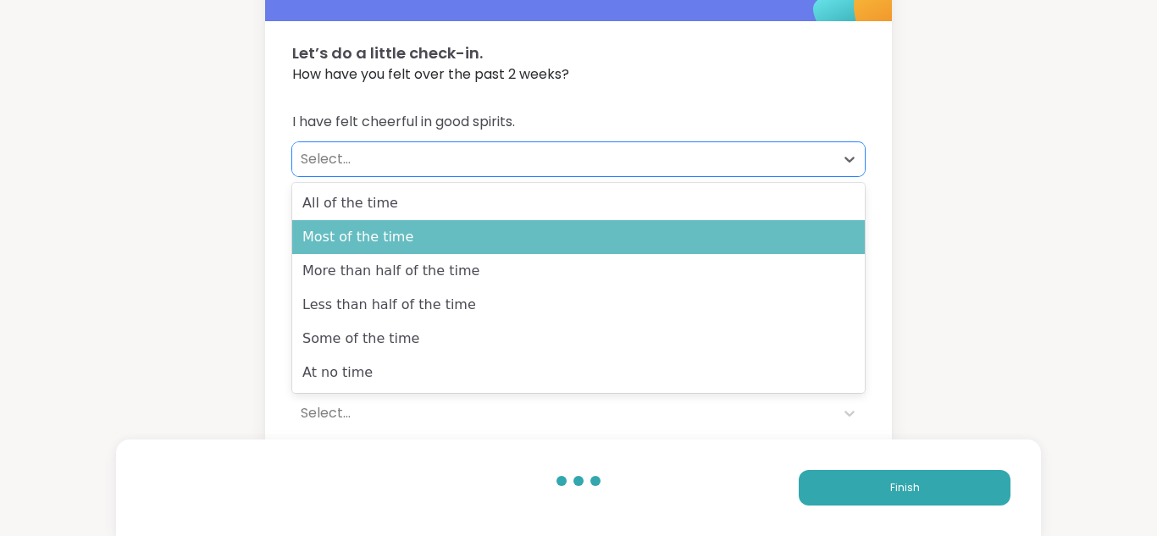
click at [363, 246] on div "Most of the time" at bounding box center [578, 237] width 573 height 34
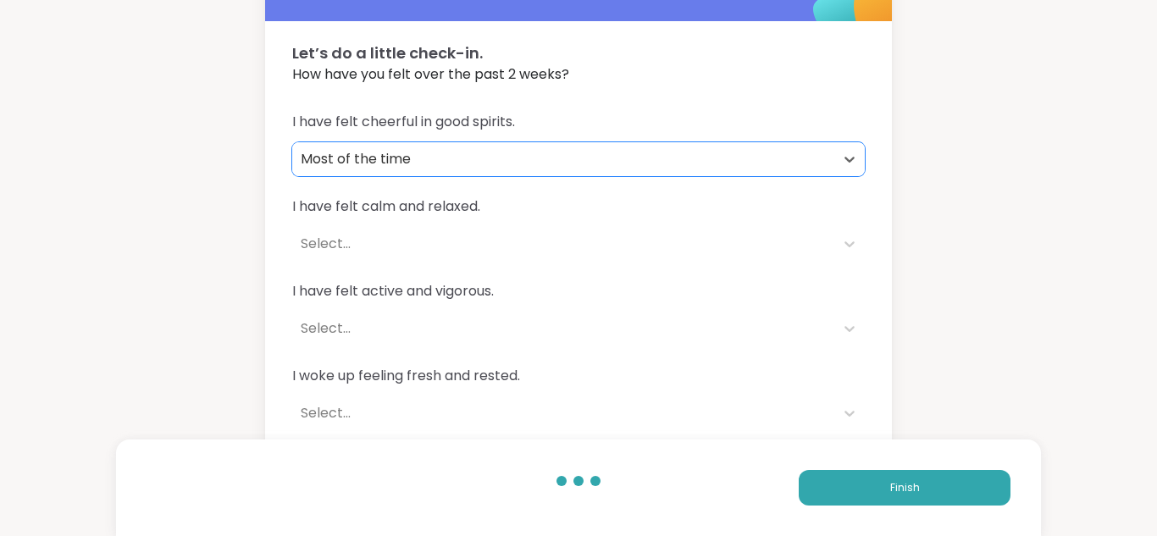
click at [326, 247] on div "Select..." at bounding box center [563, 244] width 525 height 20
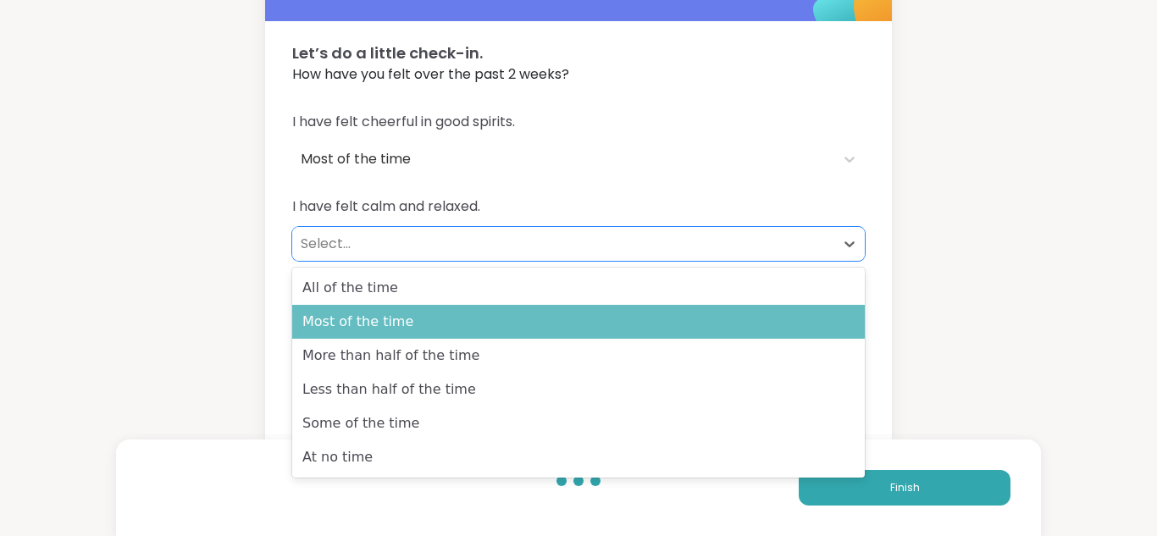
click at [345, 330] on div "Most of the time" at bounding box center [578, 322] width 573 height 34
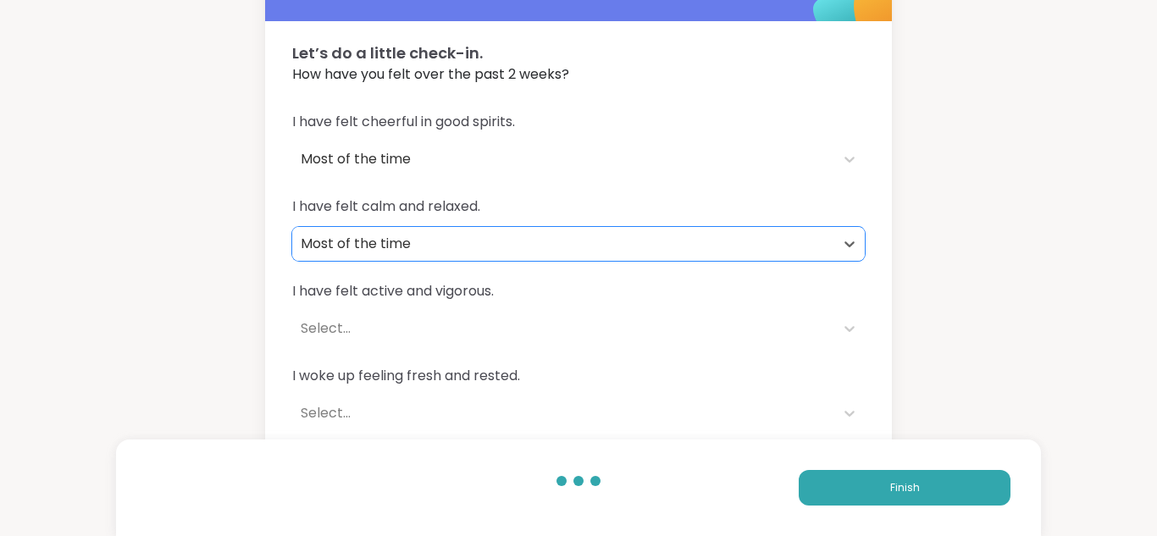
click at [338, 327] on div "Select..." at bounding box center [563, 329] width 525 height 20
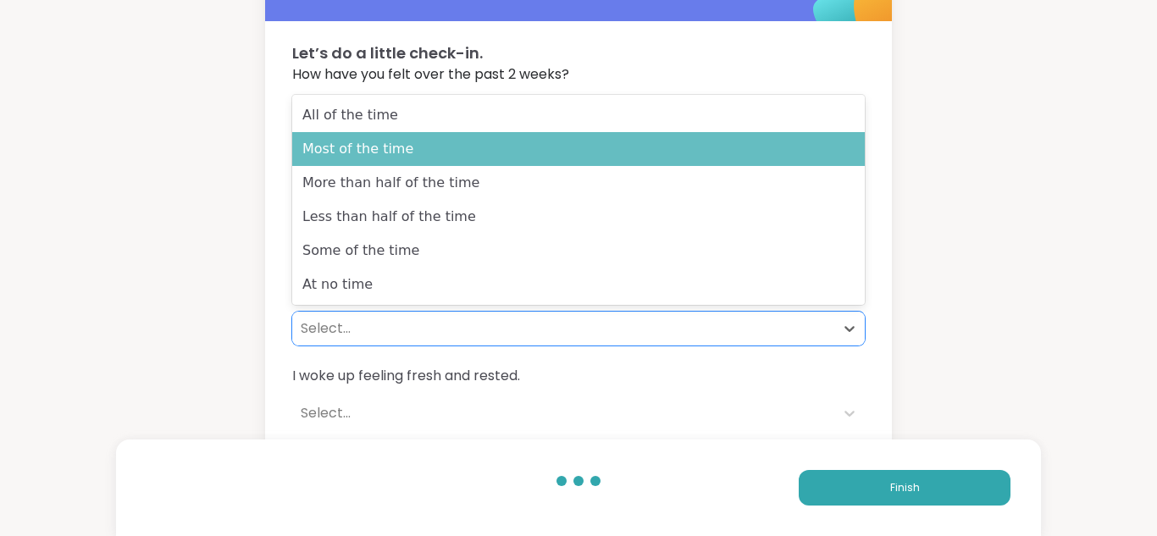
click at [368, 141] on div "Most of the time" at bounding box center [578, 149] width 573 height 34
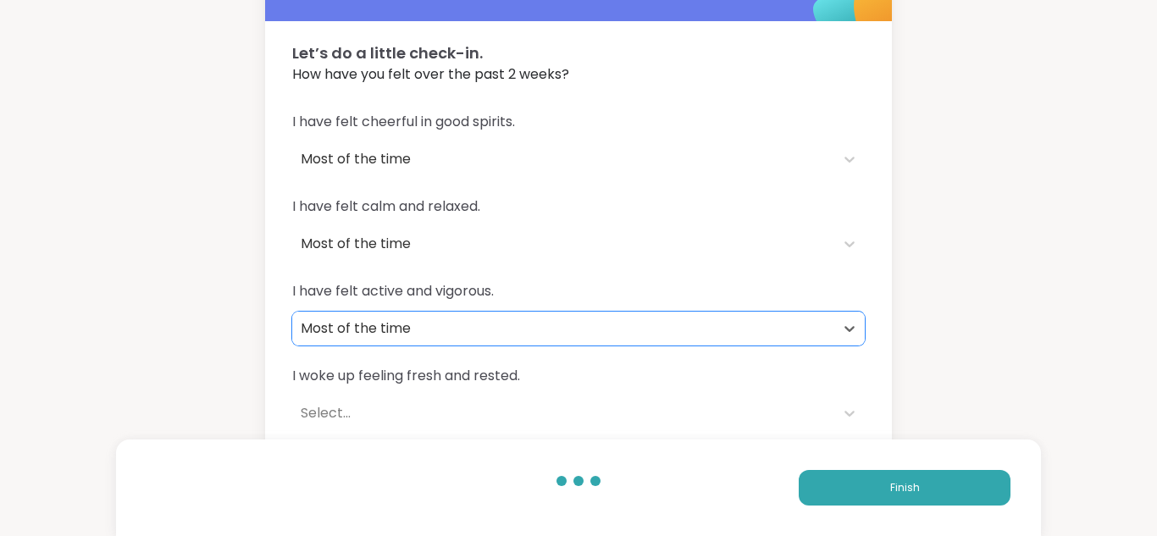
scroll to position [174, 0]
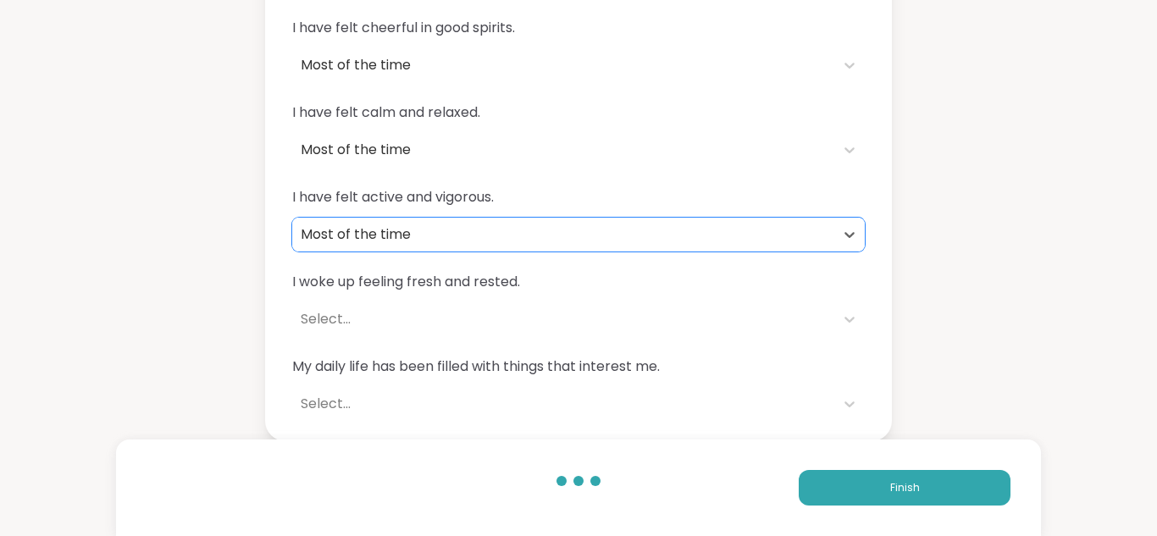
click at [341, 312] on div "Select..." at bounding box center [563, 319] width 525 height 20
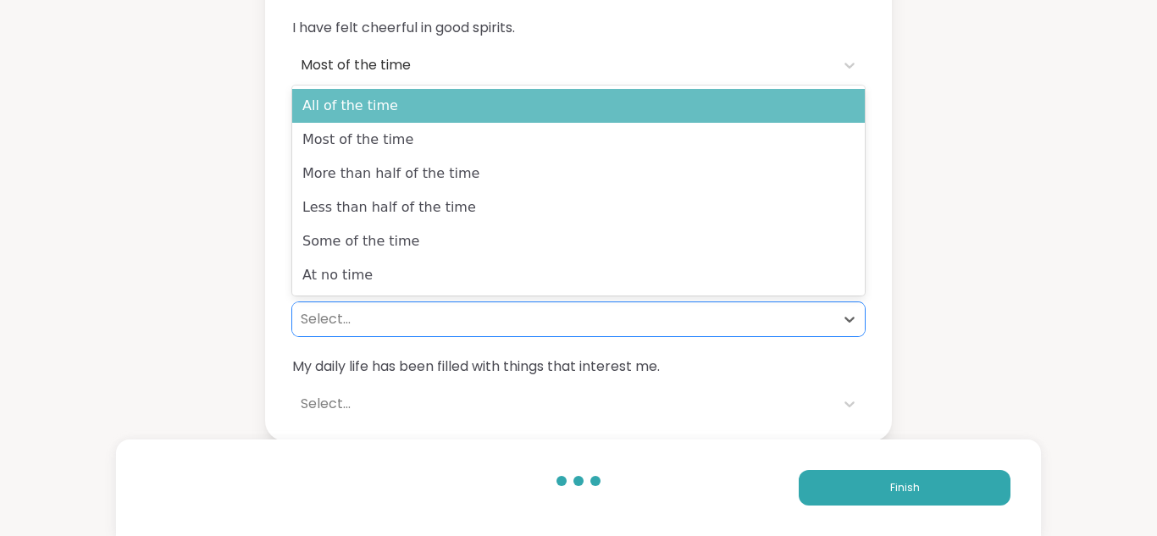
click at [361, 108] on div "All of the time" at bounding box center [578, 106] width 573 height 34
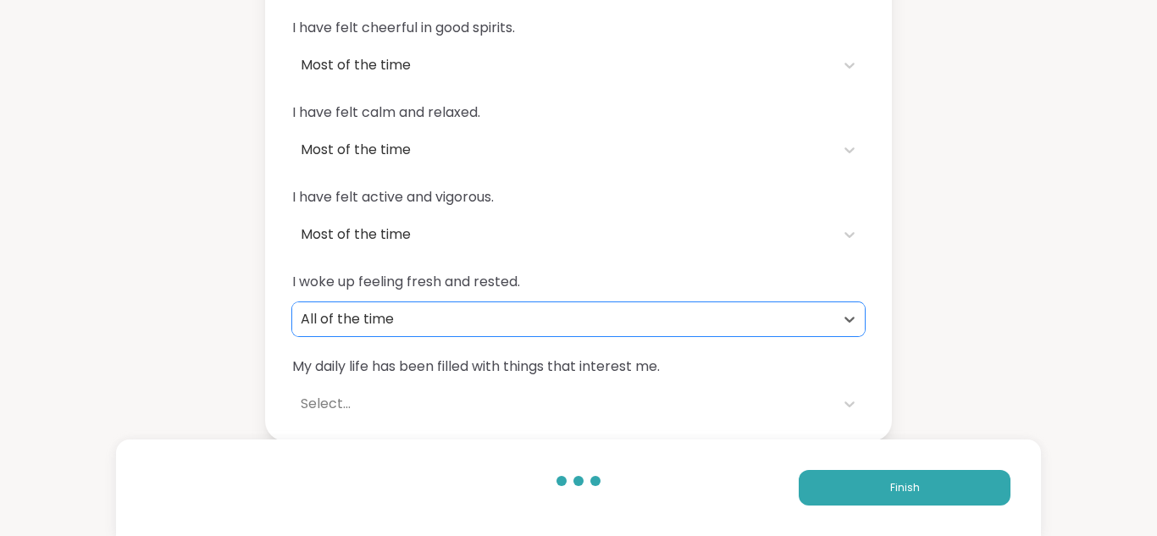
click at [330, 408] on div "Select..." at bounding box center [563, 404] width 525 height 20
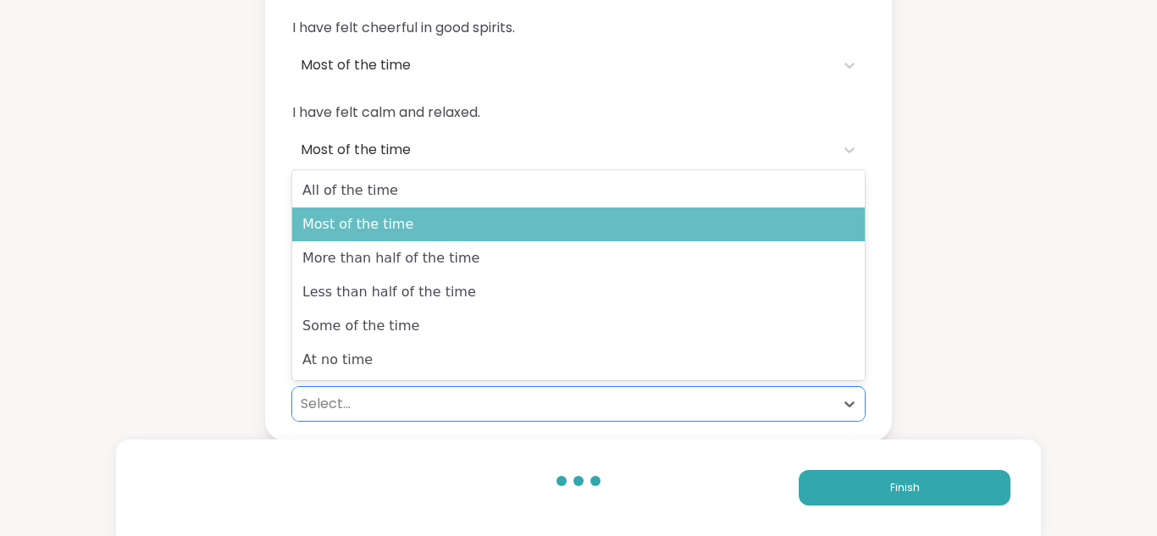
click at [345, 228] on div "Most of the time" at bounding box center [578, 225] width 573 height 34
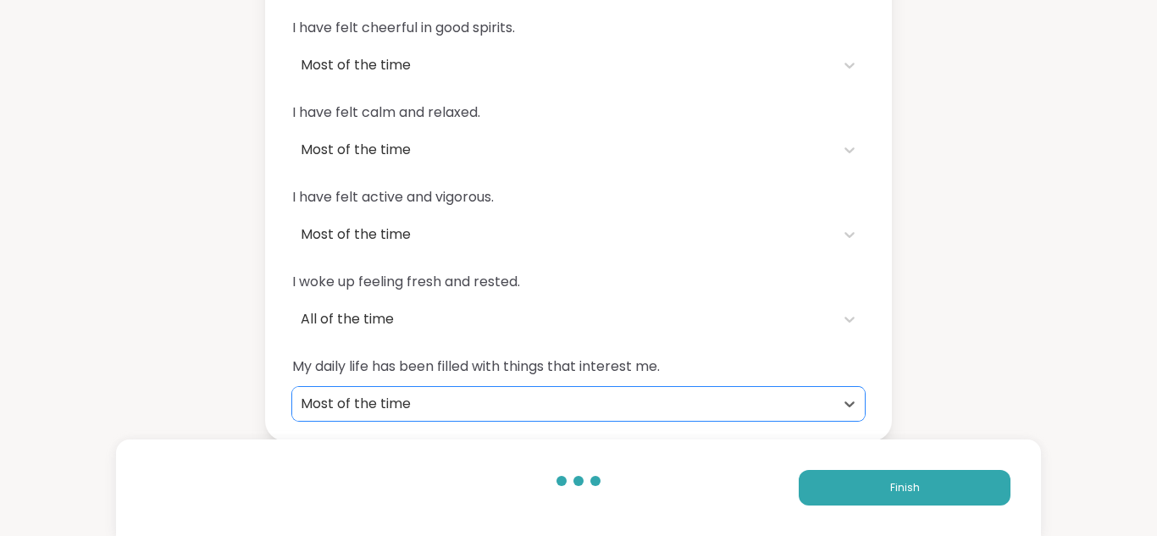
scroll to position [0, 0]
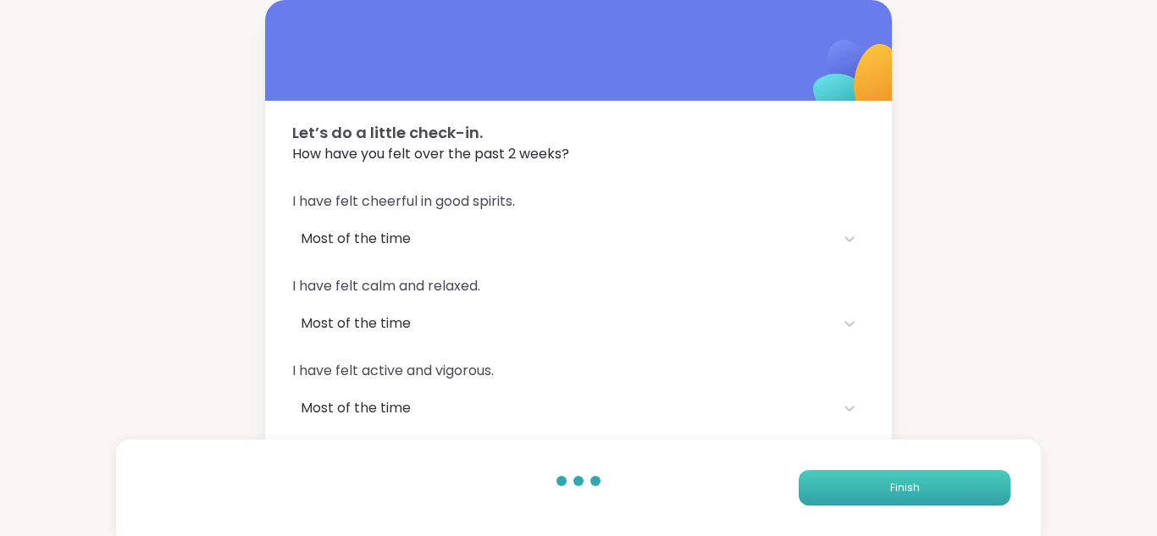
click at [894, 495] on span "Finish" at bounding box center [905, 487] width 30 height 15
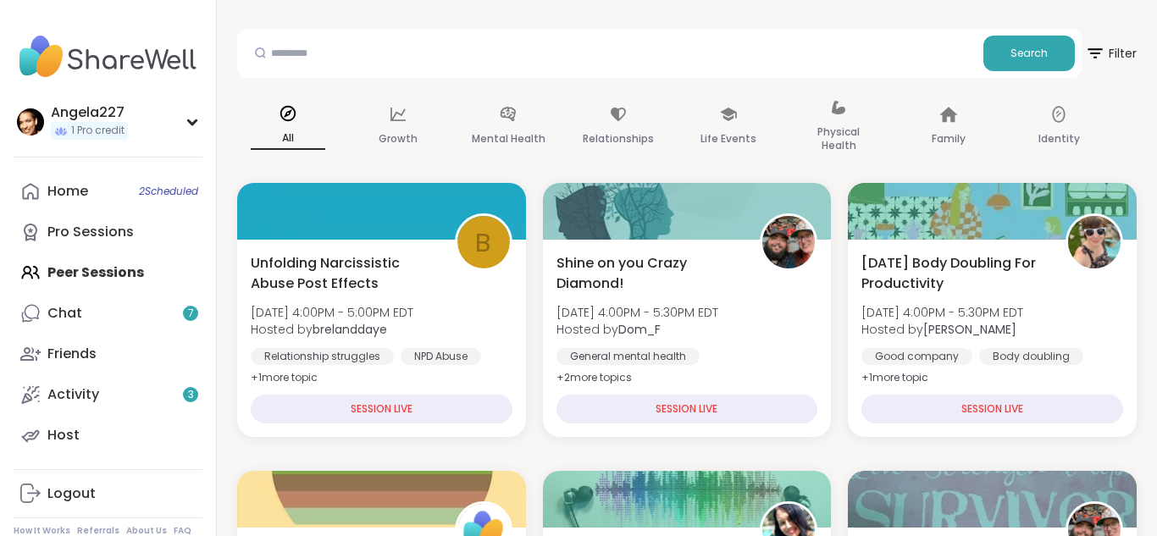
scroll to position [156, 0]
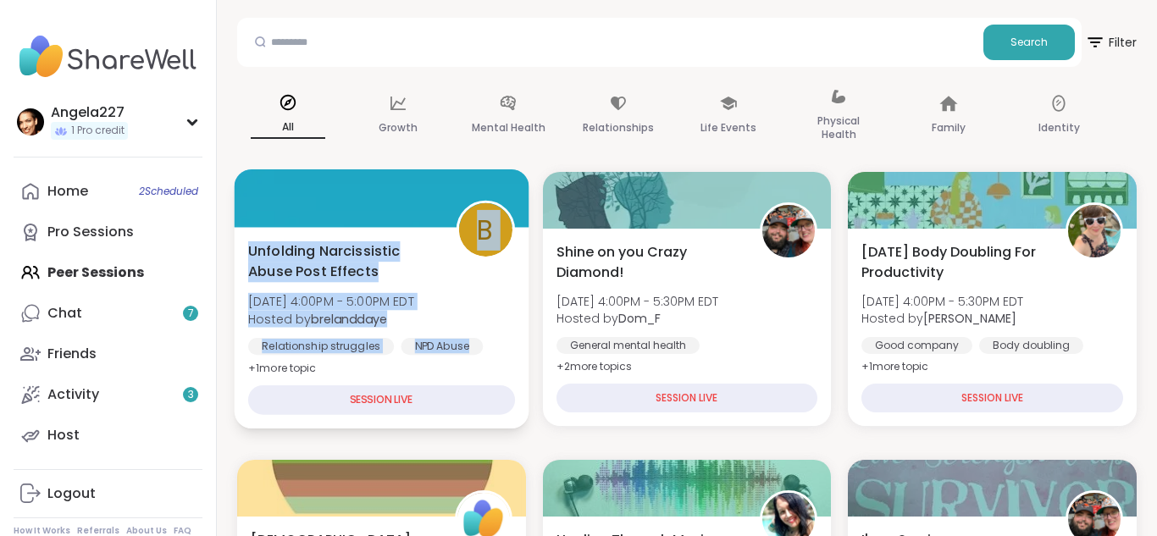
drag, startPoint x: 489, startPoint y: 158, endPoint x: 482, endPoint y: 318, distance: 159.4
click at [508, 264] on div "Unfolding Narcissistic Abuse Post Effects Sun, Sep 07 | 4:00PM - 5:00PM EDT Hos…" at bounding box center [381, 310] width 267 height 138
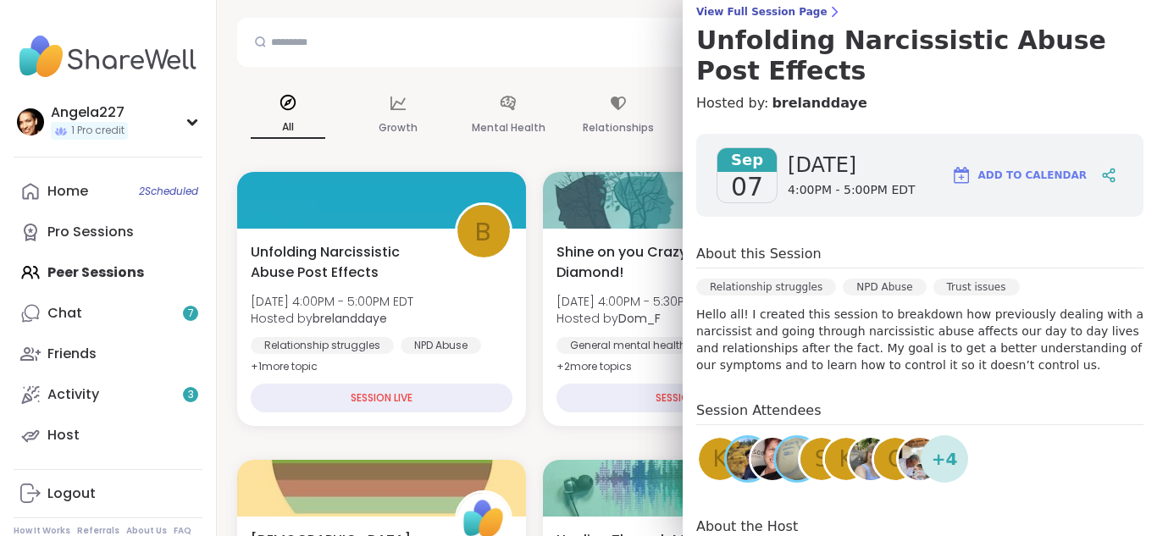
scroll to position [143, 0]
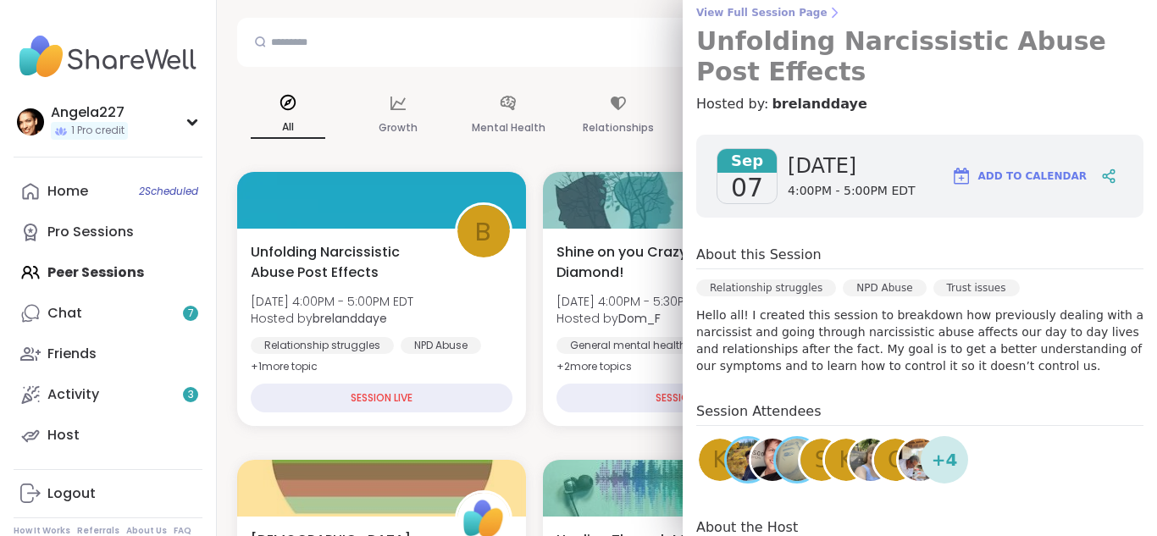
click at [868, 31] on h3 "Unfolding Narcissistic Abuse Post Effects" at bounding box center [919, 56] width 447 height 61
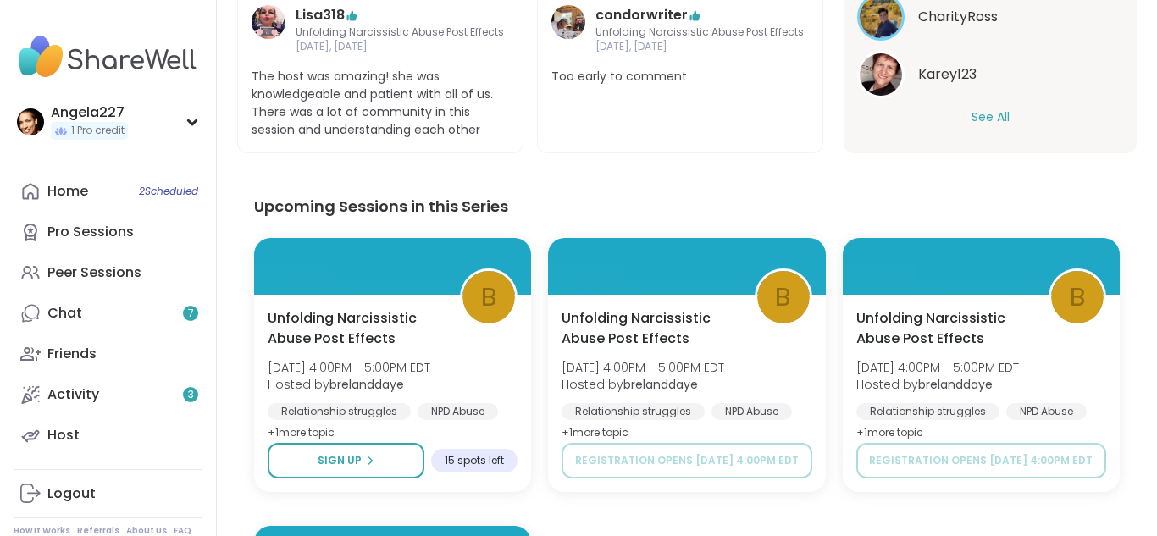
scroll to position [727, 0]
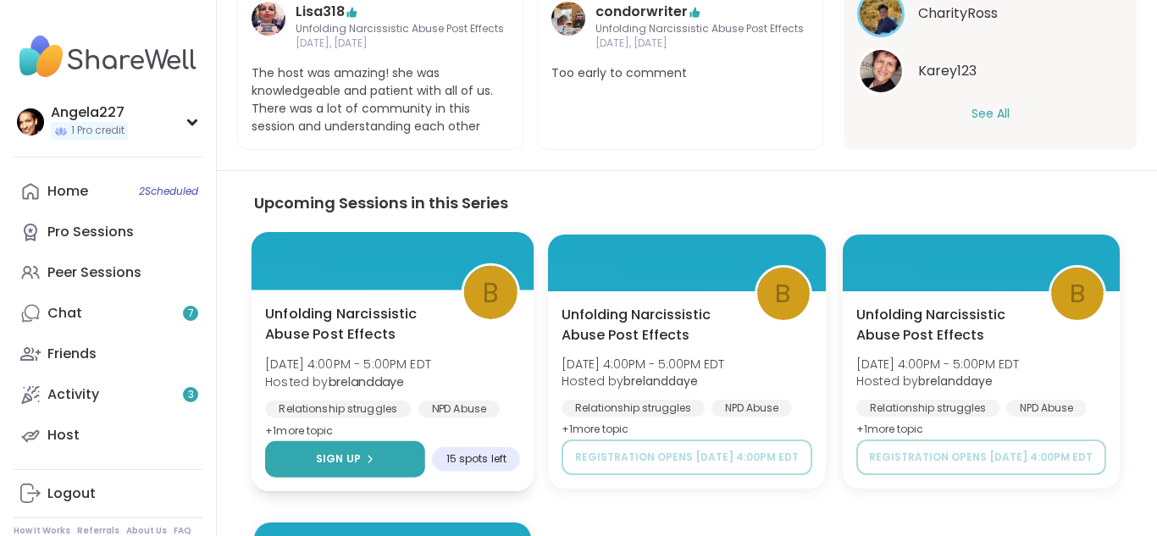
click at [378, 451] on button "Sign Up" at bounding box center [345, 459] width 160 height 36
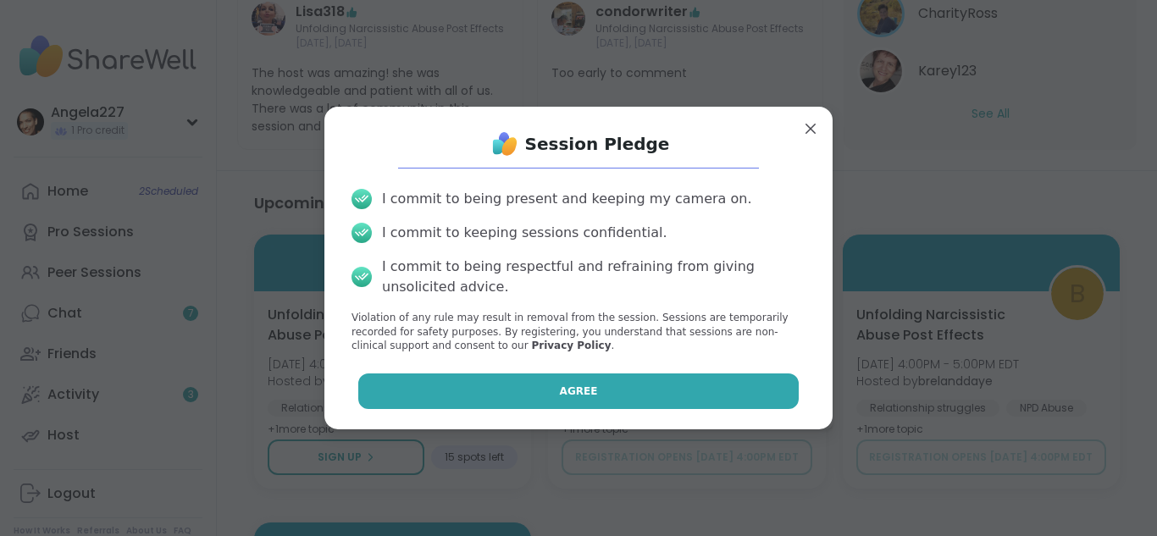
click at [517, 390] on button "Agree" at bounding box center [578, 392] width 441 height 36
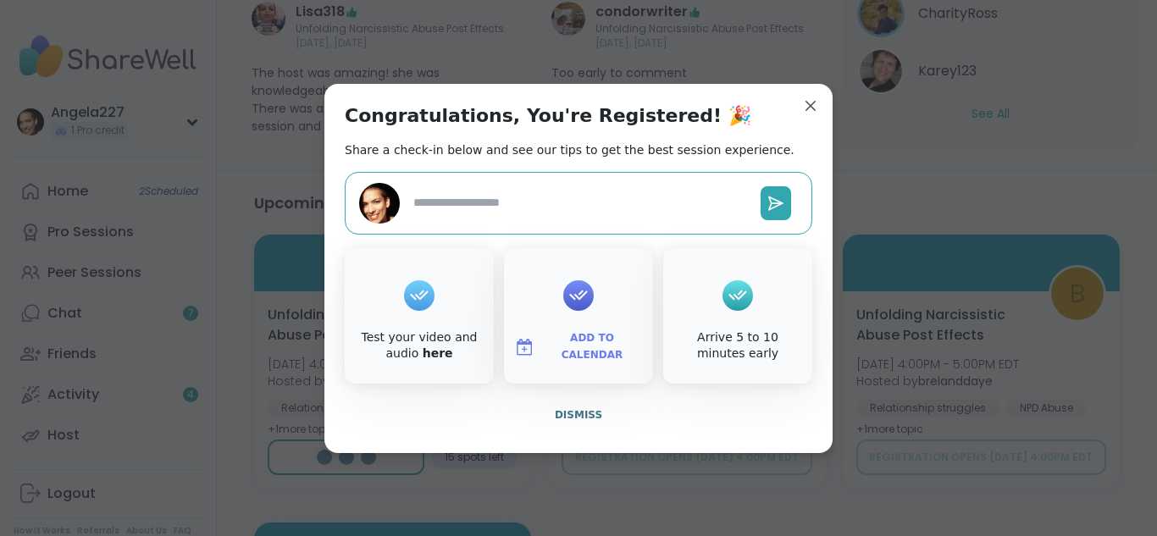
type textarea "*"
click at [575, 336] on button "Add to Calendar" at bounding box center [579, 348] width 142 height 36
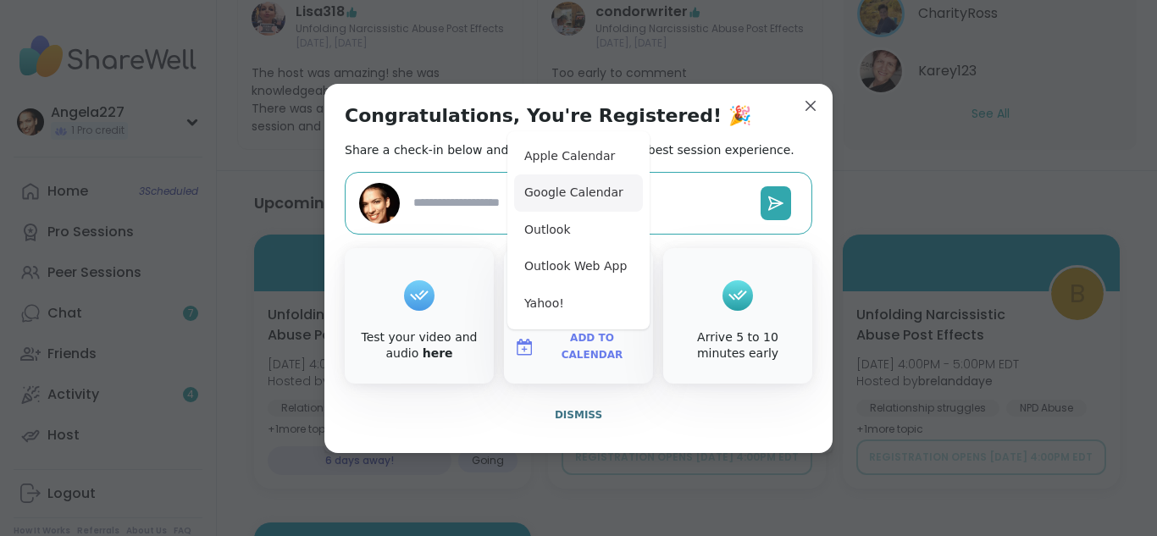
click at [588, 195] on button "Google Calendar" at bounding box center [578, 193] width 129 height 37
click at [583, 419] on span "Dismiss" at bounding box center [578, 415] width 47 height 12
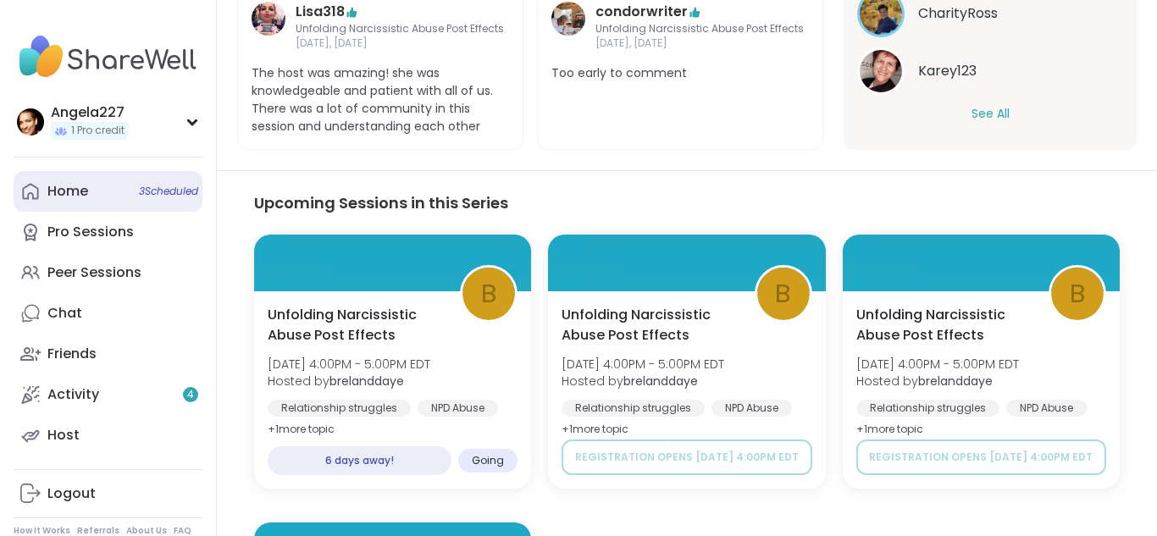
click at [121, 187] on link "Home 3 Scheduled" at bounding box center [108, 191] width 189 height 41
